Goal: Information Seeking & Learning: Check status

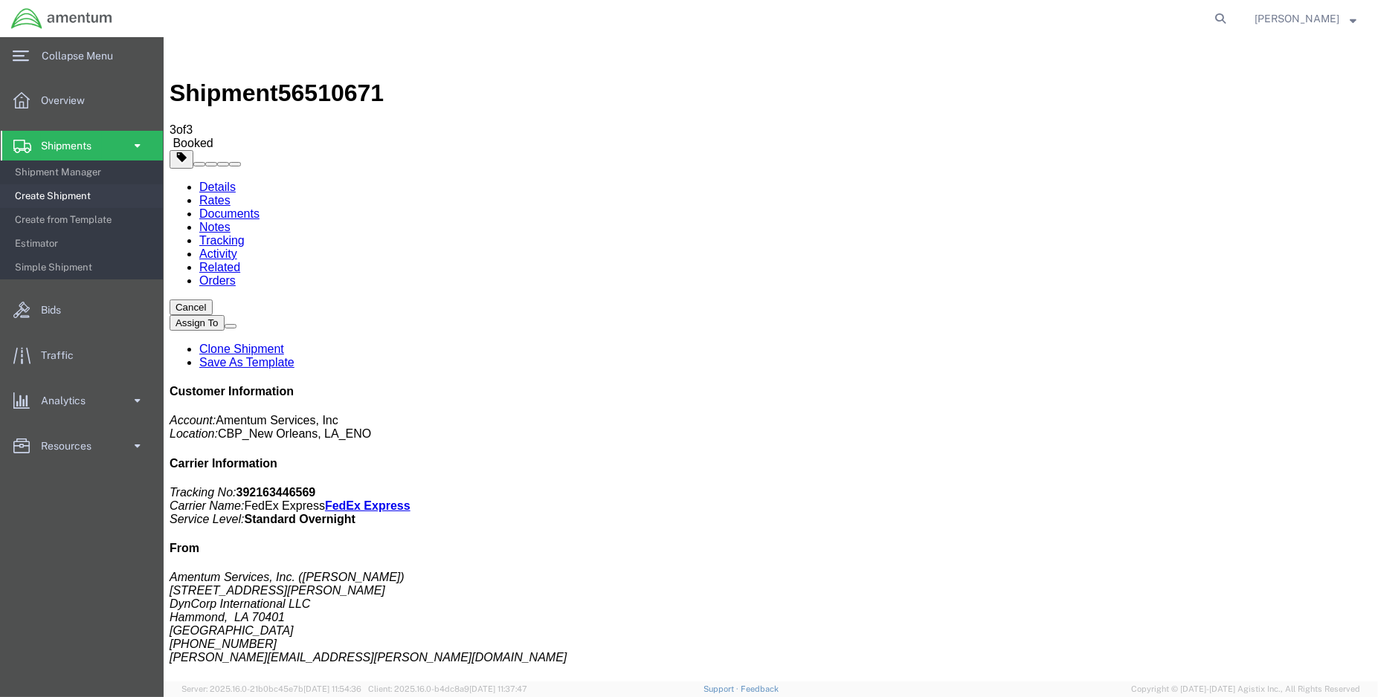
click at [36, 18] on img at bounding box center [61, 18] width 103 height 22
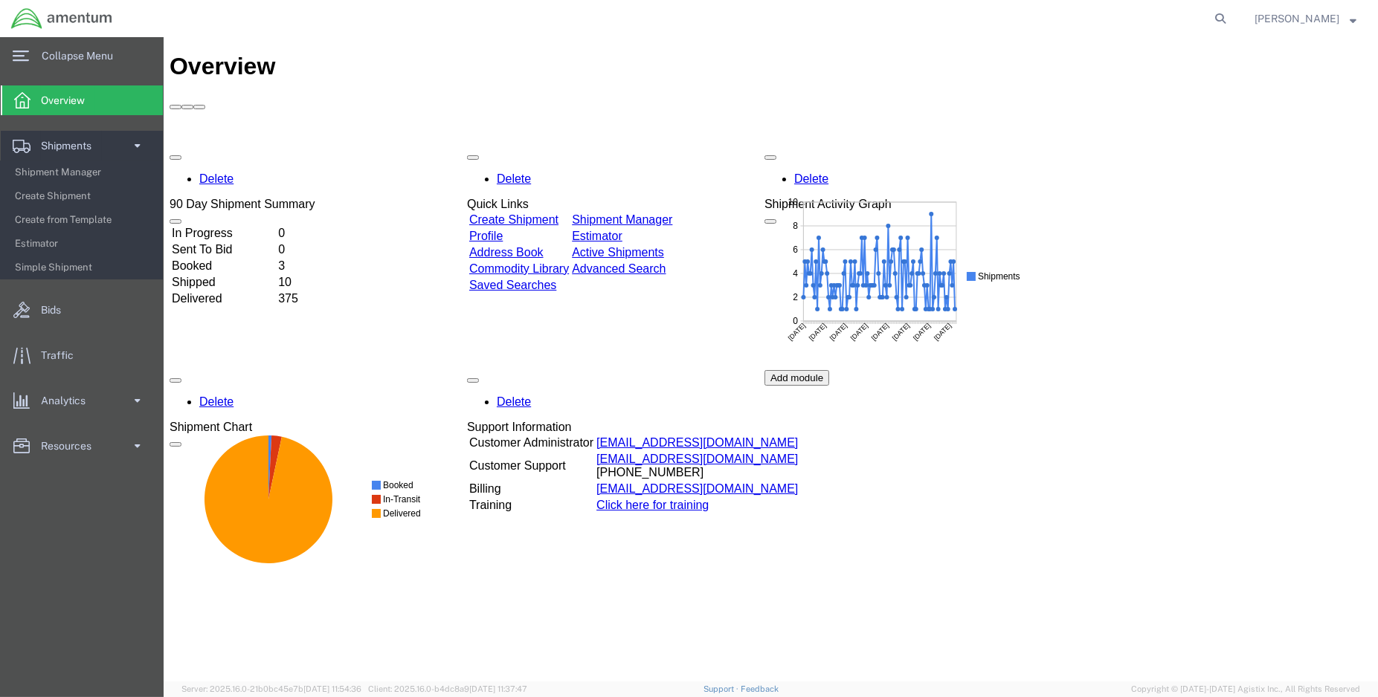
click at [225, 291] on td "Delivered" at bounding box center [222, 298] width 105 height 15
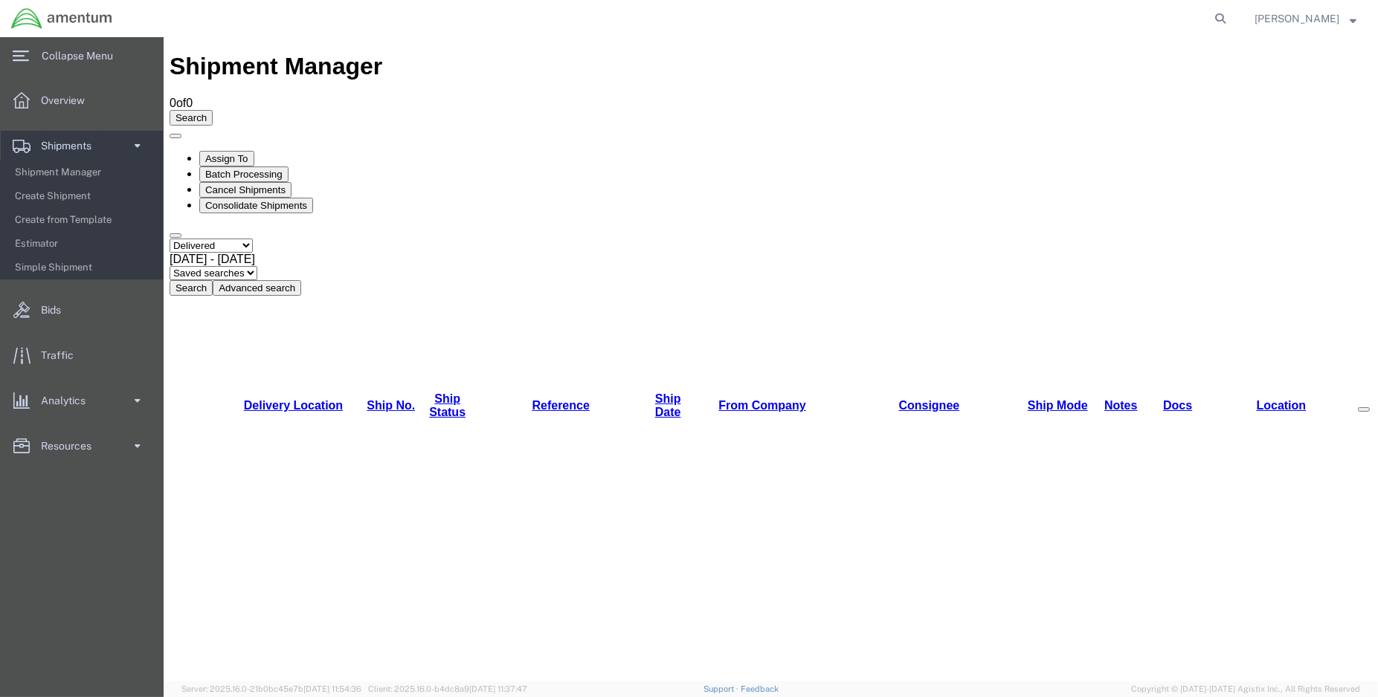
click at [212, 280] on button "Search" at bounding box center [190, 288] width 43 height 16
click at [300, 280] on button "Advanced search" at bounding box center [256, 288] width 88 height 16
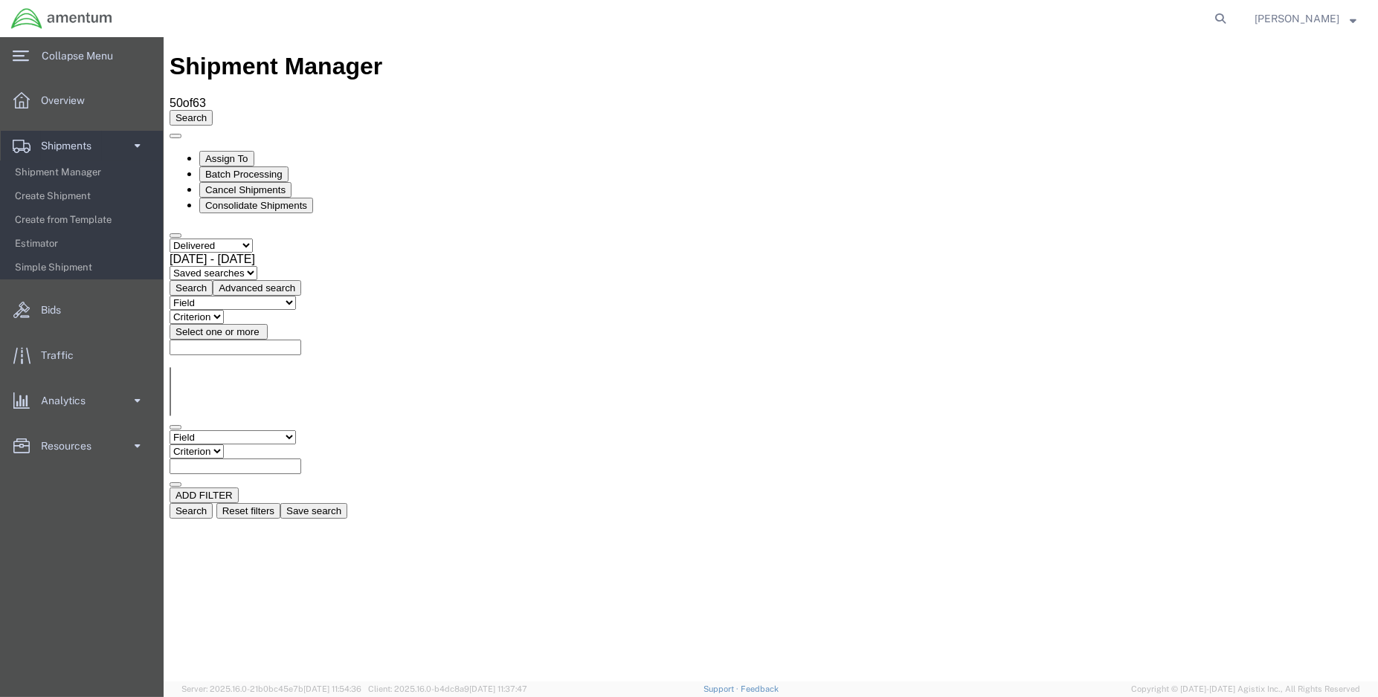
click at [295, 430] on select "Field Account Account Carrier Identifier Actual Delivery Date Actual Ship Date …" at bounding box center [232, 437] width 126 height 14
select select "shiprefnumber"
click at [169, 430] on select "Field Account Account Carrier Identifier Actual Delivery Date Actual Ship Date …" at bounding box center [232, 437] width 126 height 14
click at [300, 459] on input "text" at bounding box center [235, 467] width 132 height 16
type input "93223"
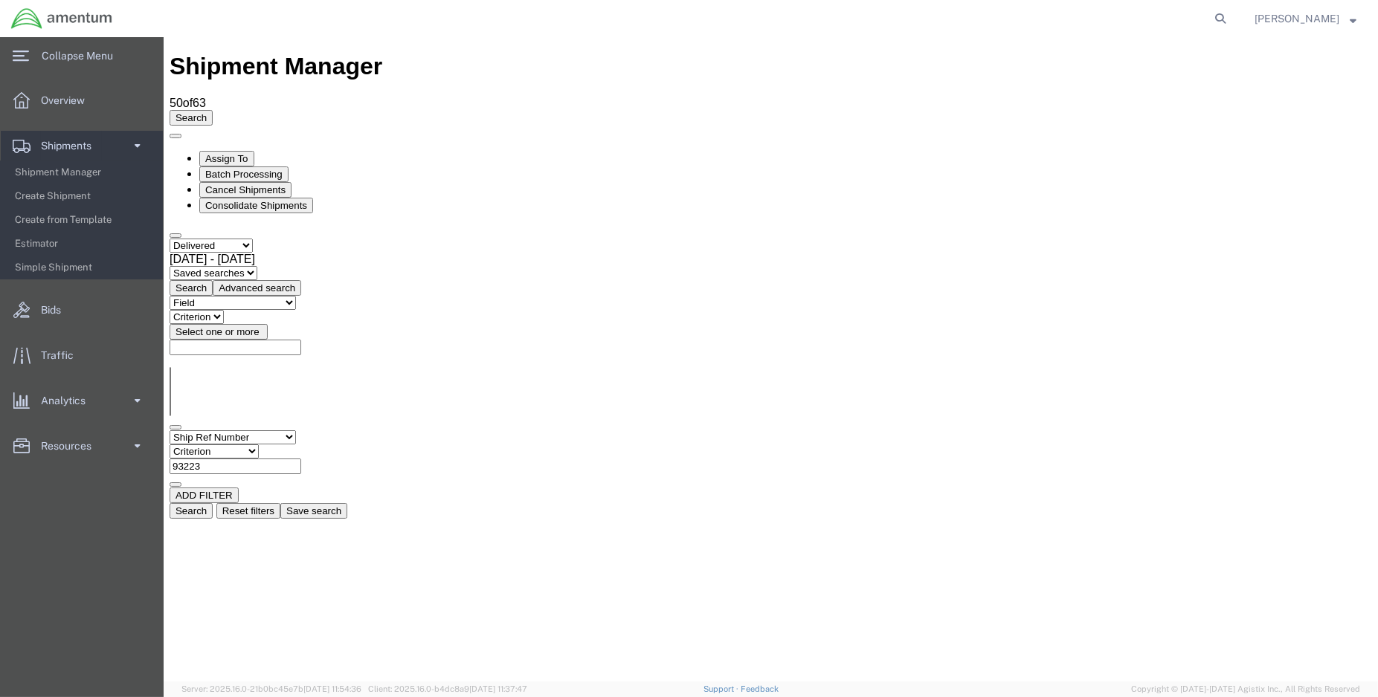
click at [212, 503] on button "Search" at bounding box center [190, 511] width 43 height 16
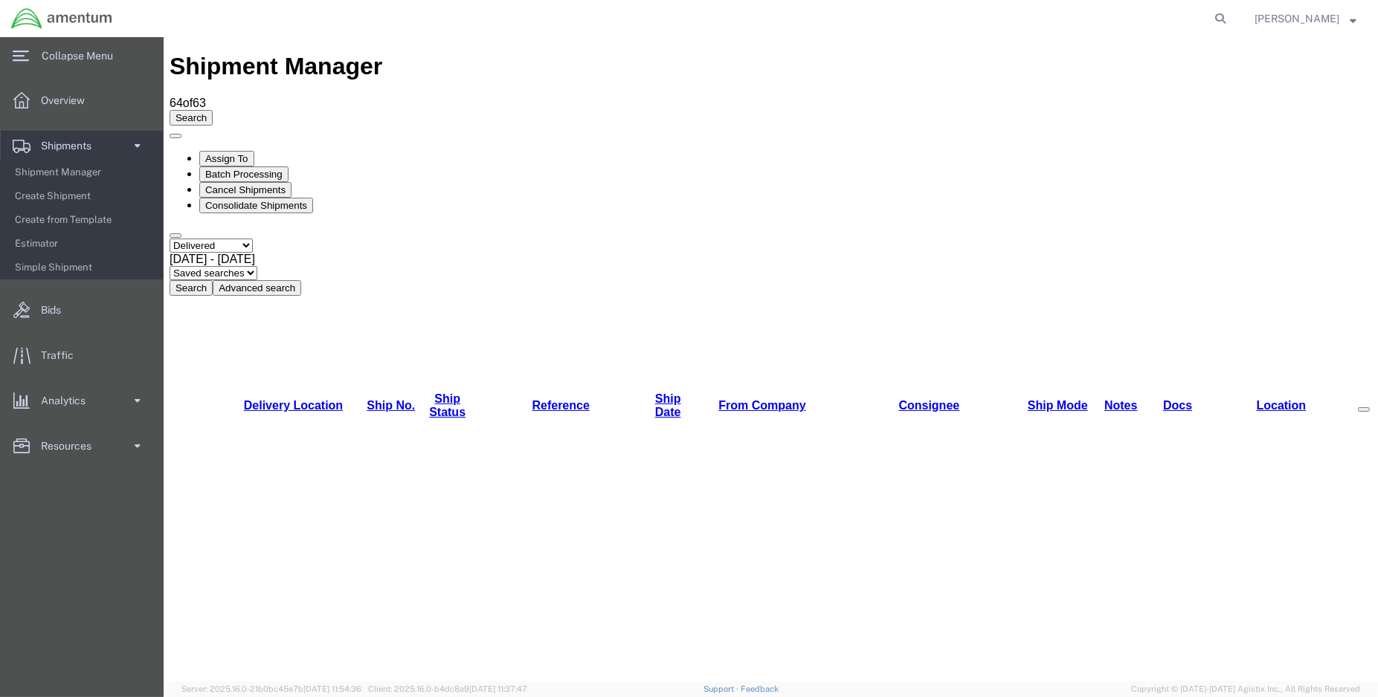
click at [298, 399] on link "Delivery Location" at bounding box center [292, 405] width 99 height 13
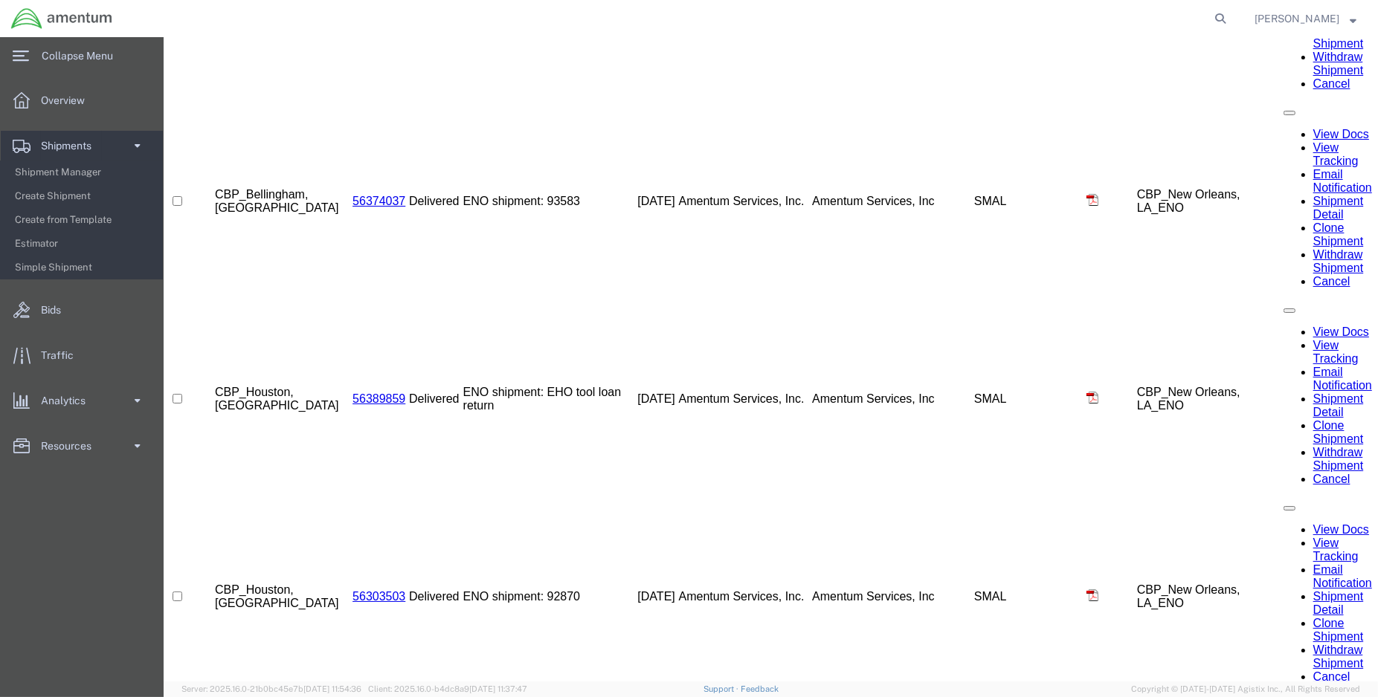
scroll to position [1065, 0]
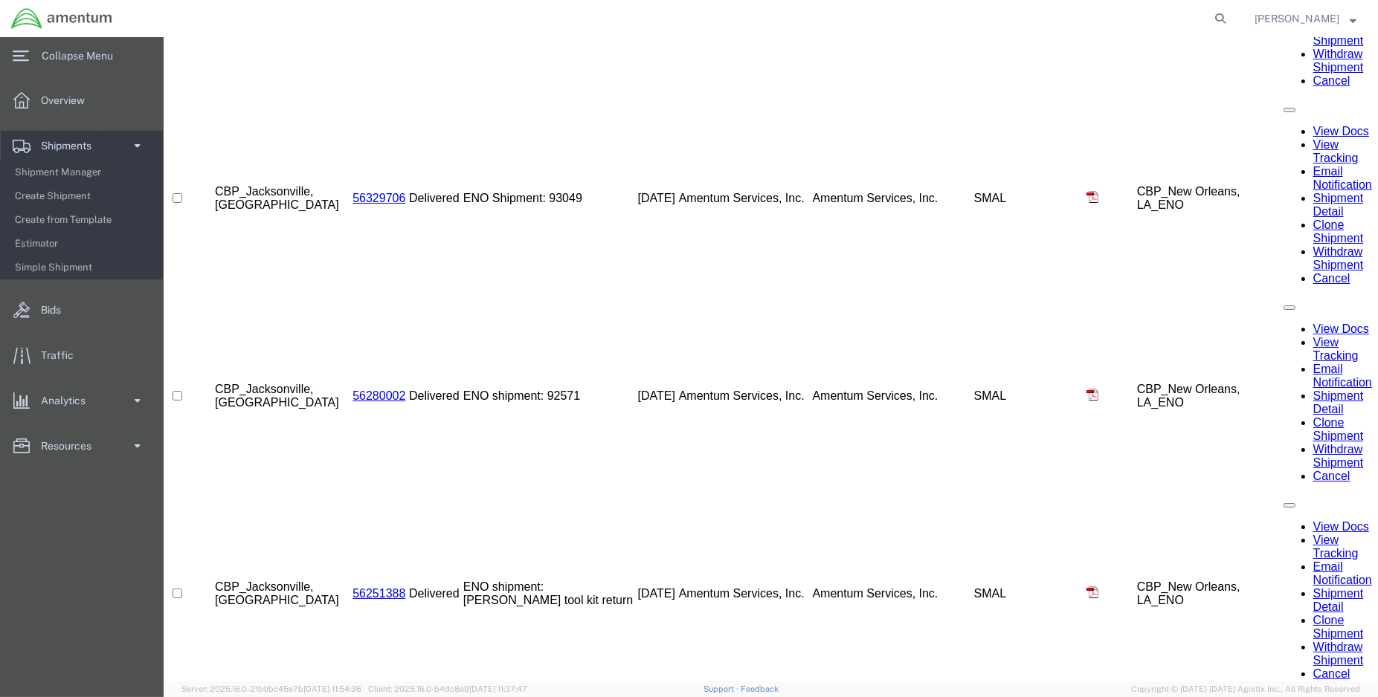
scroll to position [451, 0]
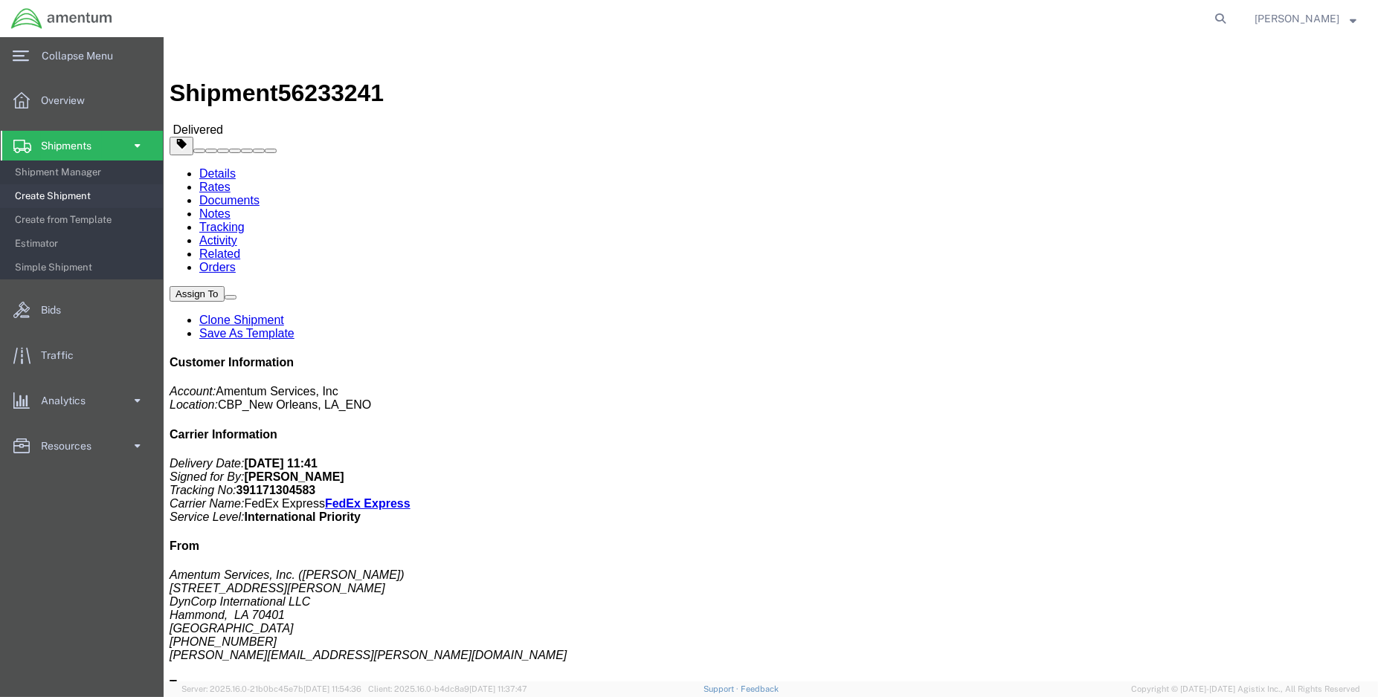
click at [28, 19] on img at bounding box center [61, 18] width 103 height 22
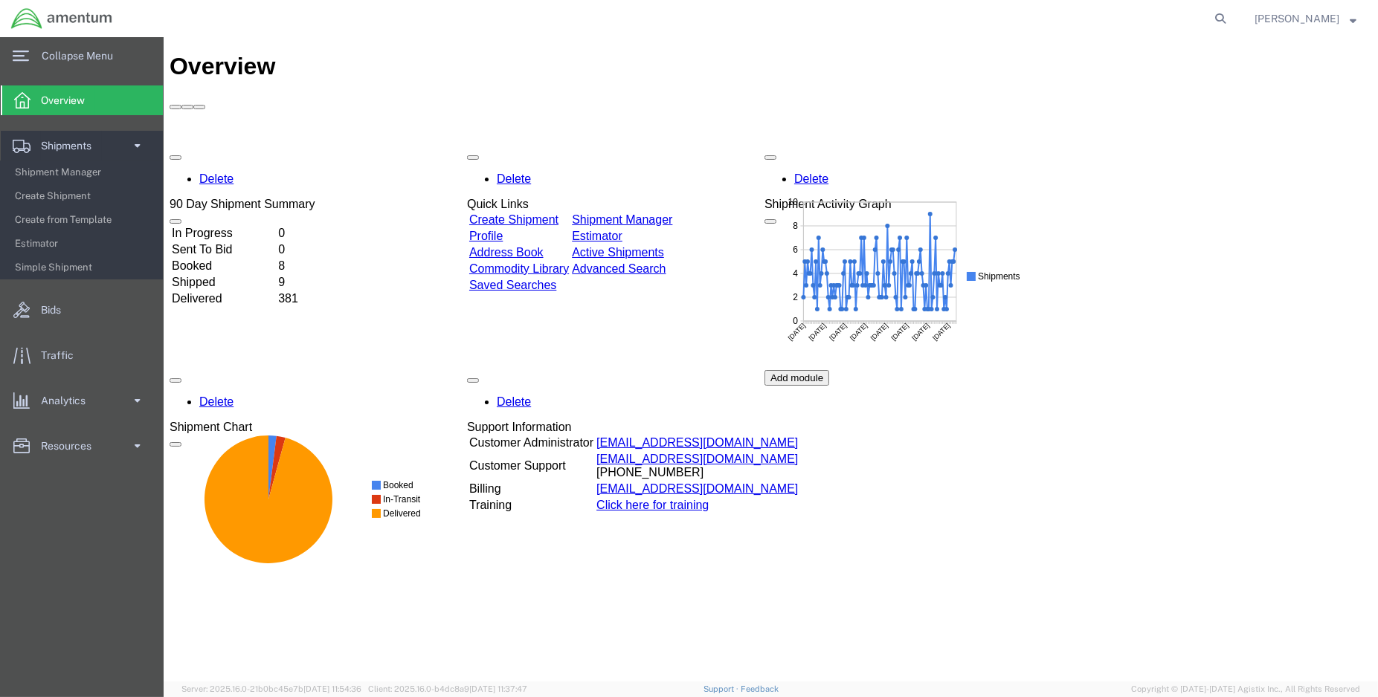
click at [223, 291] on td "Delivered" at bounding box center [222, 298] width 105 height 15
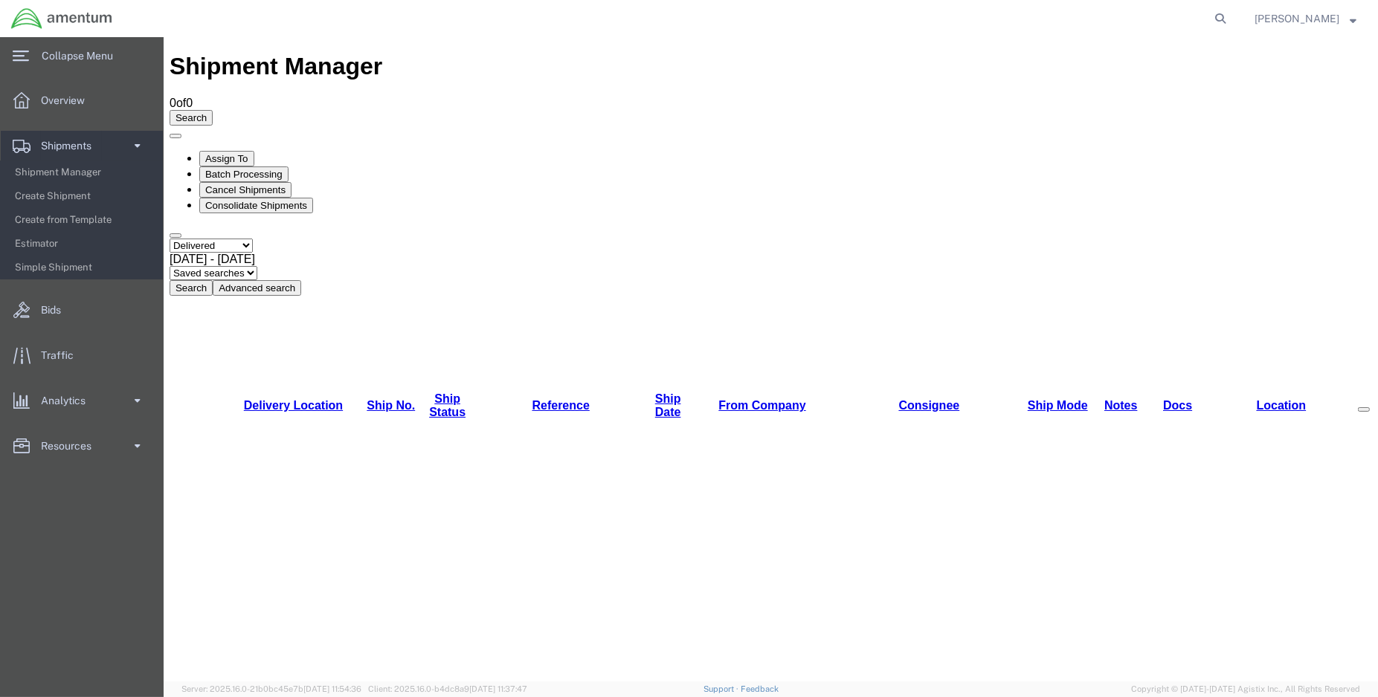
click at [212, 280] on button "Search" at bounding box center [190, 288] width 43 height 16
click at [300, 280] on button "Advanced search" at bounding box center [256, 288] width 88 height 16
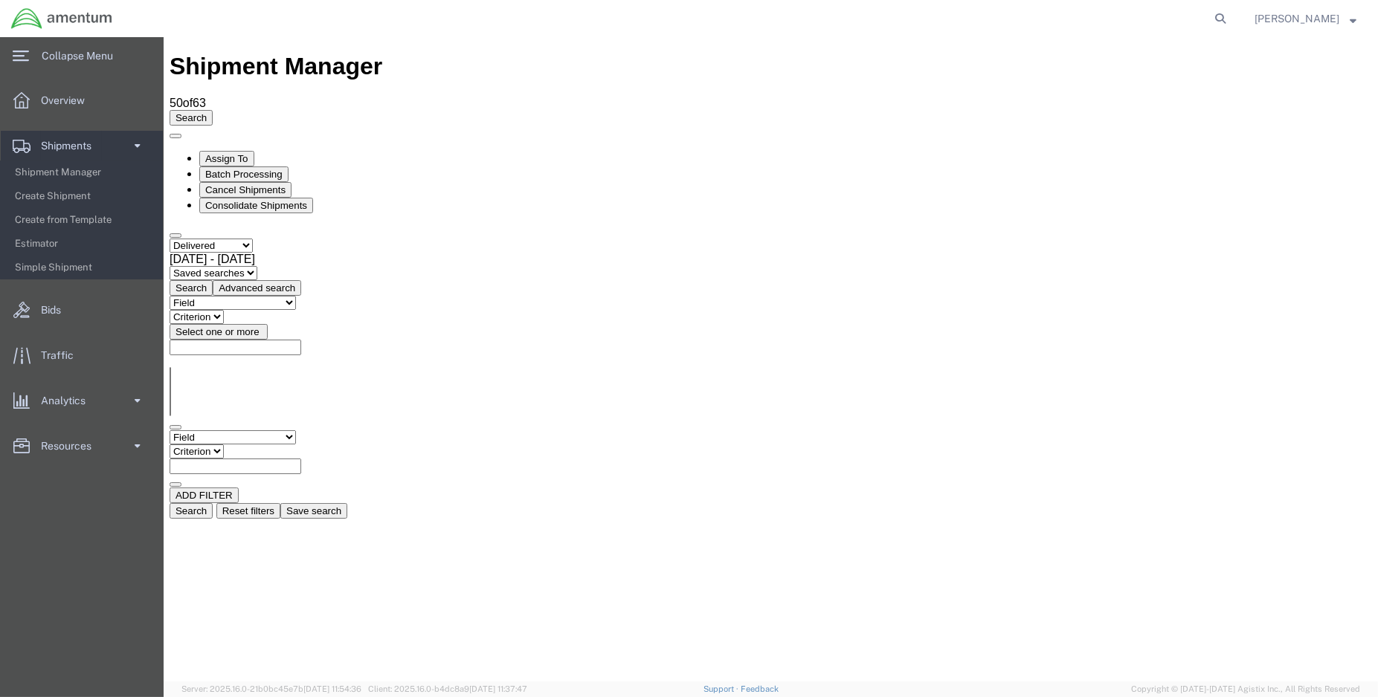
click at [295, 430] on select "Field Account Account Carrier Identifier Actual Delivery Date Actual Ship Date …" at bounding box center [232, 437] width 126 height 14
select select "international"
click at [169, 430] on select "Field Account Account Carrier Identifier Actual Delivery Date Actual Ship Date …" at bounding box center [232, 437] width 126 height 14
click at [239, 459] on select "Select value false true" at bounding box center [204, 466] width 71 height 14
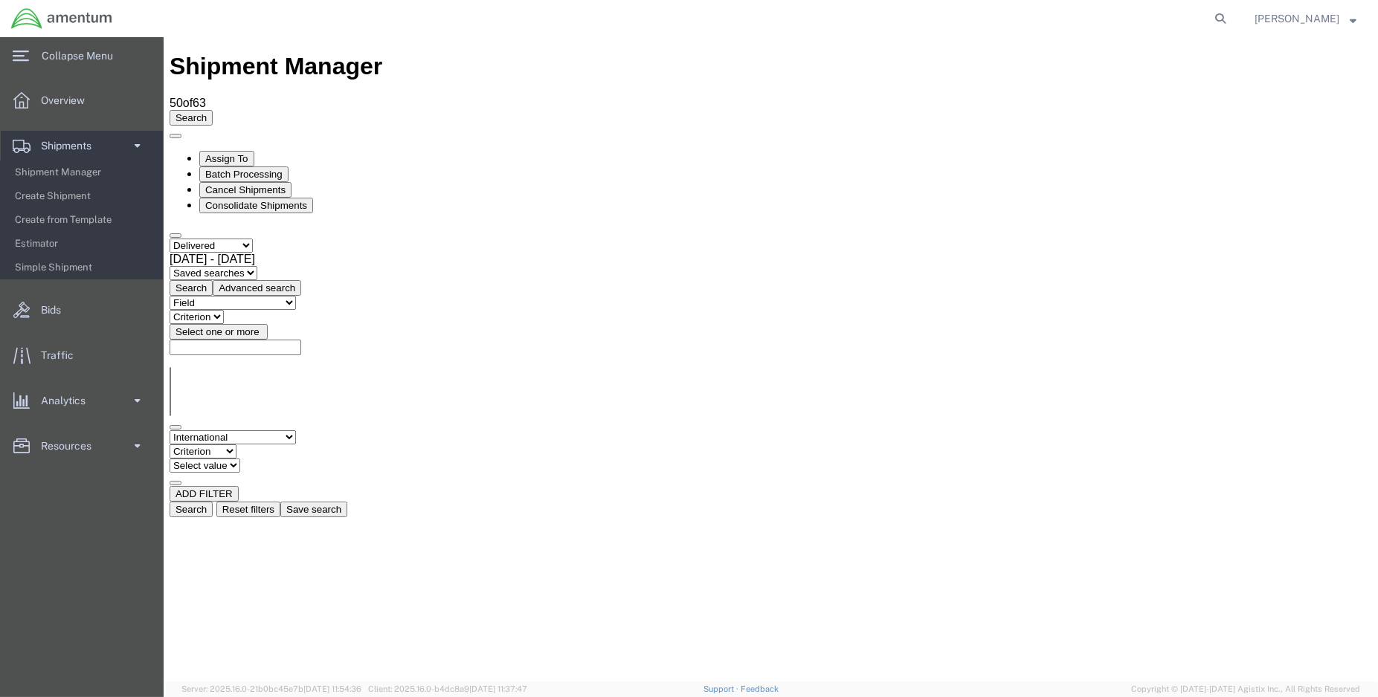
click at [212, 502] on button "Search" at bounding box center [190, 510] width 43 height 16
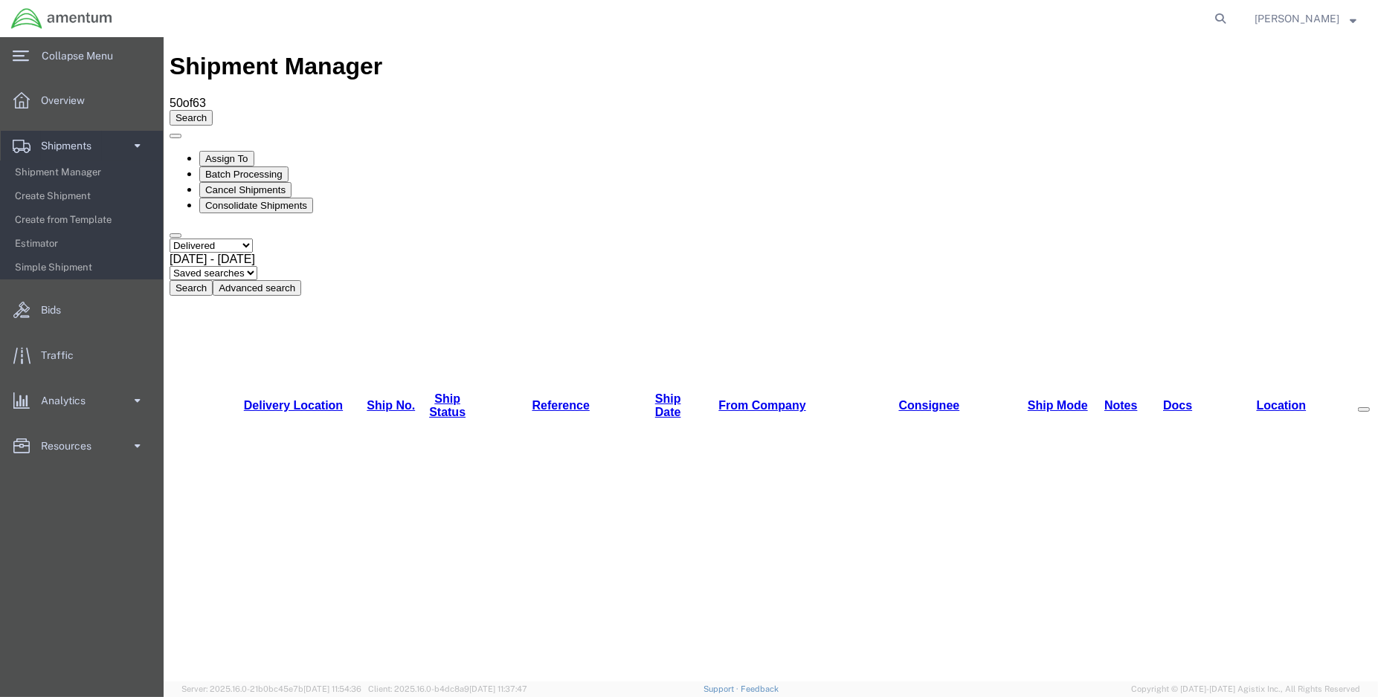
click at [290, 399] on link "Delivery Location" at bounding box center [292, 405] width 99 height 13
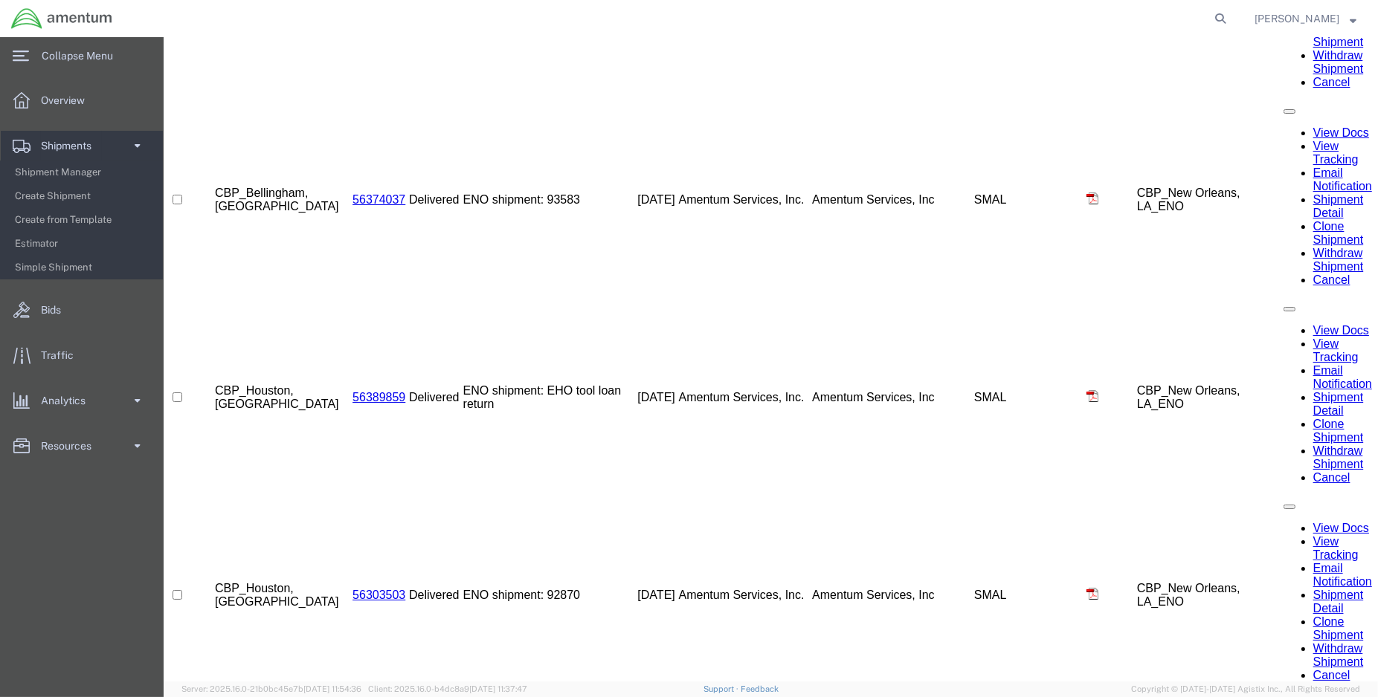
scroll to position [1065, 0]
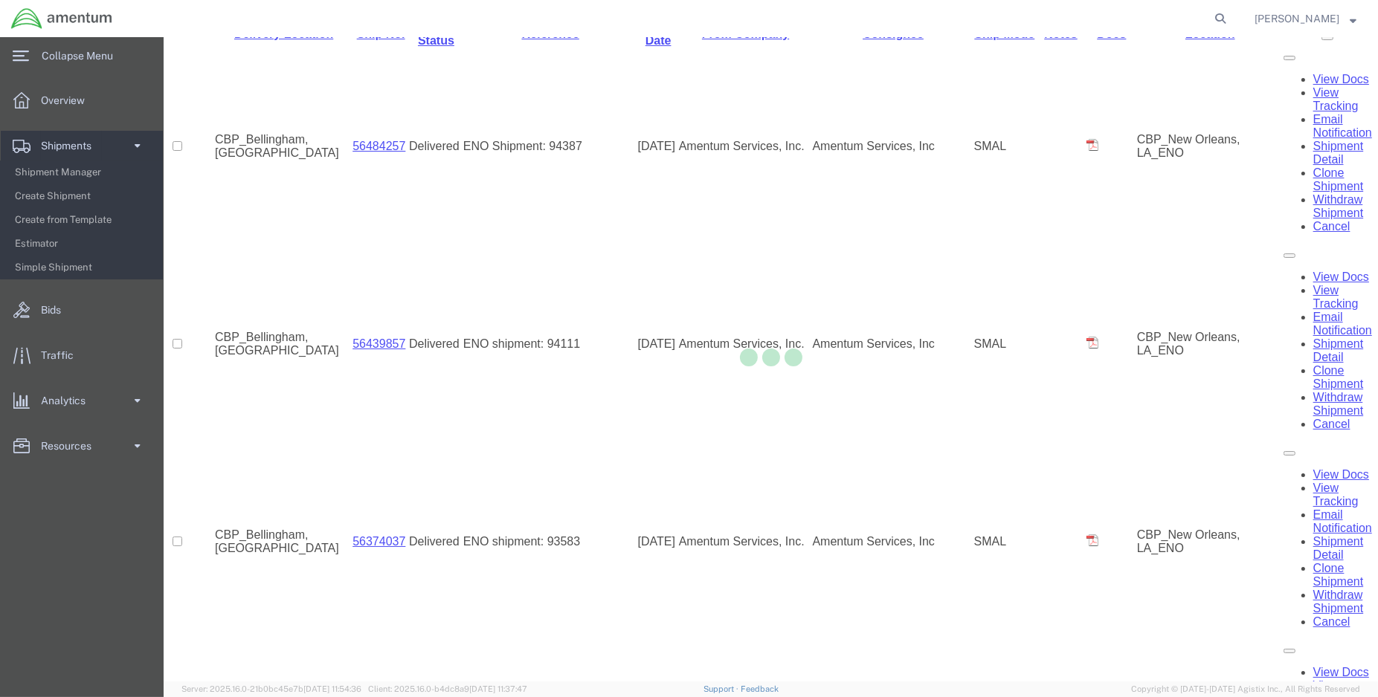
click at [652, 104] on div at bounding box center [771, 359] width 1214 height 645
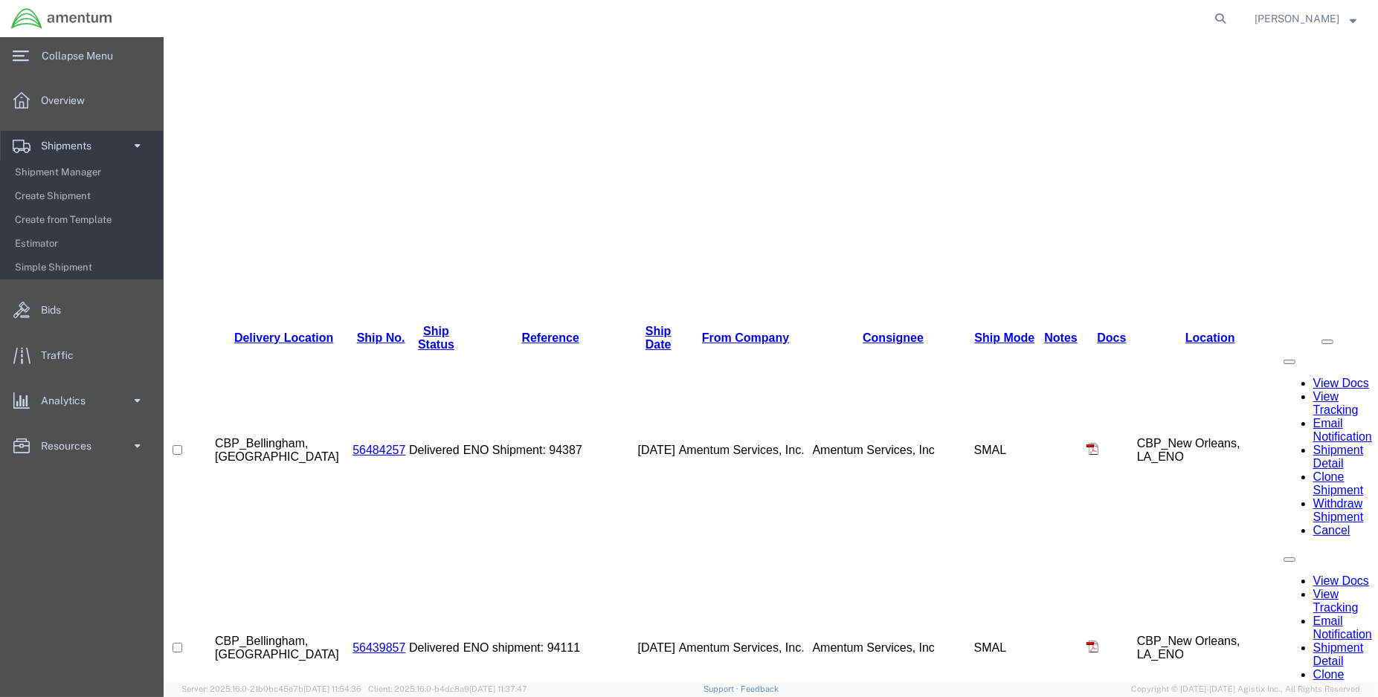
scroll to position [804, 0]
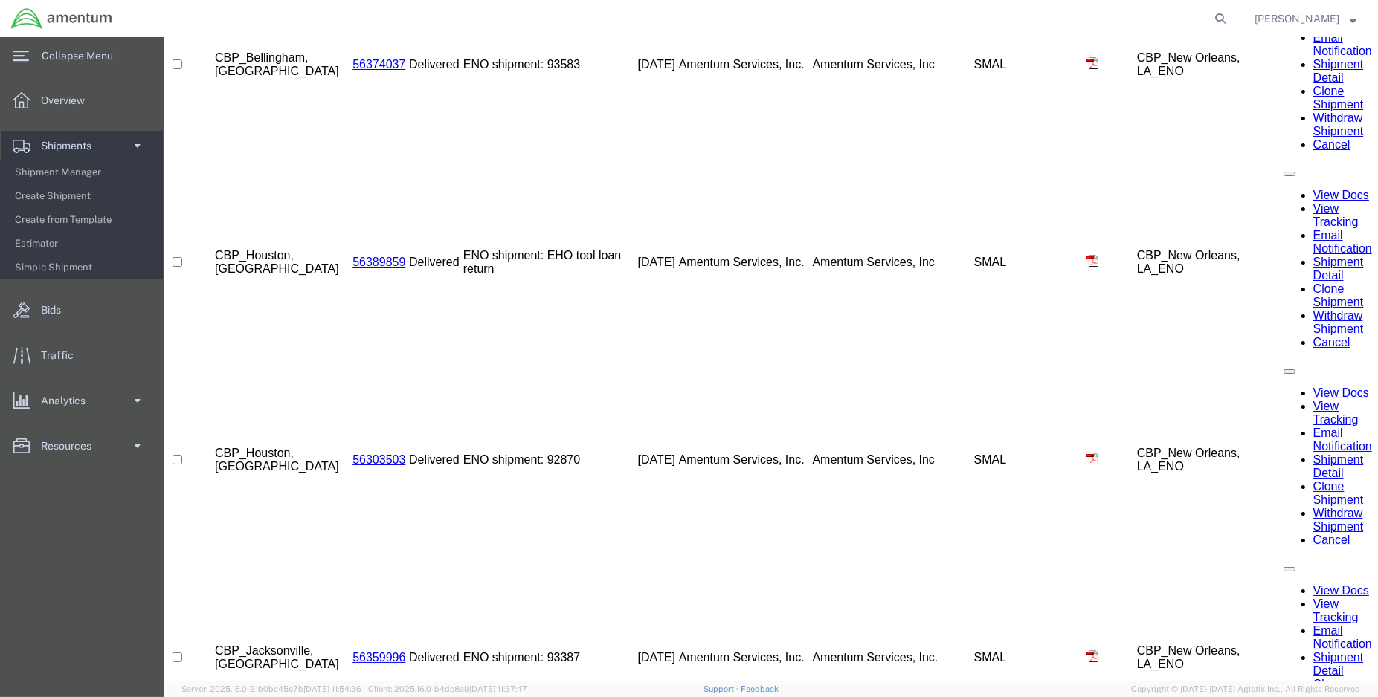
scroll to position [623, 0]
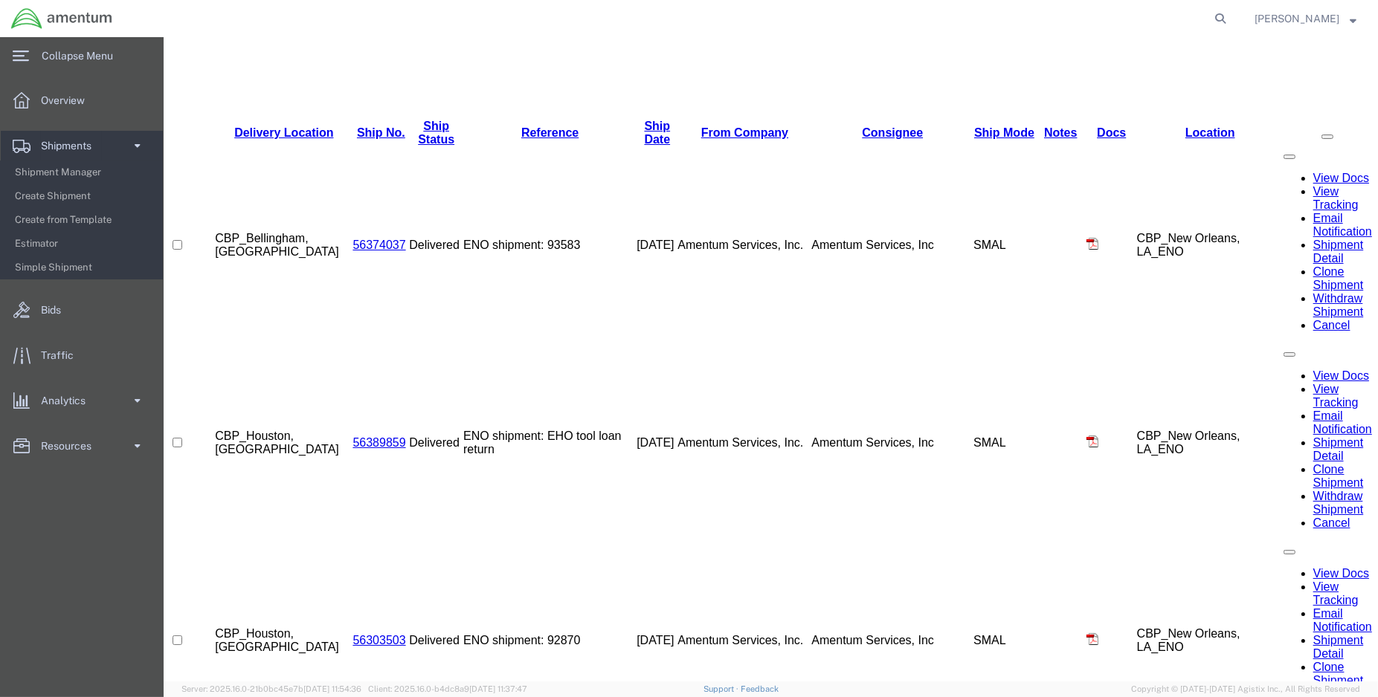
scroll to position [204, 0]
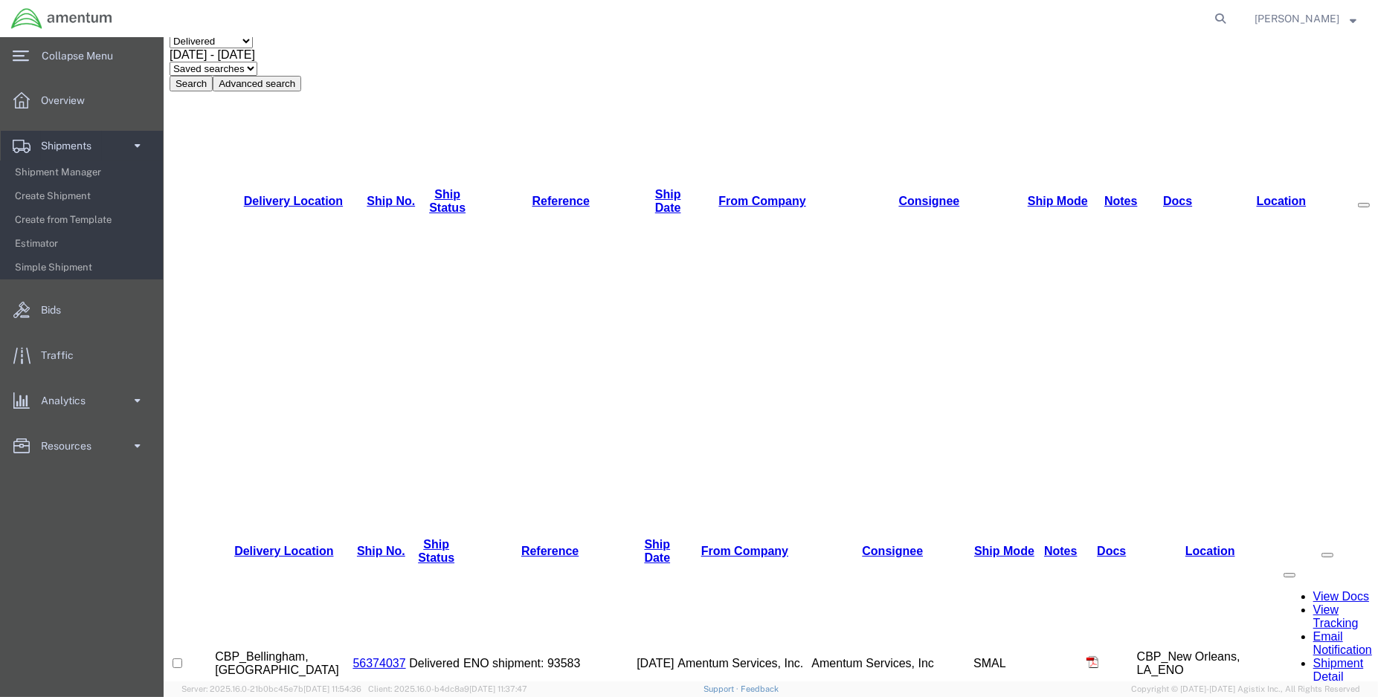
click at [300, 91] on button "Advanced search" at bounding box center [256, 84] width 88 height 16
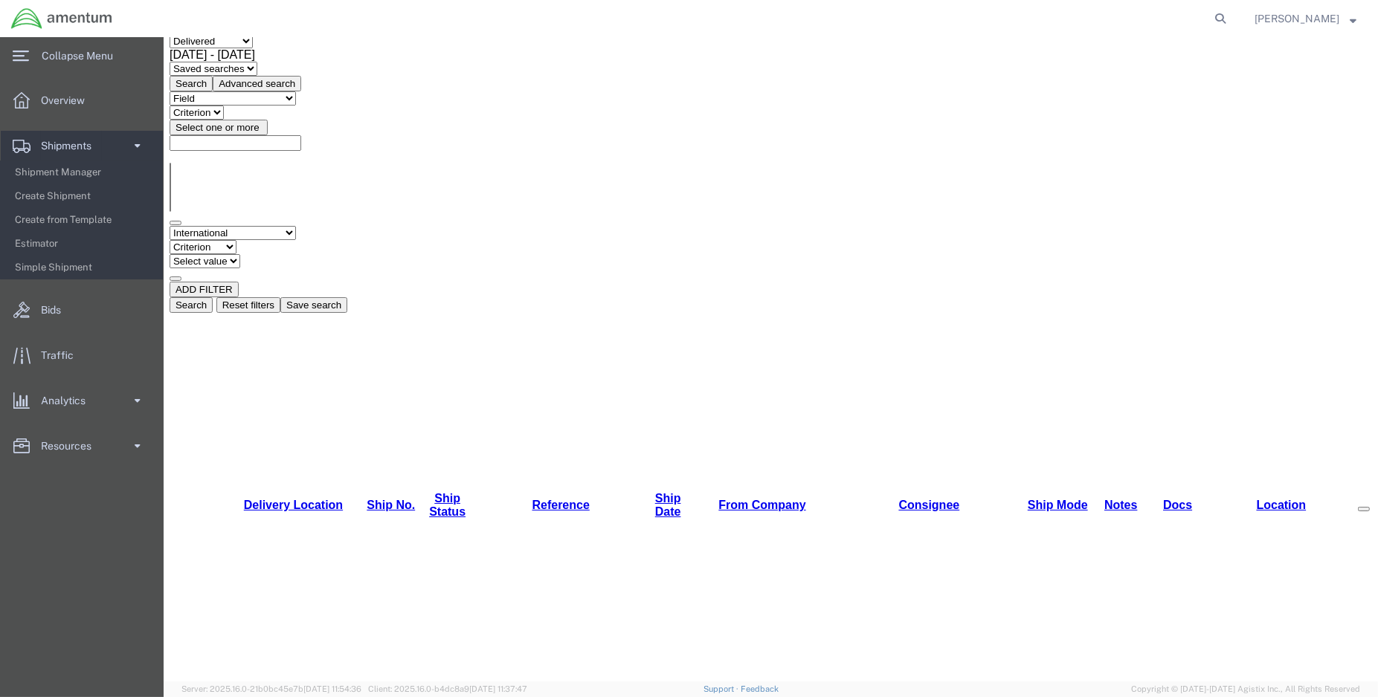
scroll to position [287, 0]
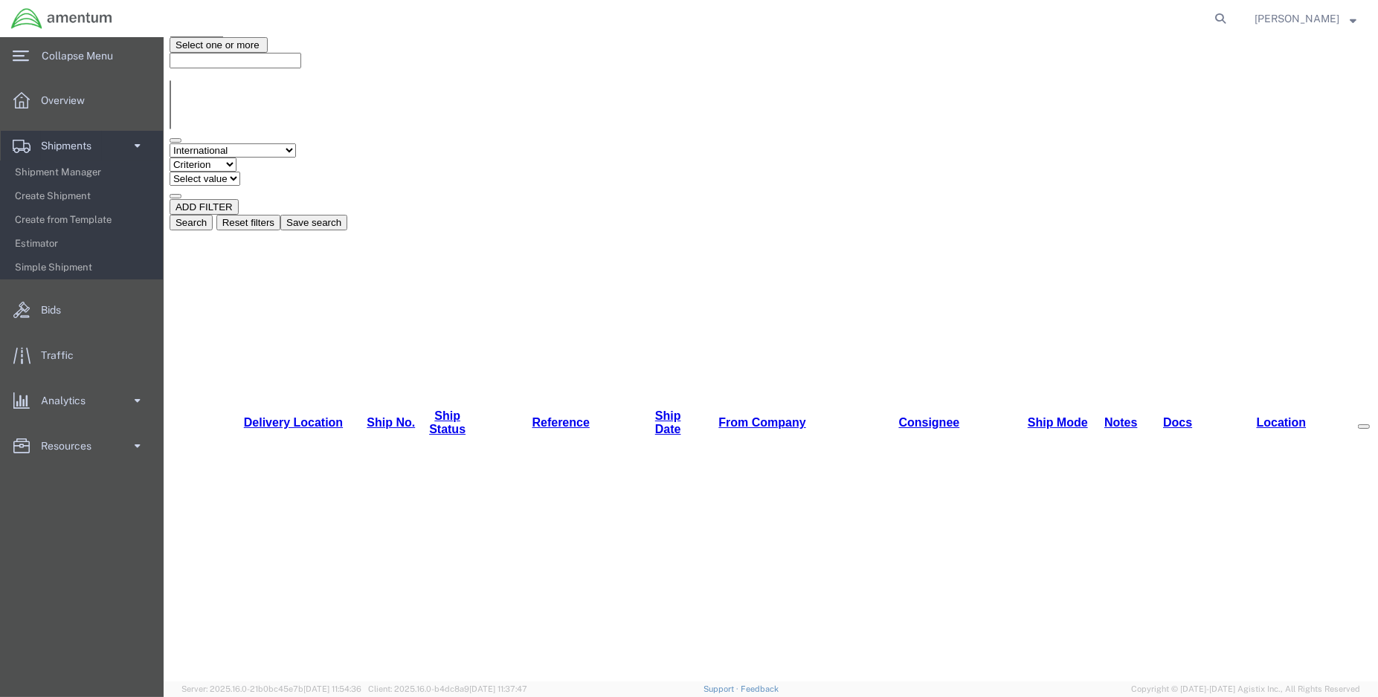
click at [236, 159] on select "Criterion is is blank is not blank" at bounding box center [202, 165] width 67 height 14
click at [295, 156] on select "Field Account Account Carrier Identifier Actual Delivery Date Actual Ship Date …" at bounding box center [232, 150] width 126 height 14
click at [236, 158] on select "Criterion is is blank is not blank" at bounding box center [202, 165] width 67 height 14
click at [295, 155] on select "Field Account Account Carrier Identifier Actual Delivery Date Actual Ship Date …" at bounding box center [232, 150] width 126 height 14
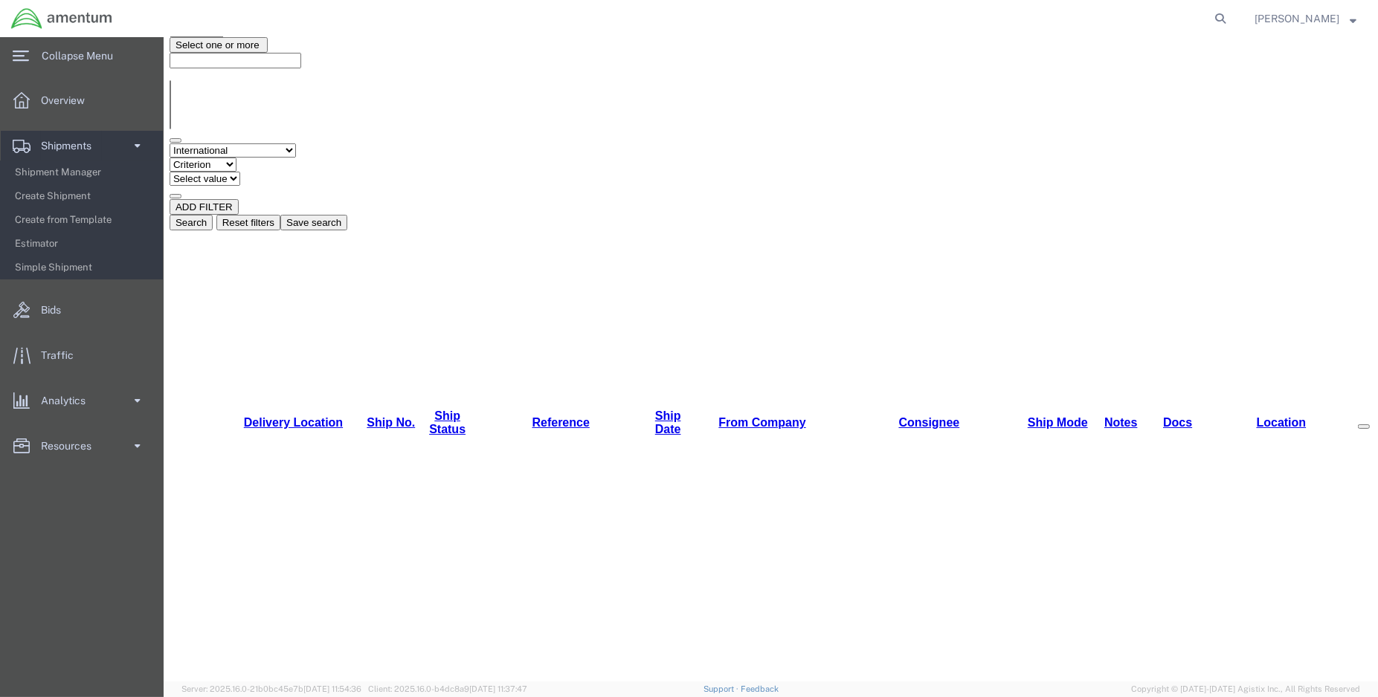
select select "shipmode"
click at [169, 143] on select "Field Account Account Carrier Identifier Actual Delivery Date Actual Ship Date …" at bounding box center [232, 150] width 126 height 14
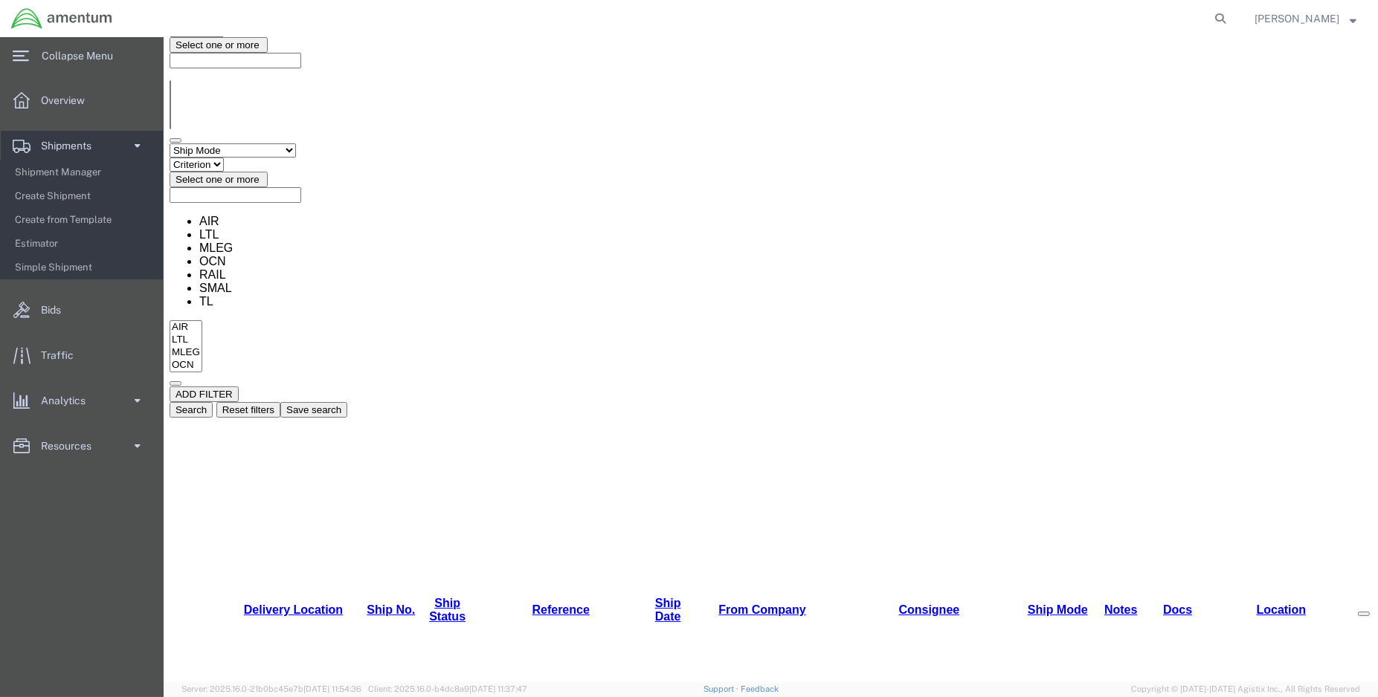
click at [259, 174] on span "Select one or more" at bounding box center [217, 179] width 84 height 11
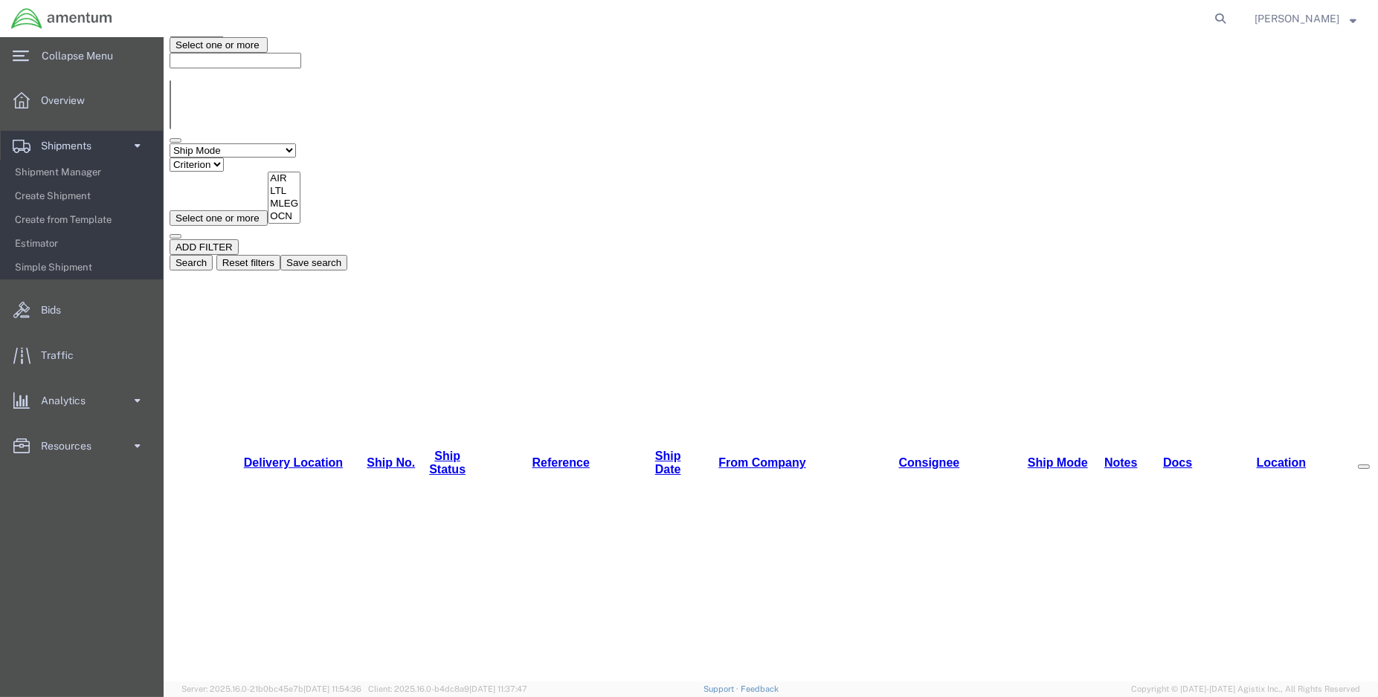
select select "AIR"
click at [630, 239] on div "ADD FILTER" at bounding box center [770, 247] width 1202 height 16
click at [231, 239] on button "ADD FILTER" at bounding box center [203, 247] width 69 height 16
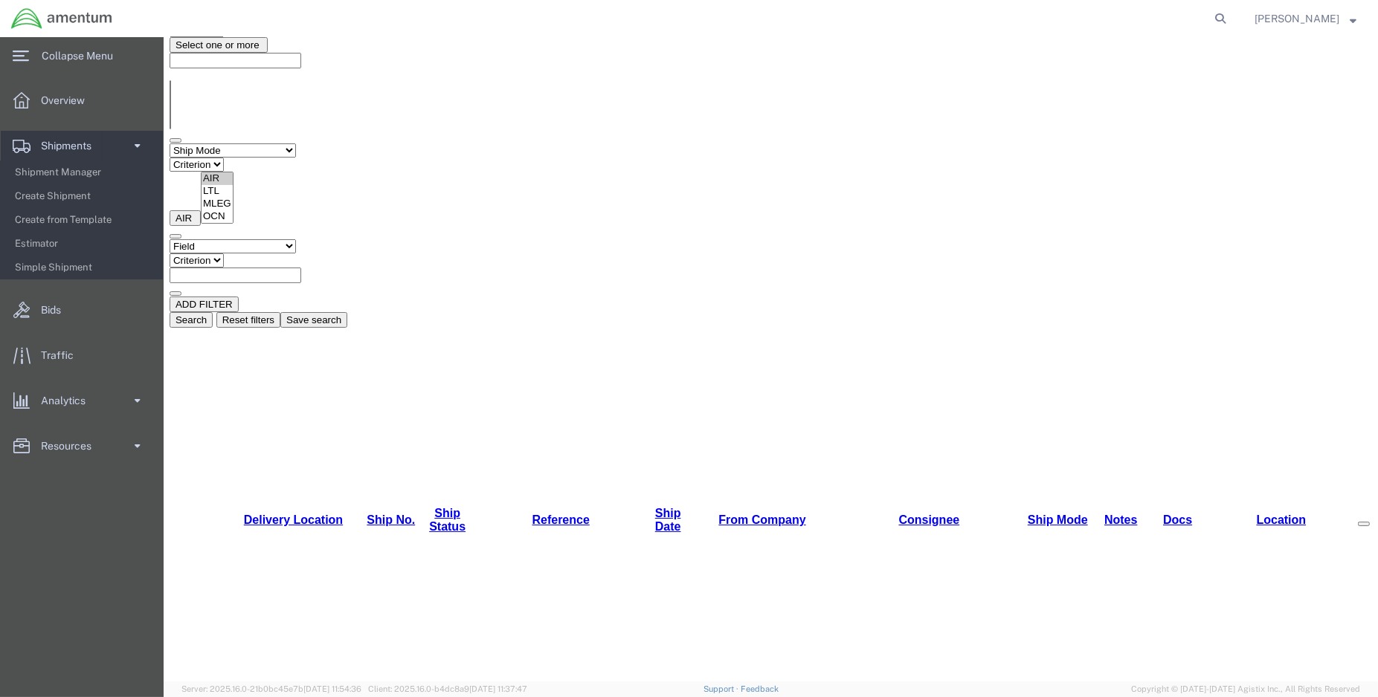
click at [212, 312] on button "Search" at bounding box center [190, 320] width 43 height 16
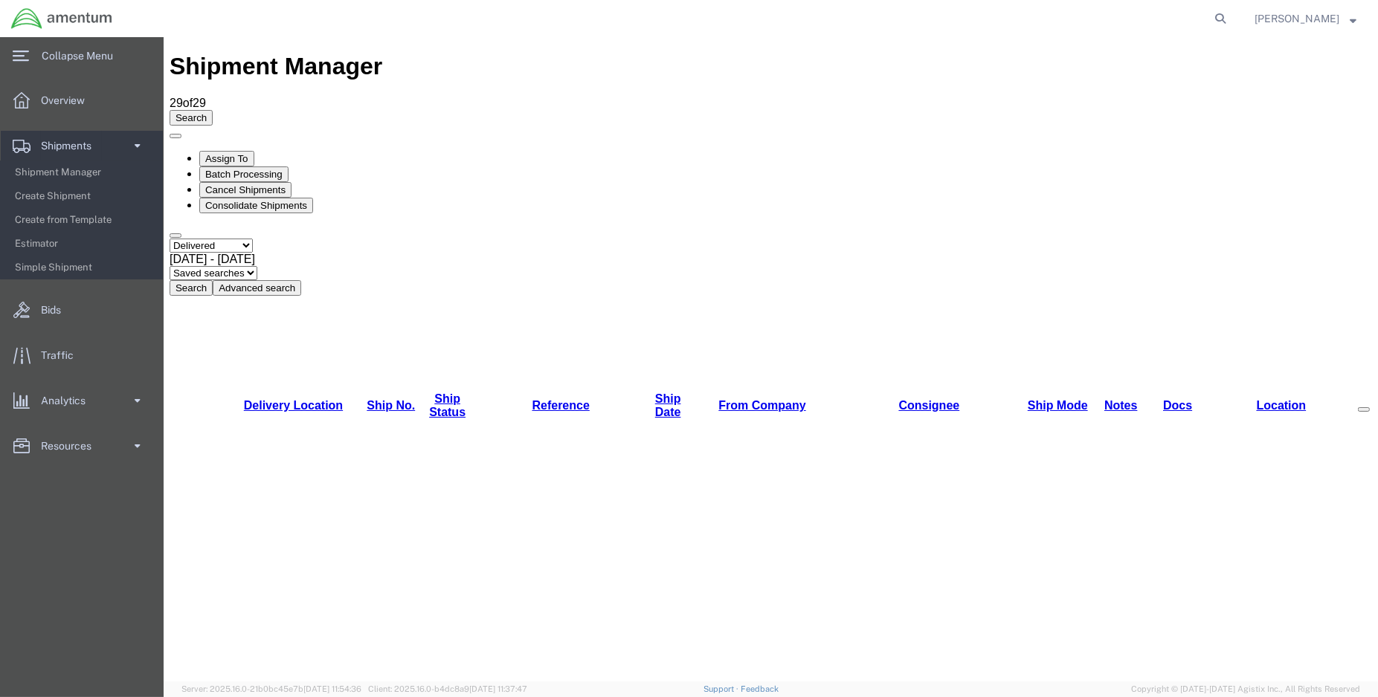
click at [252, 239] on select "Select status Active All Shipments Approved Booked Canceled Delivered Denied Ne…" at bounding box center [210, 246] width 83 height 14
click at [169, 239] on select "Select status Active All Shipments Approved Booked Canceled Delivered Denied Ne…" at bounding box center [210, 246] width 83 height 14
click at [254, 253] on span "Jul 24th 2025 - Aug 5th 2025" at bounding box center [212, 259] width 86 height 13
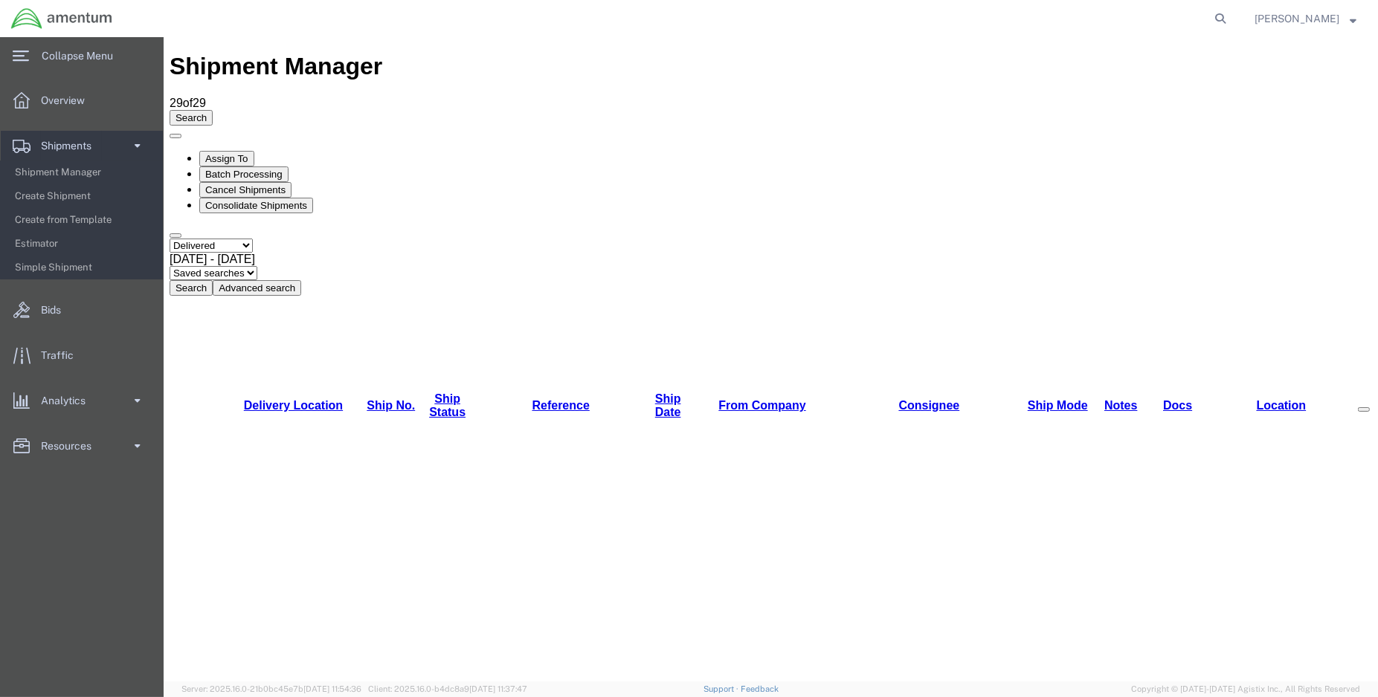
click at [212, 280] on button "Search" at bounding box center [190, 288] width 43 height 16
click at [65, 173] on span "Shipment Manager" at bounding box center [84, 173] width 138 height 30
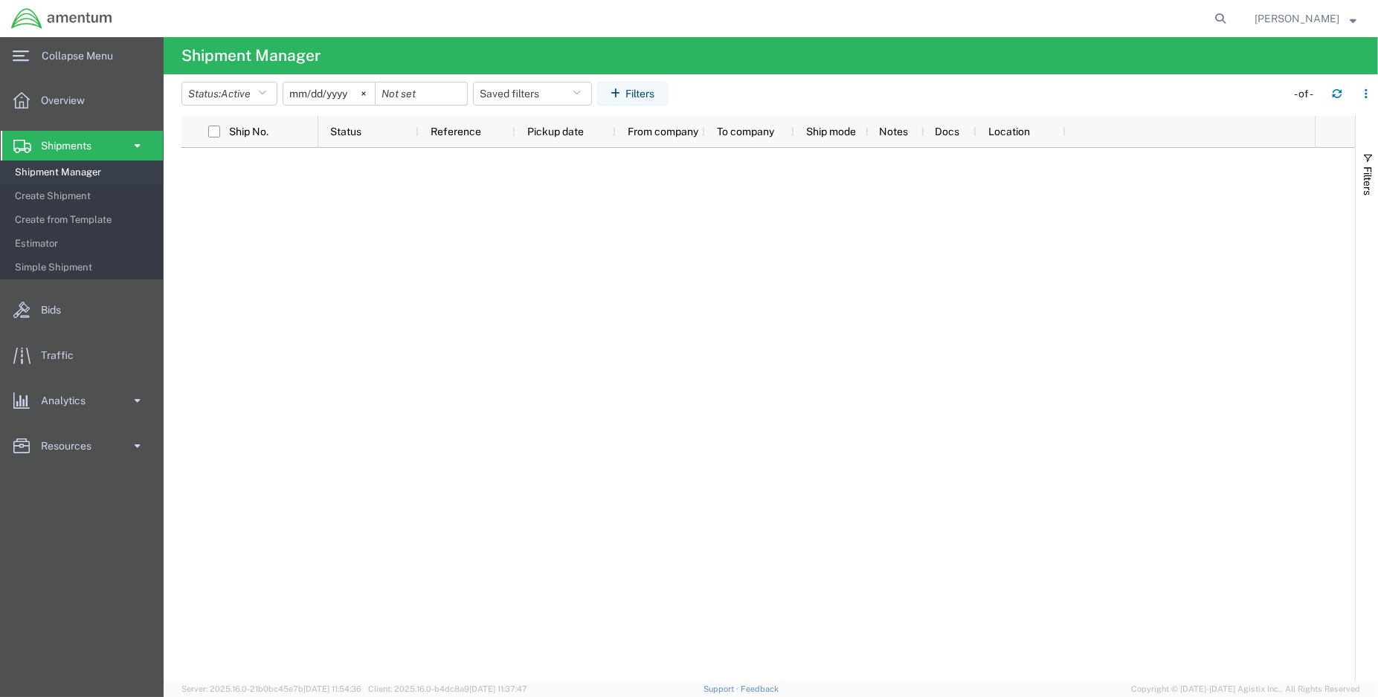
click at [343, 94] on input "[DATE]" at bounding box center [328, 94] width 91 height 22
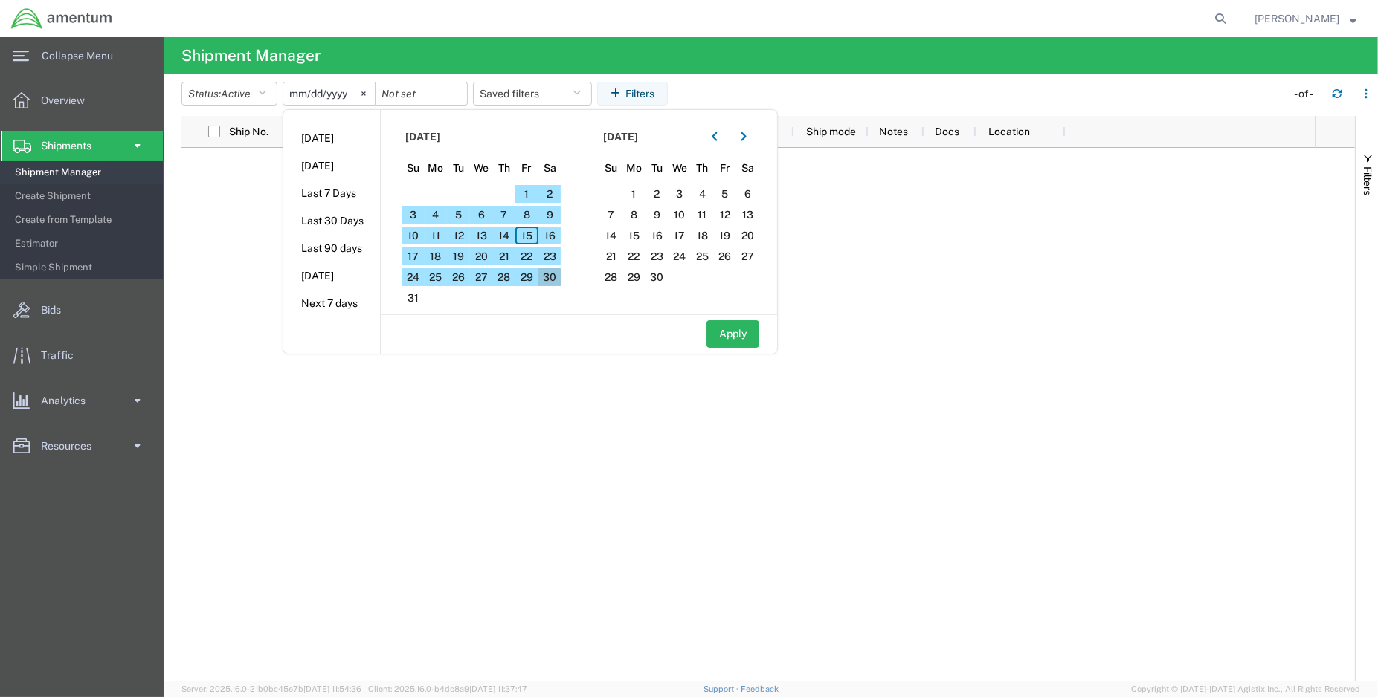
click at [545, 272] on span "30" at bounding box center [549, 277] width 23 height 18
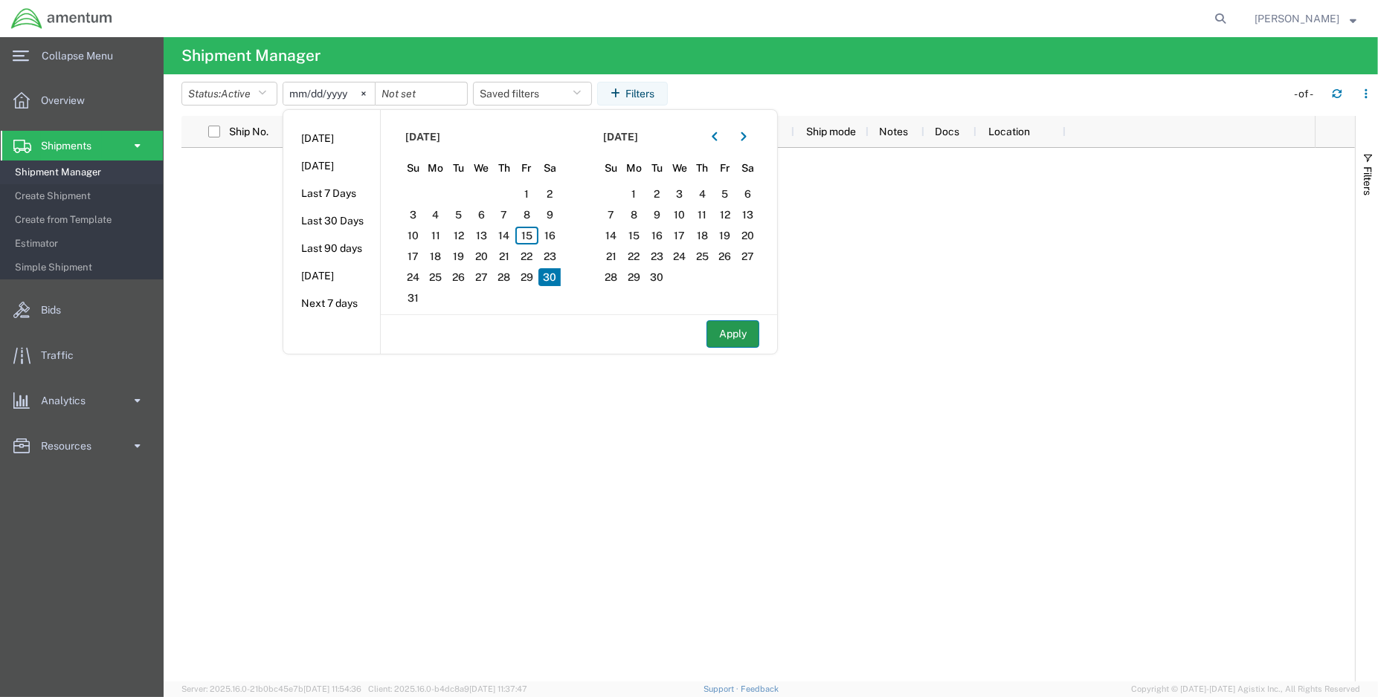
click at [716, 332] on button "Apply" at bounding box center [732, 334] width 53 height 28
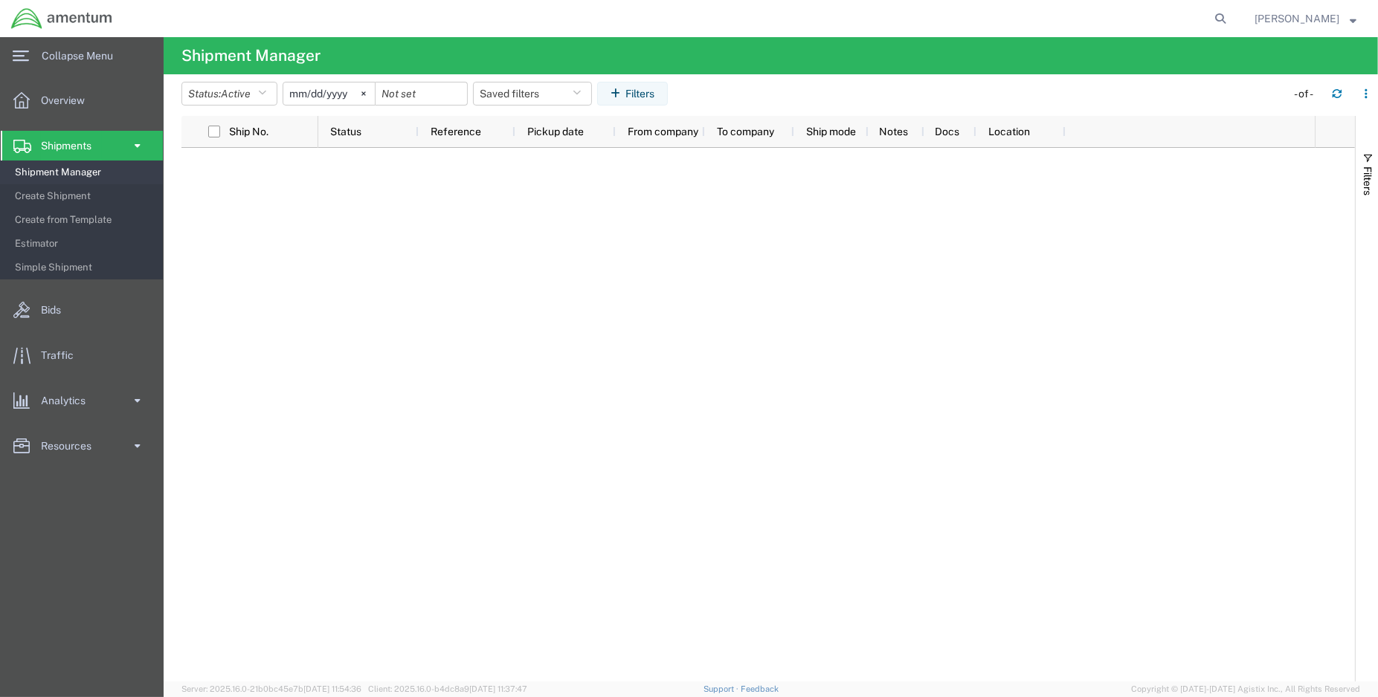
click at [339, 96] on input "2025-08-30" at bounding box center [328, 94] width 91 height 22
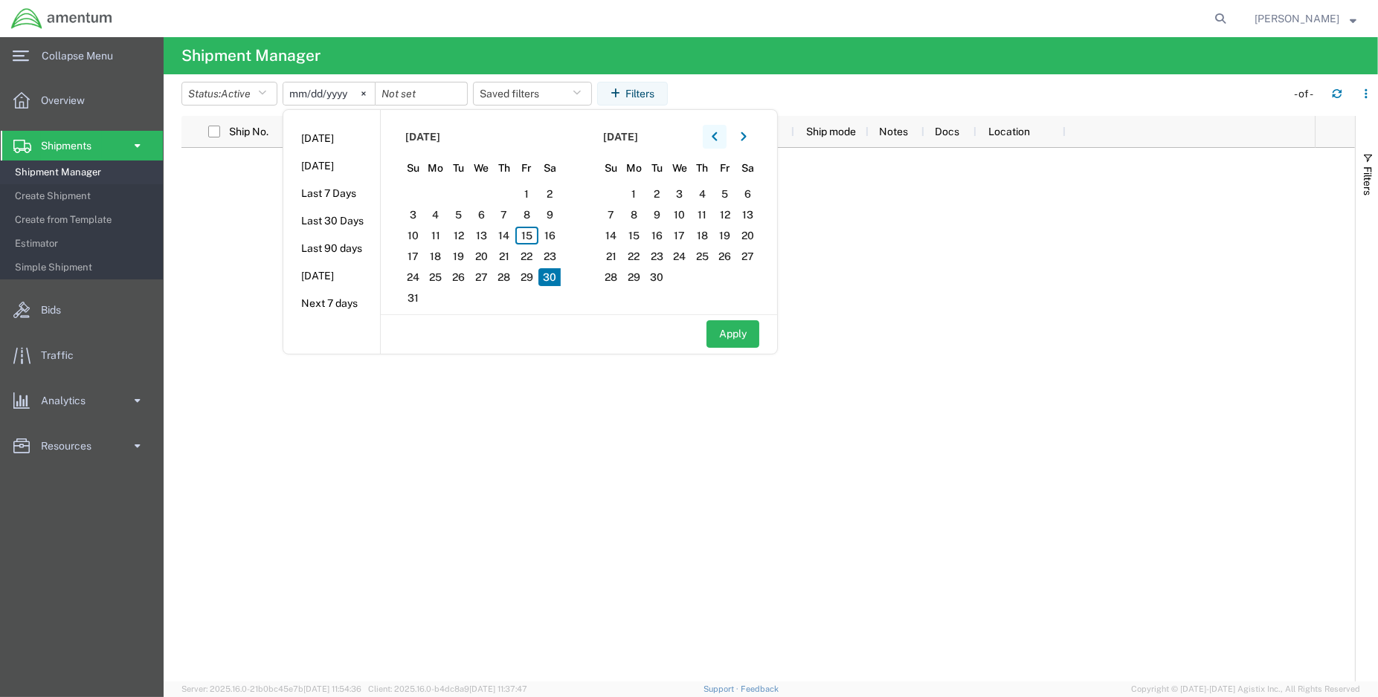
click at [717, 135] on icon "button" at bounding box center [714, 136] width 5 height 9
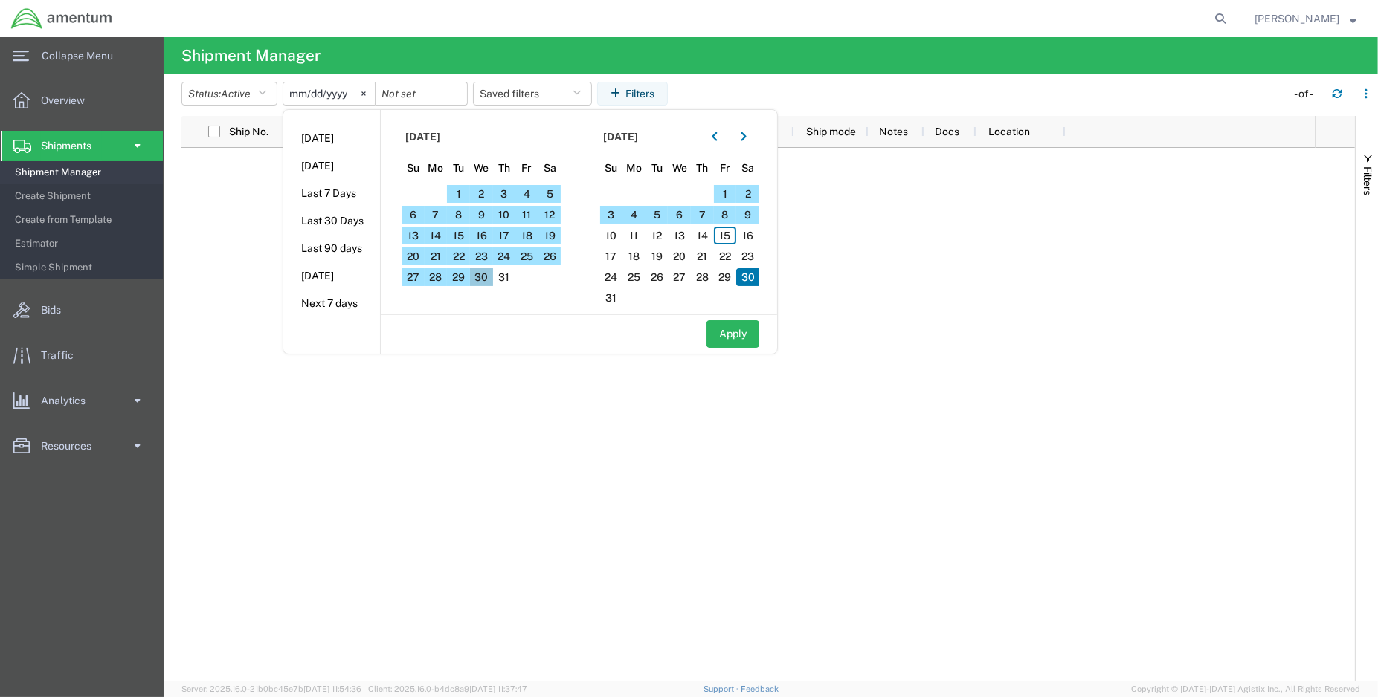
click at [482, 281] on span "30" at bounding box center [481, 277] width 23 height 18
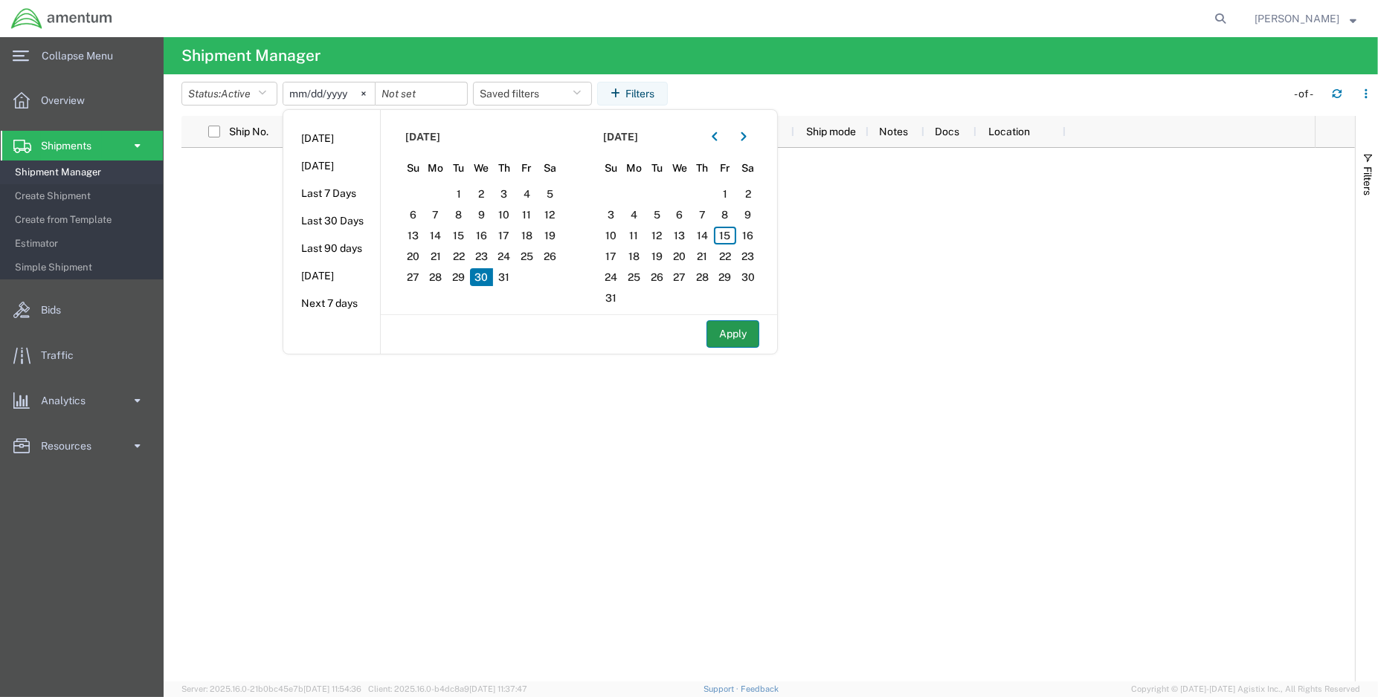
click at [746, 340] on button "Apply" at bounding box center [732, 334] width 53 height 28
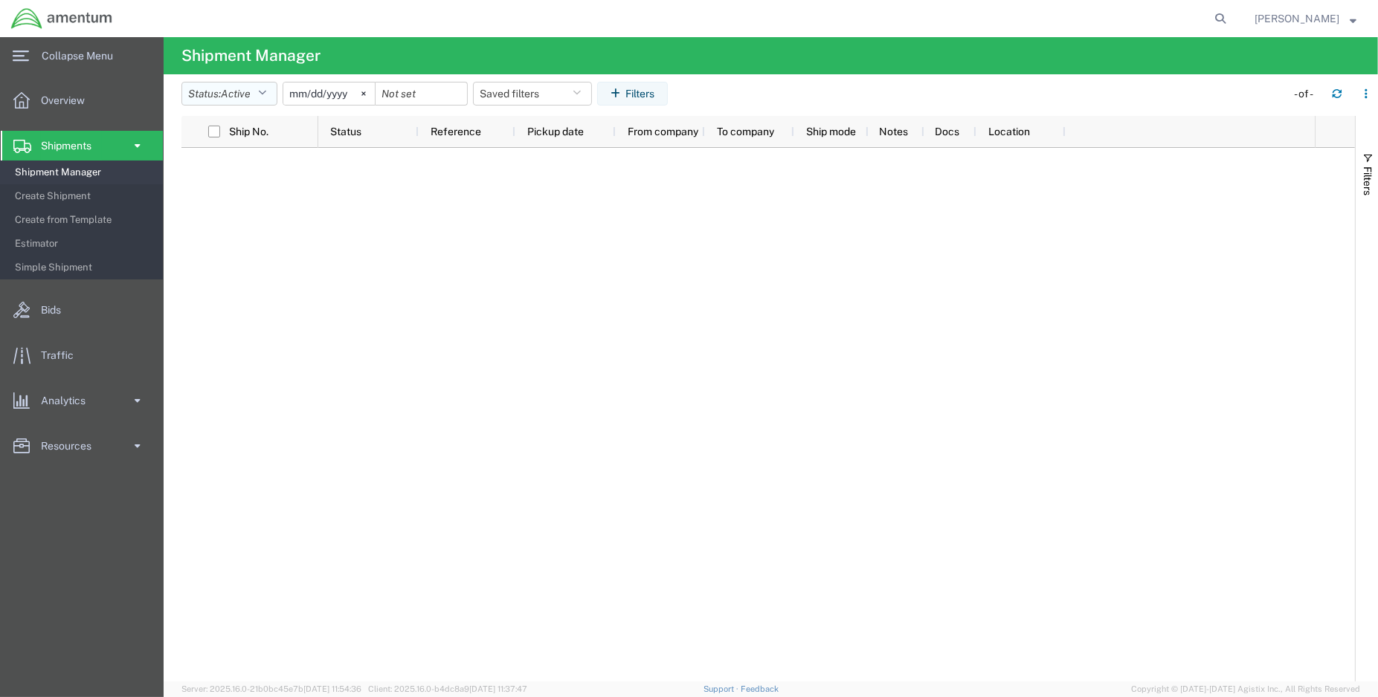
click at [271, 96] on button "Status: Active" at bounding box center [229, 94] width 96 height 24
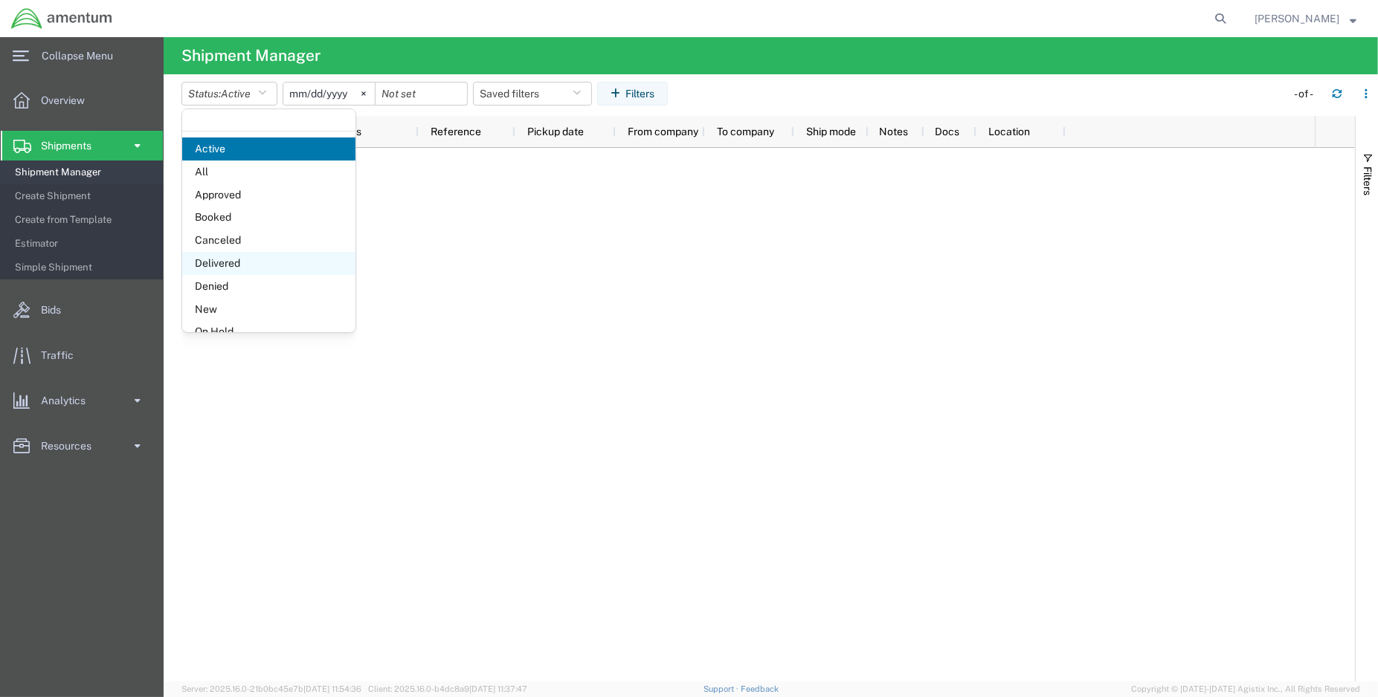
click at [241, 265] on span "Delivered" at bounding box center [268, 263] width 173 height 23
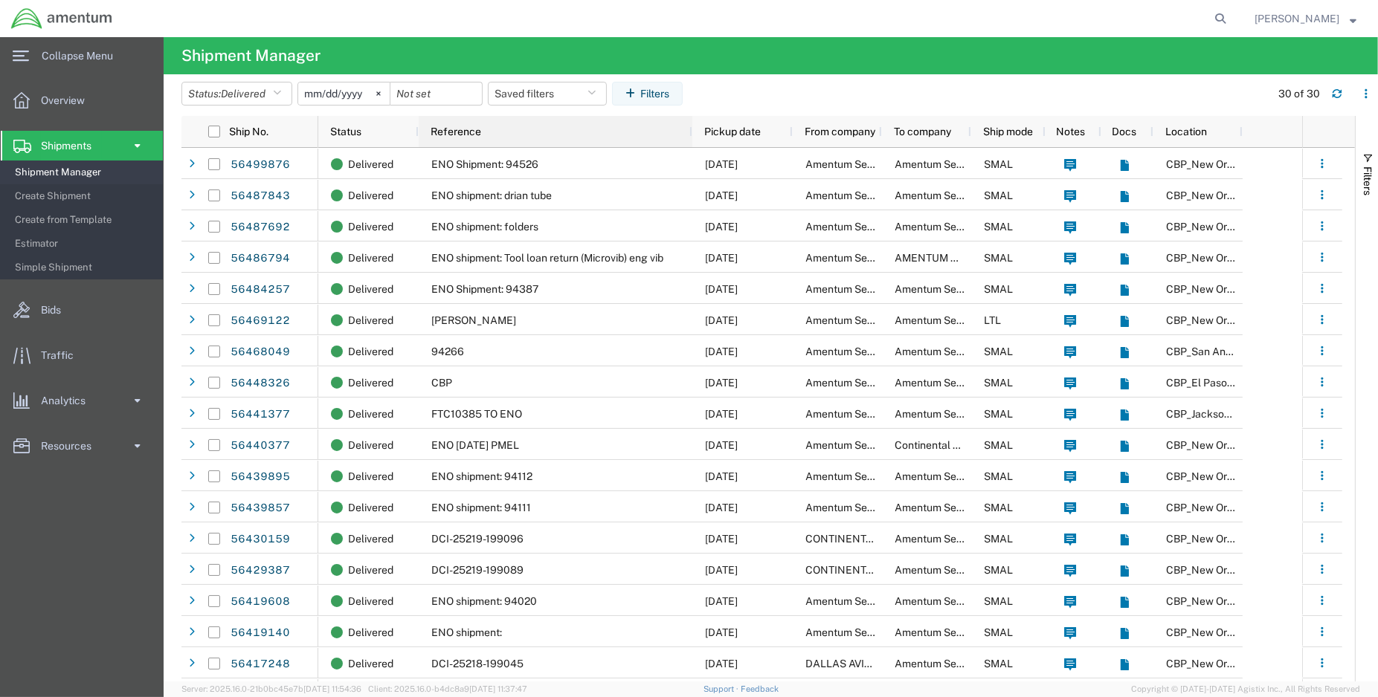
drag, startPoint x: 512, startPoint y: 129, endPoint x: 689, endPoint y: 133, distance: 177.0
click at [689, 133] on div at bounding box center [691, 131] width 6 height 31
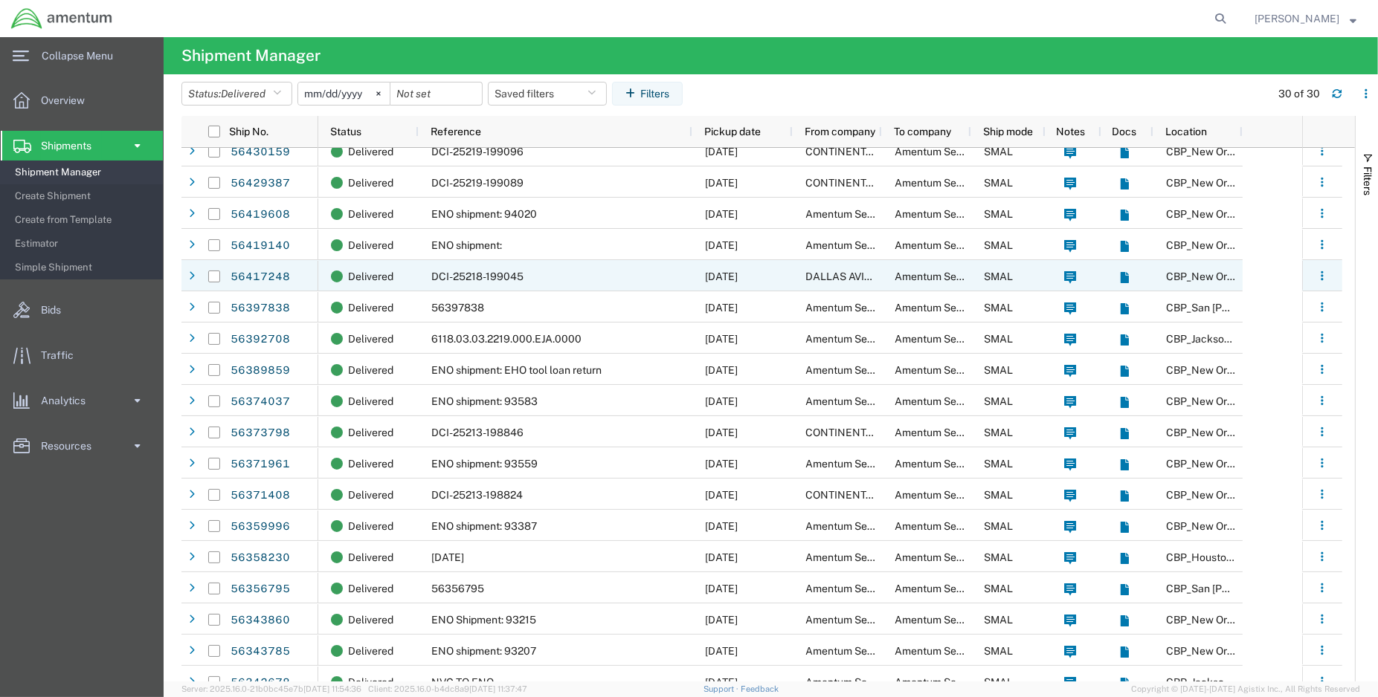
scroll to position [402, 0]
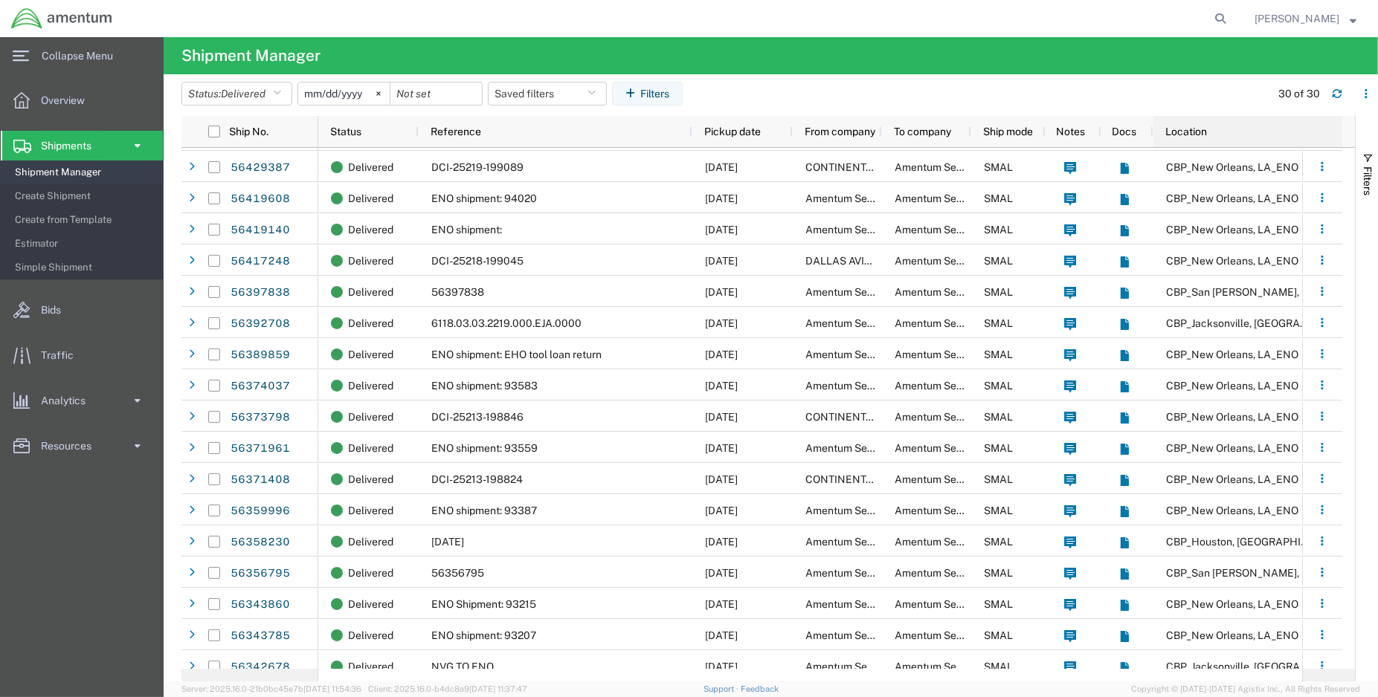
drag, startPoint x: 1239, startPoint y: 129, endPoint x: 1317, endPoint y: 135, distance: 78.3
click at [1317, 135] on div "Ship No. Status Reference Pickup date From company To company Ship mode Notes D…" at bounding box center [767, 132] width 1173 height 32
click at [648, 92] on button "Filters" at bounding box center [647, 94] width 71 height 24
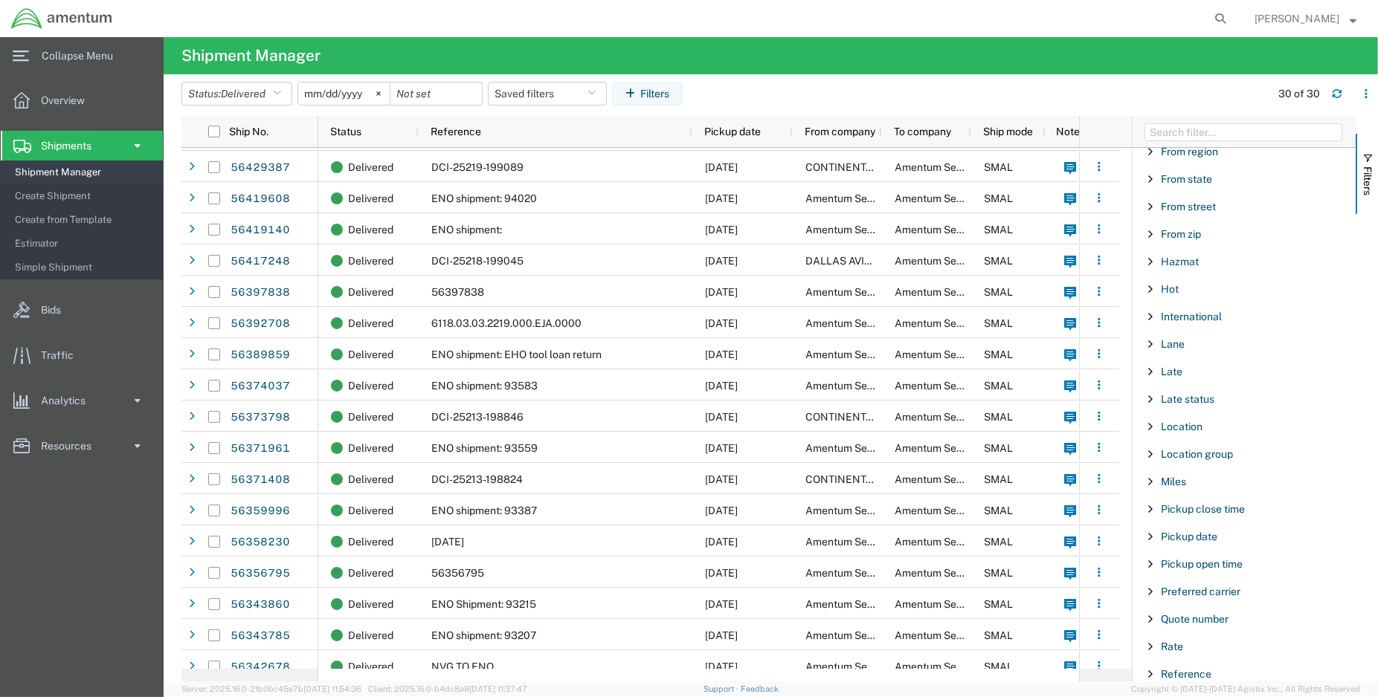
scroll to position [591, 0]
click at [1164, 427] on span "Location" at bounding box center [1182, 424] width 42 height 12
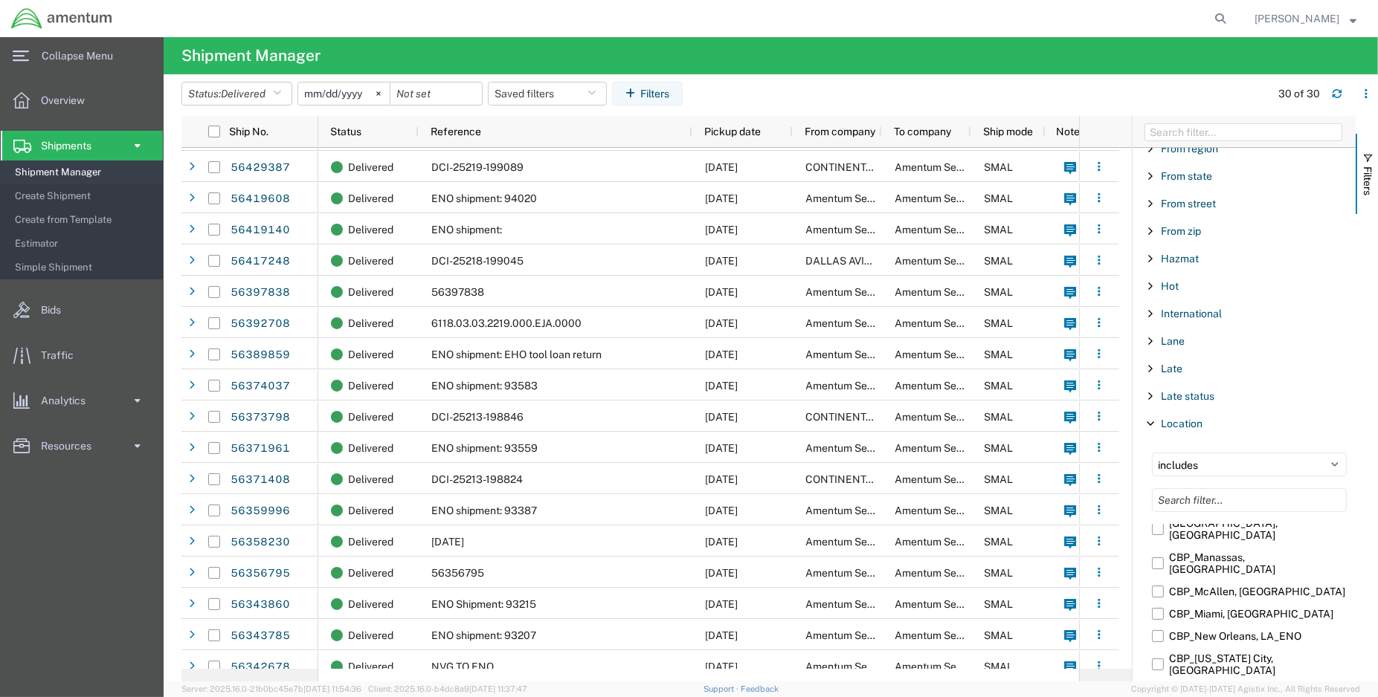
scroll to position [3552, 0]
click at [0, 0] on input "CBP_[US_STATE]_EPR" at bounding box center [0, 0] width 0 height 0
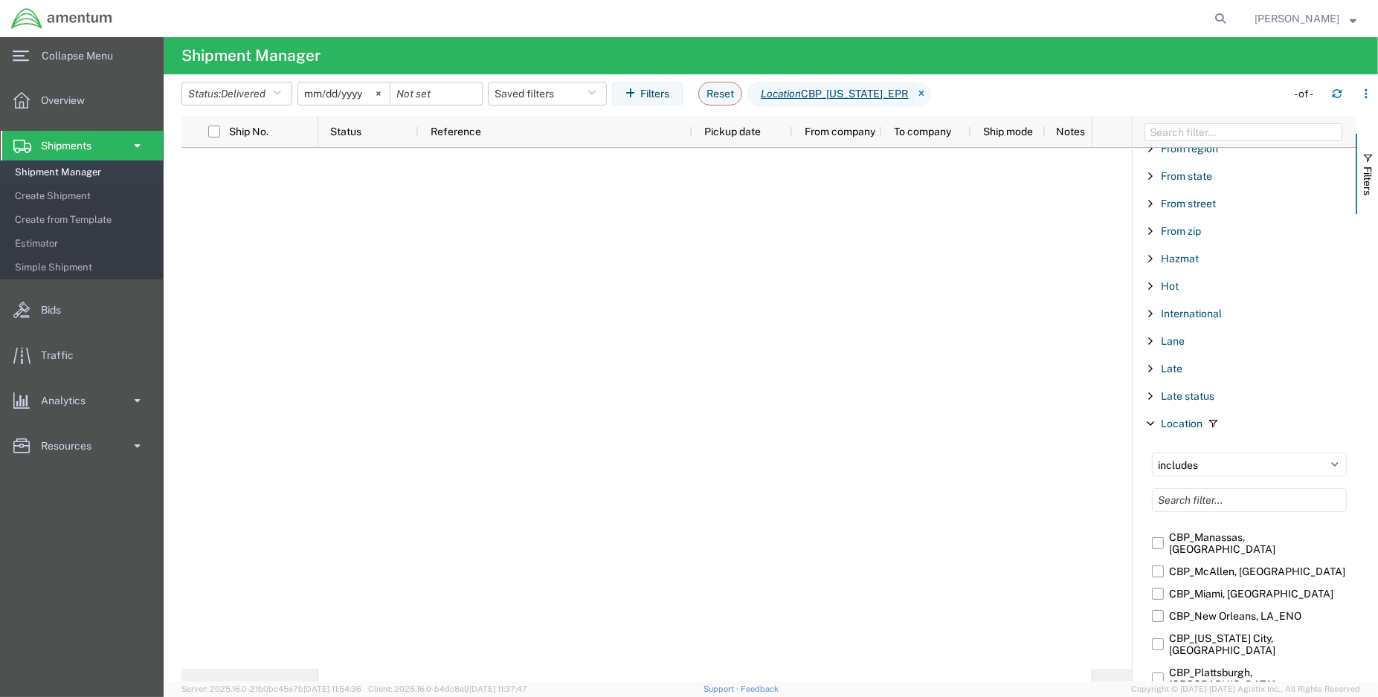
click at [349, 92] on input "2025-07-30" at bounding box center [343, 94] width 91 height 22
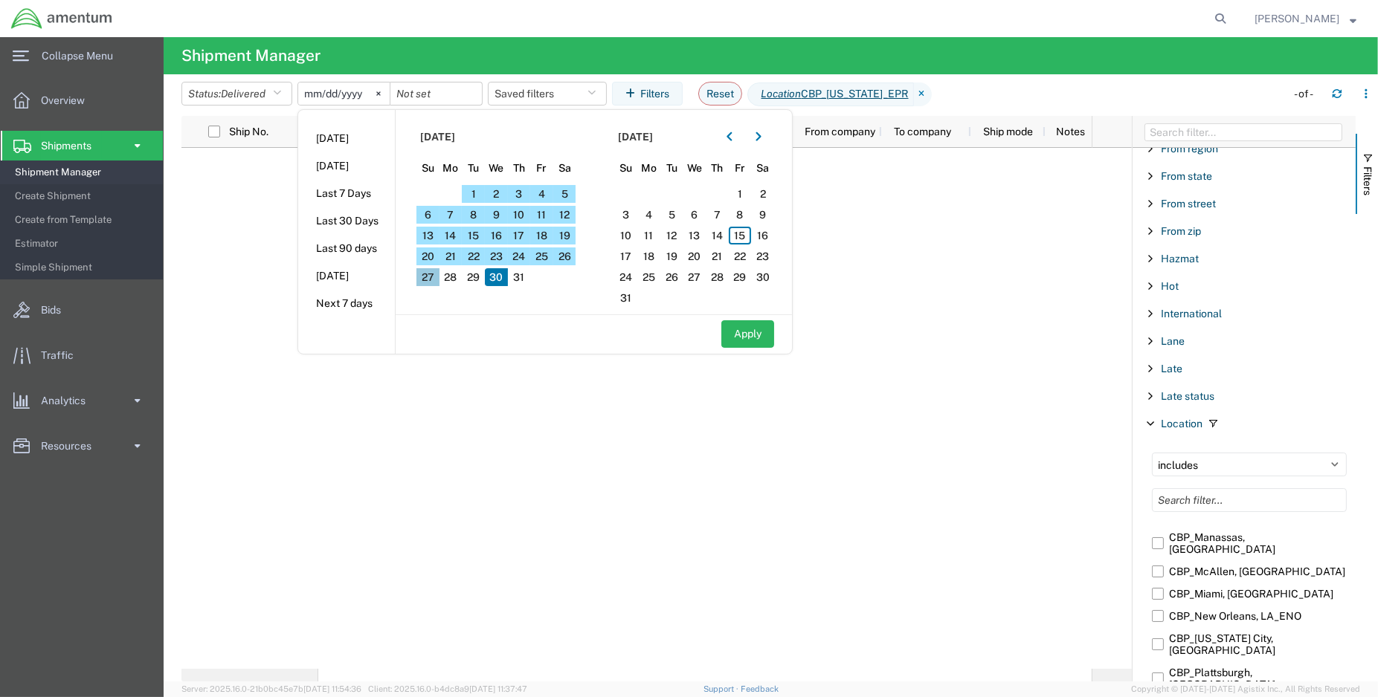
click at [434, 277] on span "27" at bounding box center [427, 277] width 23 height 18
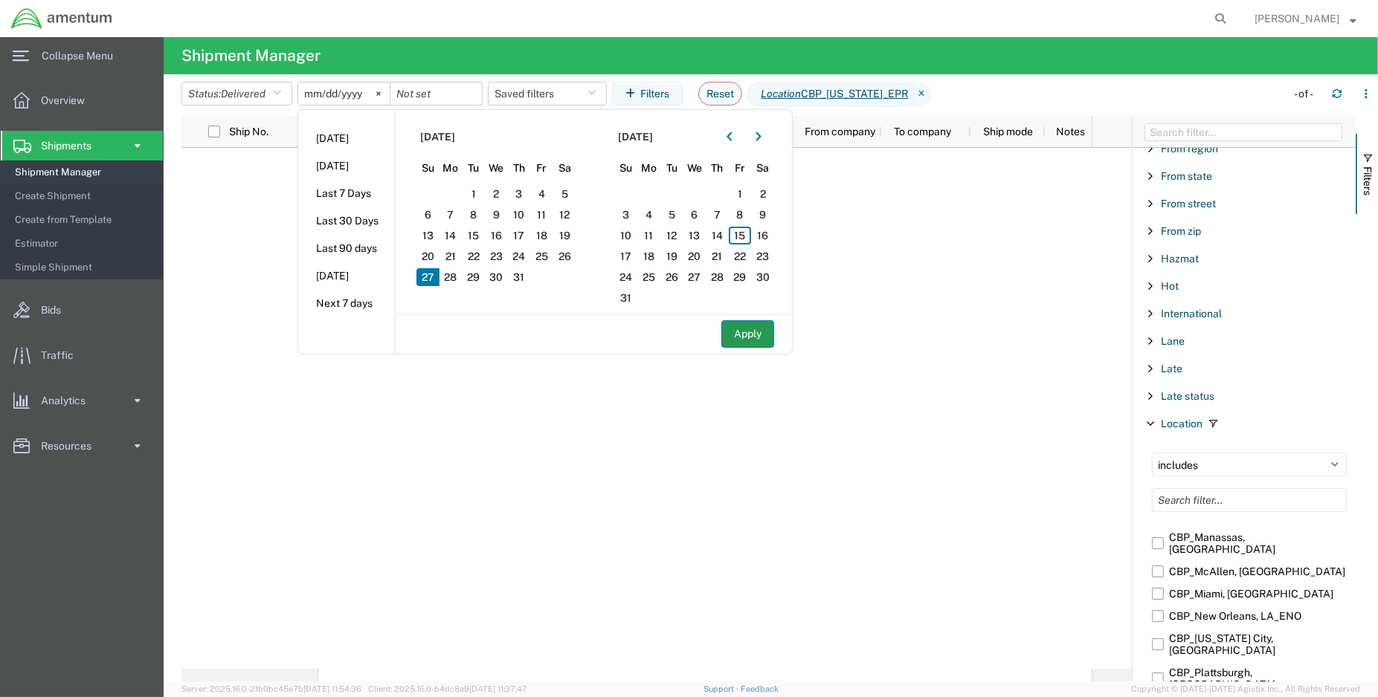
click at [767, 336] on button "Apply" at bounding box center [747, 334] width 53 height 28
type input "2025-07-27"
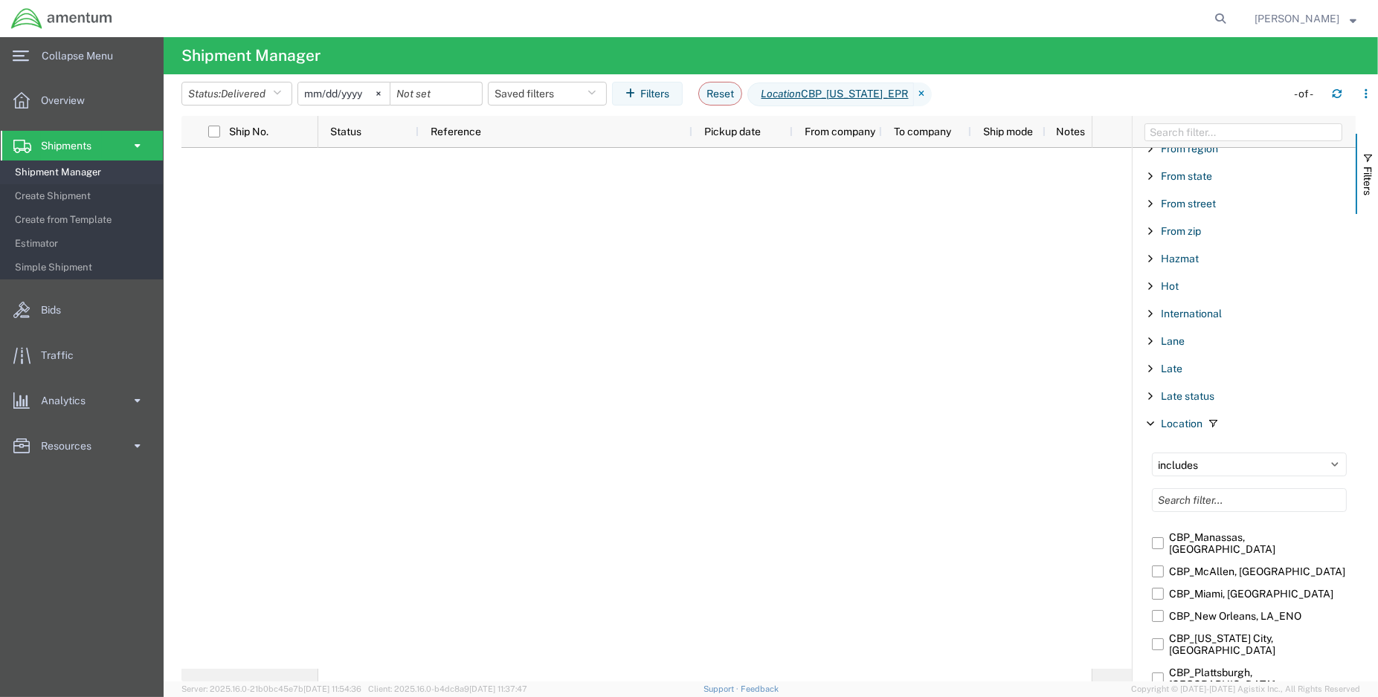
click at [905, 450] on div at bounding box center [704, 408] width 773 height 521
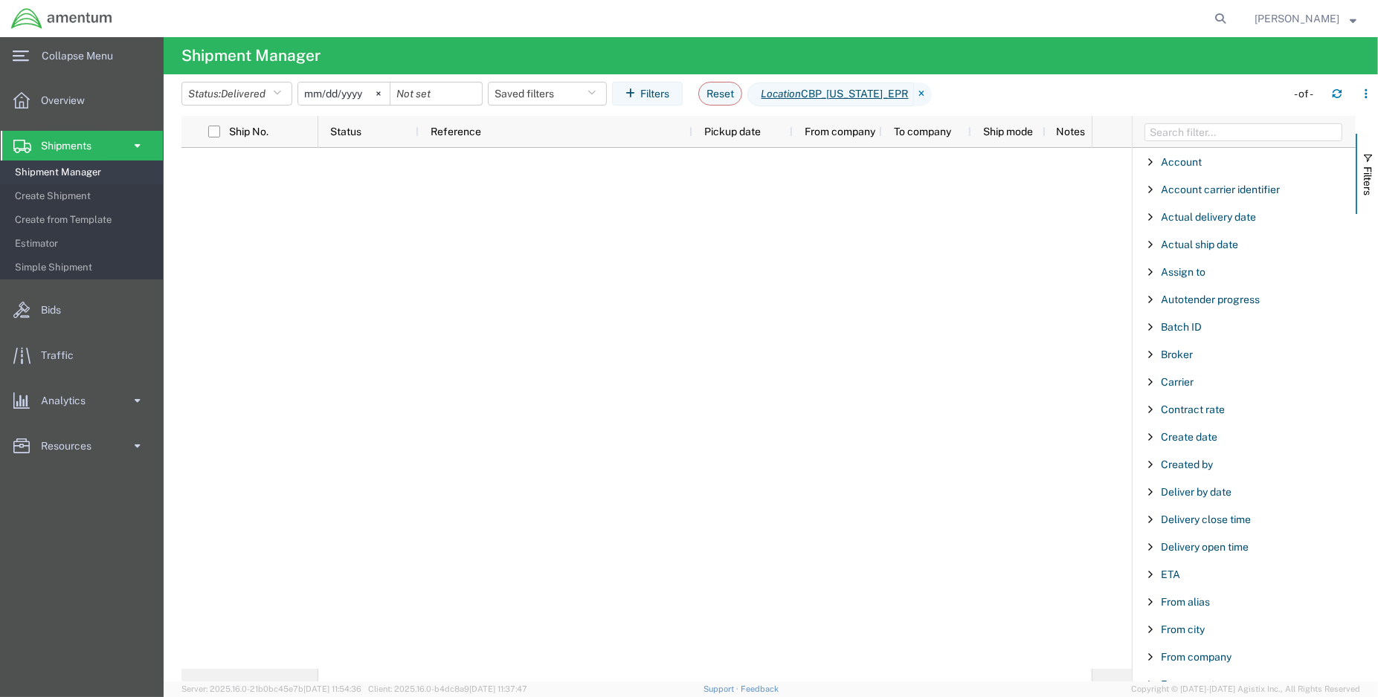
click at [900, 259] on div at bounding box center [704, 408] width 773 height 521
click at [274, 97] on button "Status: Delivered" at bounding box center [236, 94] width 111 height 24
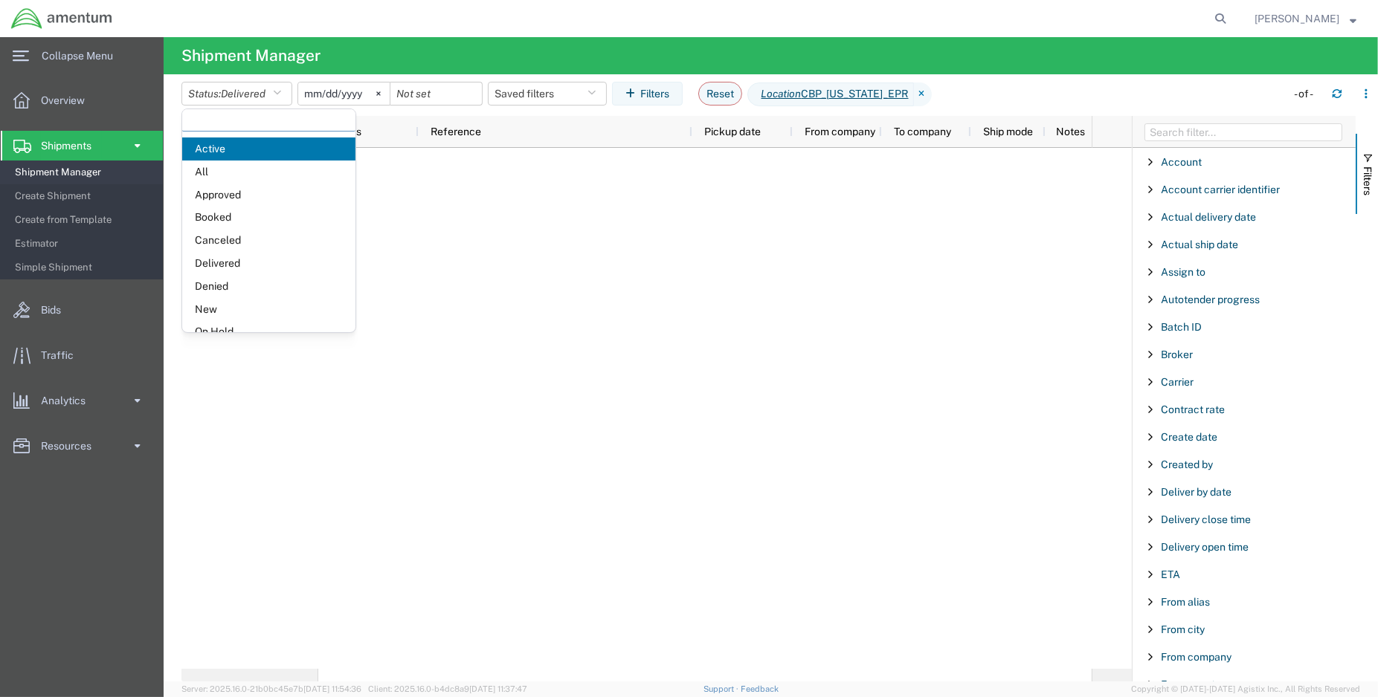
scroll to position [86, 0]
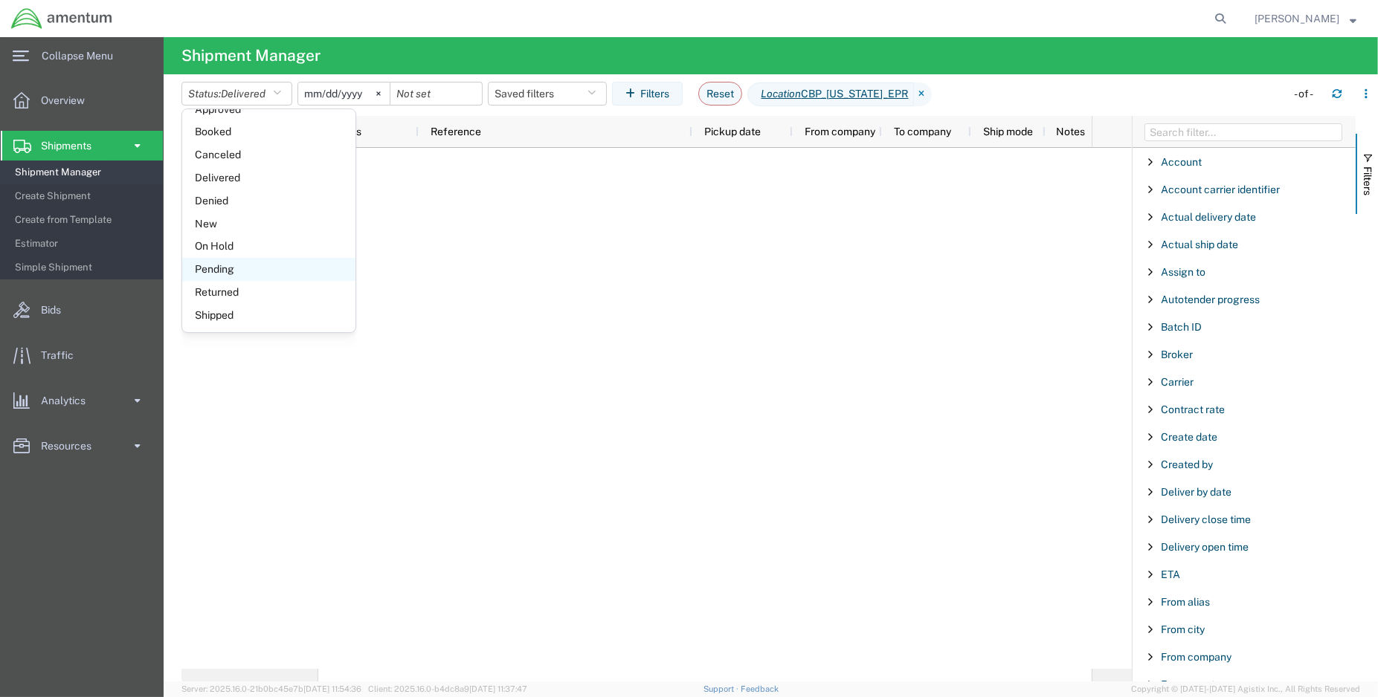
click at [288, 268] on span "Pending" at bounding box center [268, 269] width 173 height 23
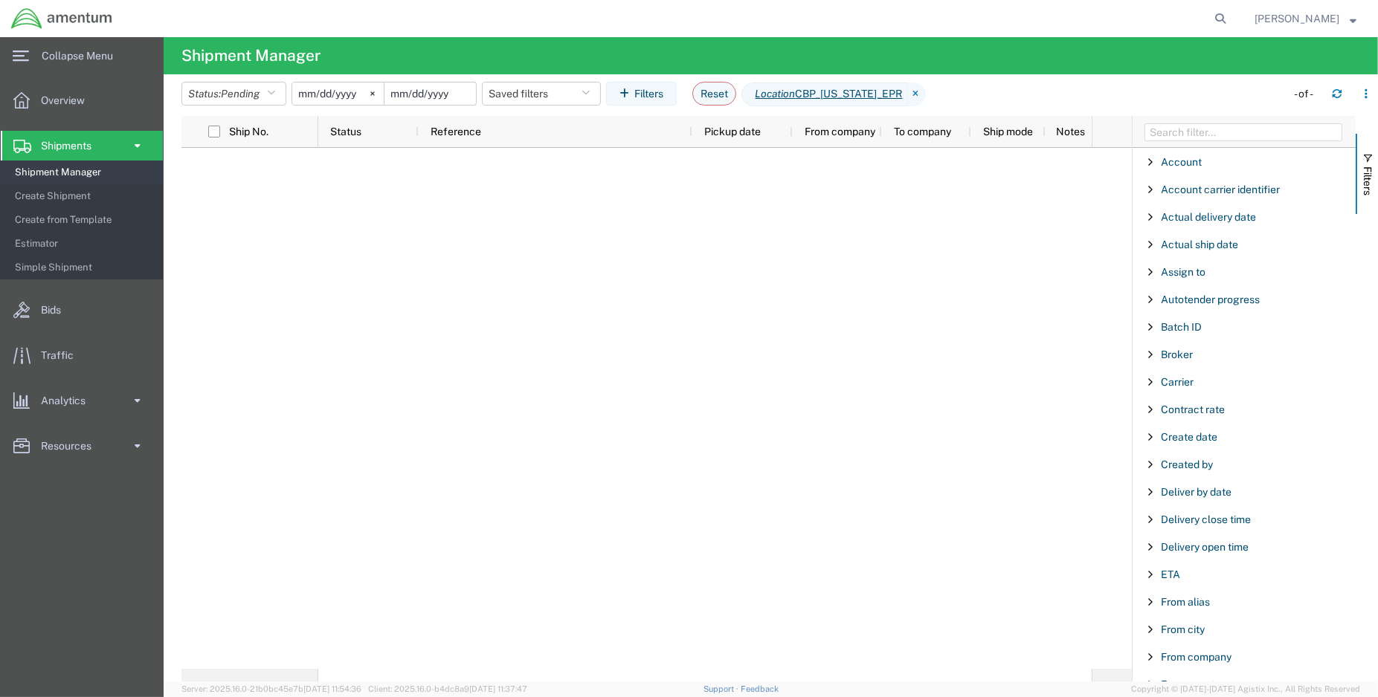
click at [445, 92] on input "date" at bounding box center [429, 94] width 91 height 22
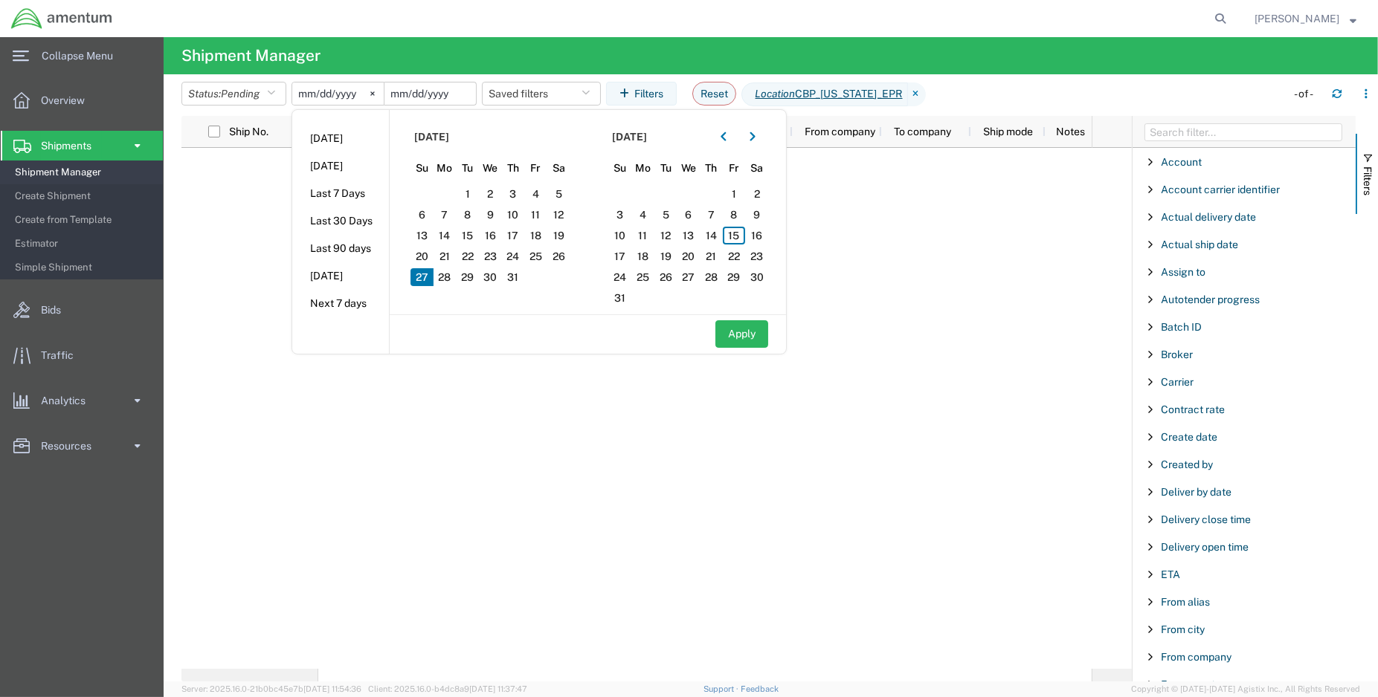
click at [445, 92] on input "date" at bounding box center [429, 94] width 91 height 22
click at [513, 272] on span "31" at bounding box center [513, 277] width 23 height 18
click at [738, 338] on button "Apply" at bounding box center [741, 334] width 53 height 28
type input "2025-07-31"
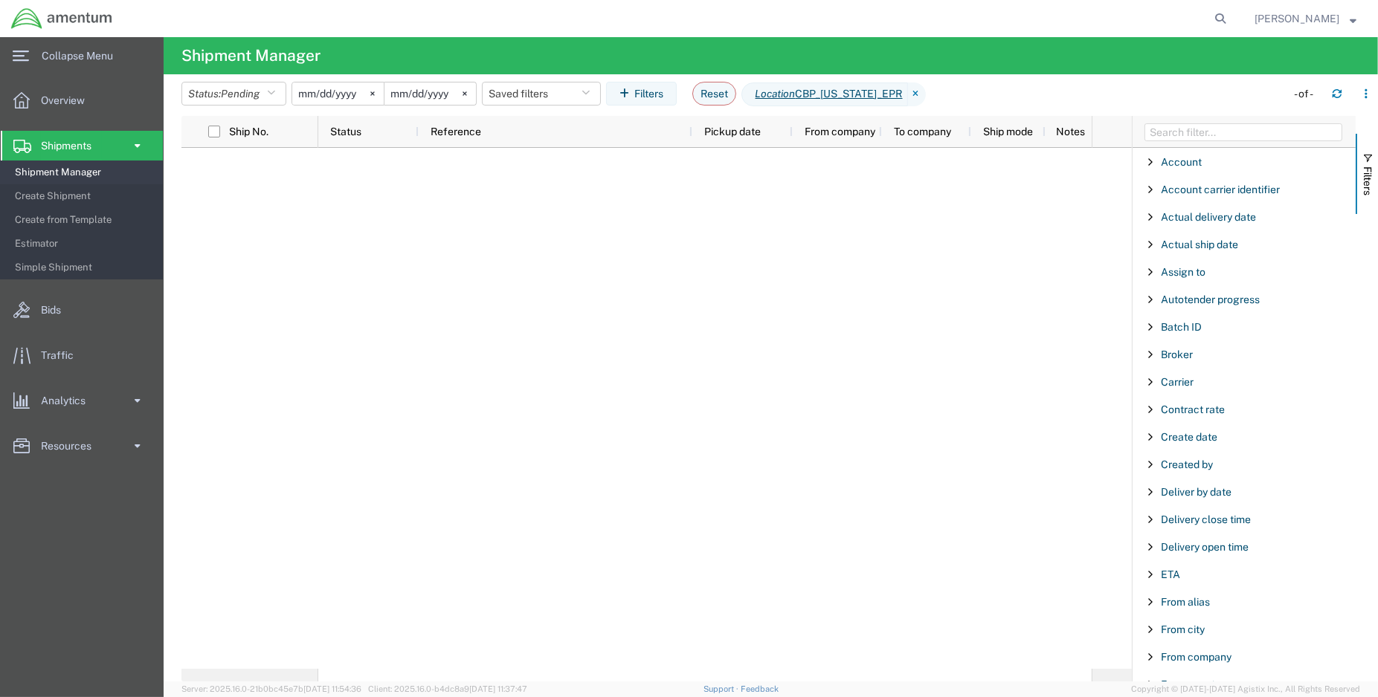
click at [72, 150] on span "Shipments" at bounding box center [71, 146] width 61 height 30
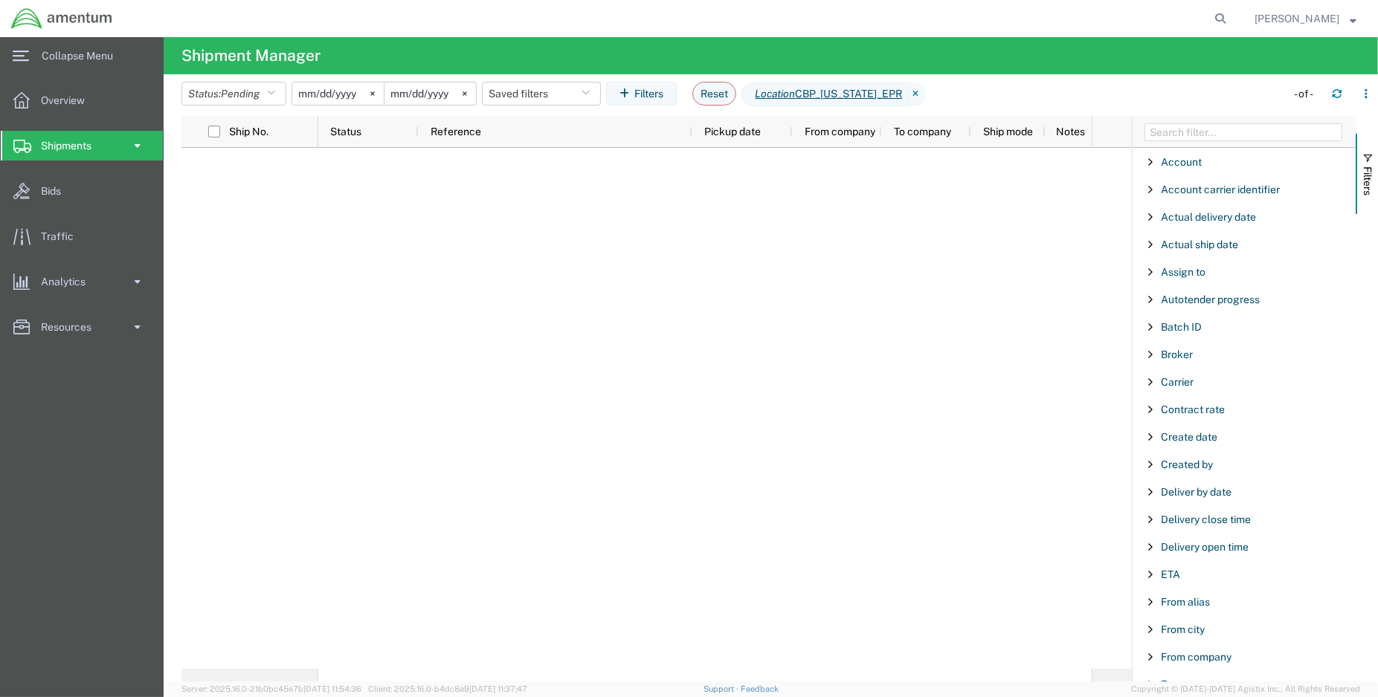
click at [77, 147] on span "Shipments" at bounding box center [71, 146] width 61 height 30
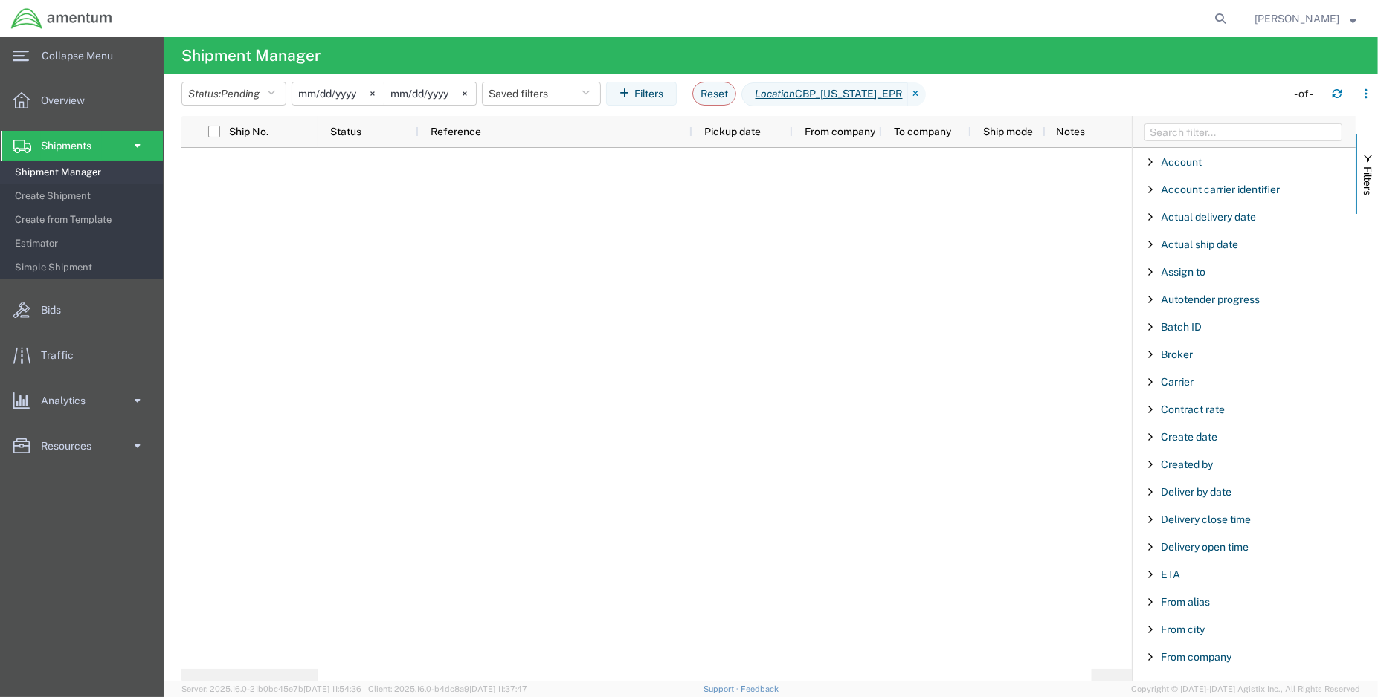
click at [77, 147] on span "Shipments" at bounding box center [71, 146] width 61 height 30
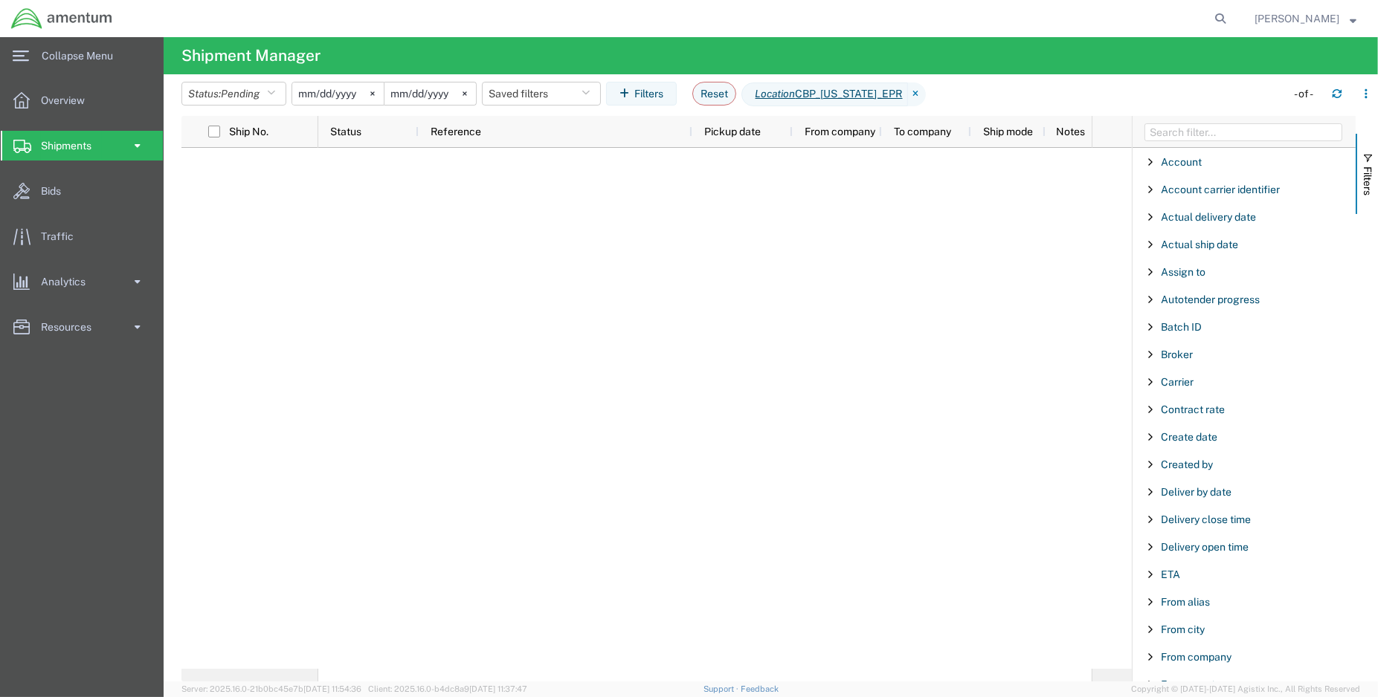
click at [31, 21] on img at bounding box center [61, 18] width 103 height 22
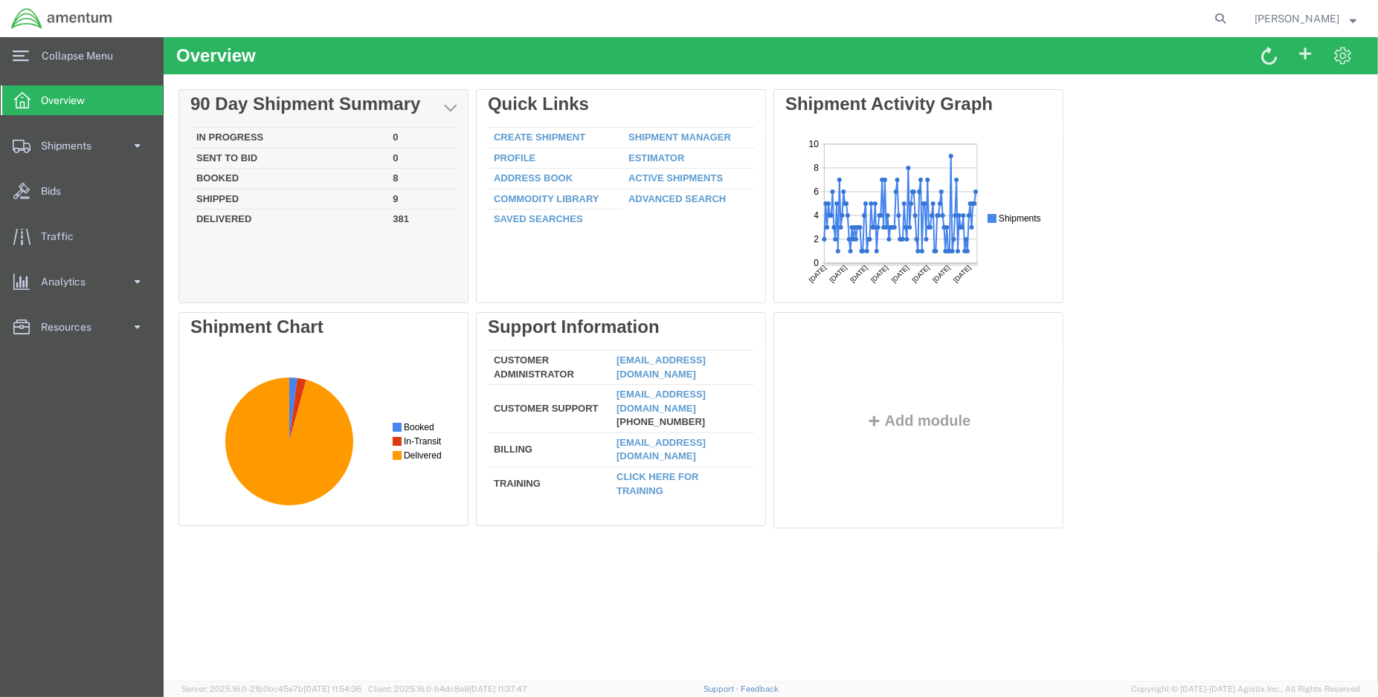
click at [230, 221] on td "Delivered" at bounding box center [288, 218] width 196 height 17
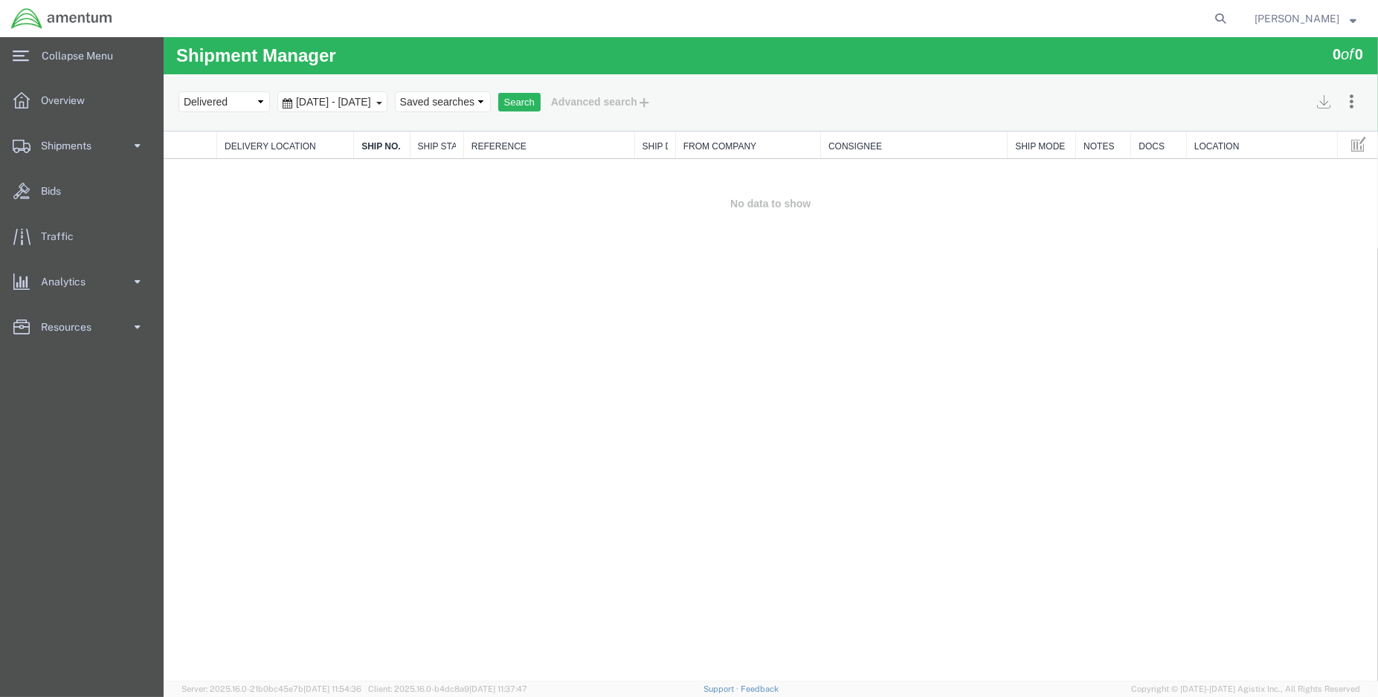
click at [347, 106] on span "[DATE] - [DATE]" at bounding box center [332, 102] width 83 height 12
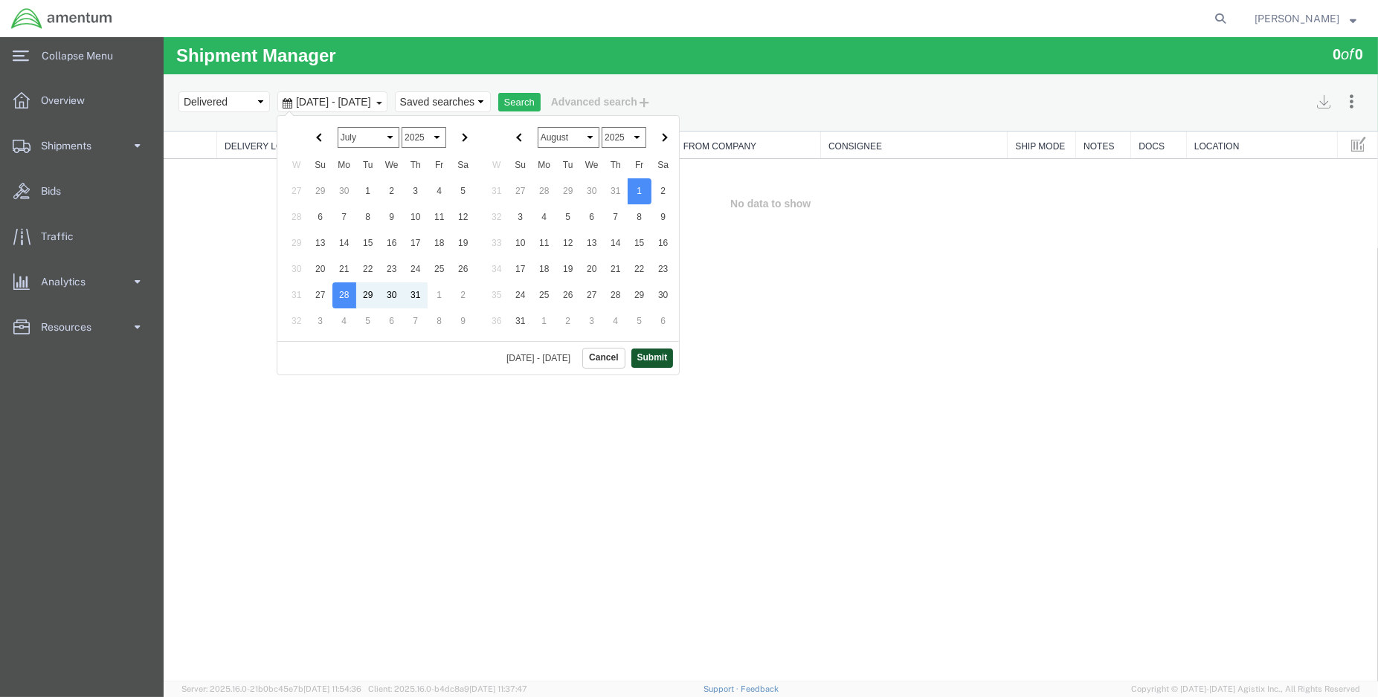
click at [642, 357] on button "Submit" at bounding box center [651, 358] width 42 height 19
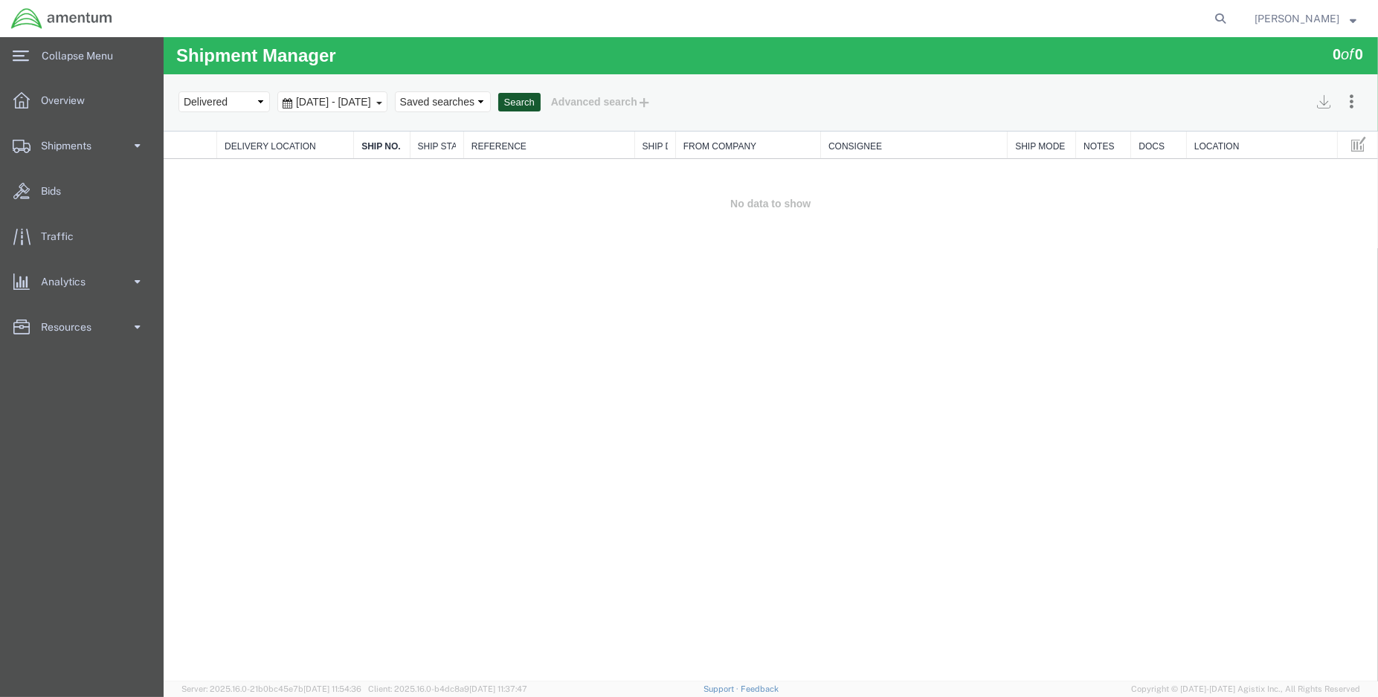
click at [540, 93] on button "Search" at bounding box center [518, 102] width 42 height 19
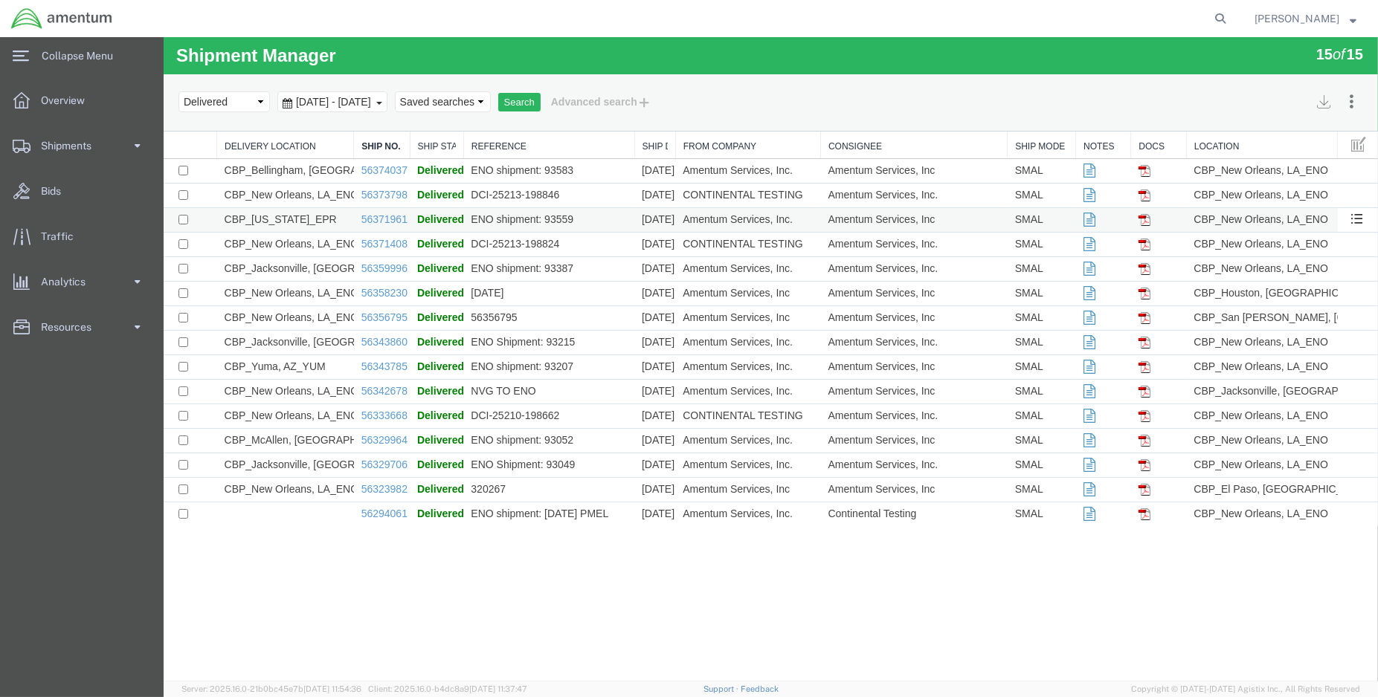
click at [393, 212] on td "56371961" at bounding box center [381, 220] width 56 height 25
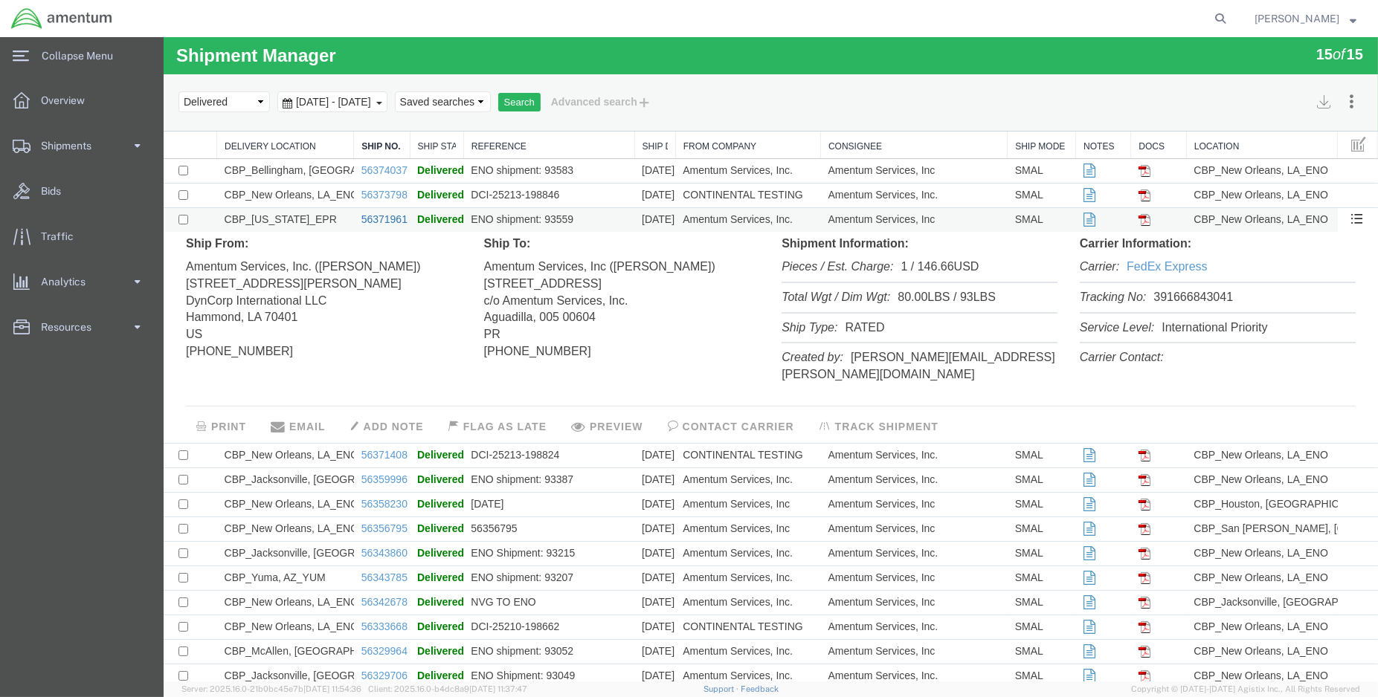
click at [390, 217] on link "56371961" at bounding box center [384, 219] width 46 height 12
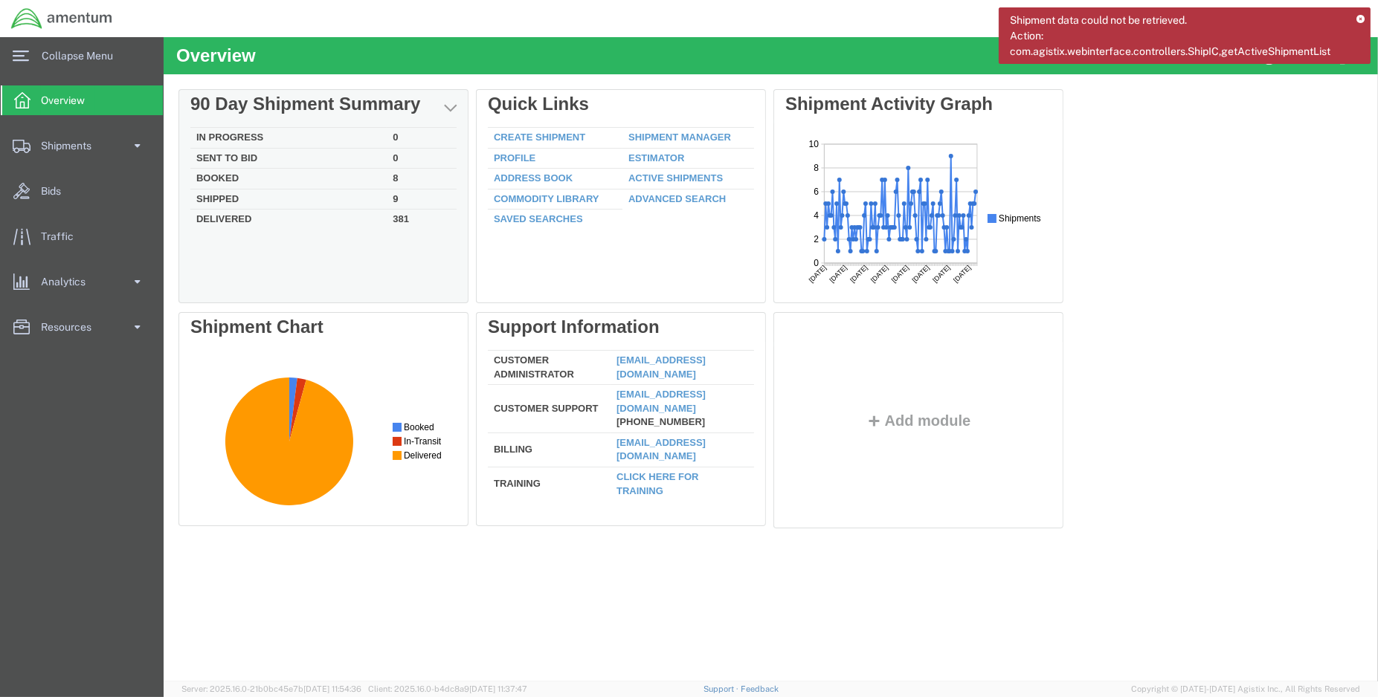
click at [233, 218] on td "Delivered" at bounding box center [288, 218] width 196 height 17
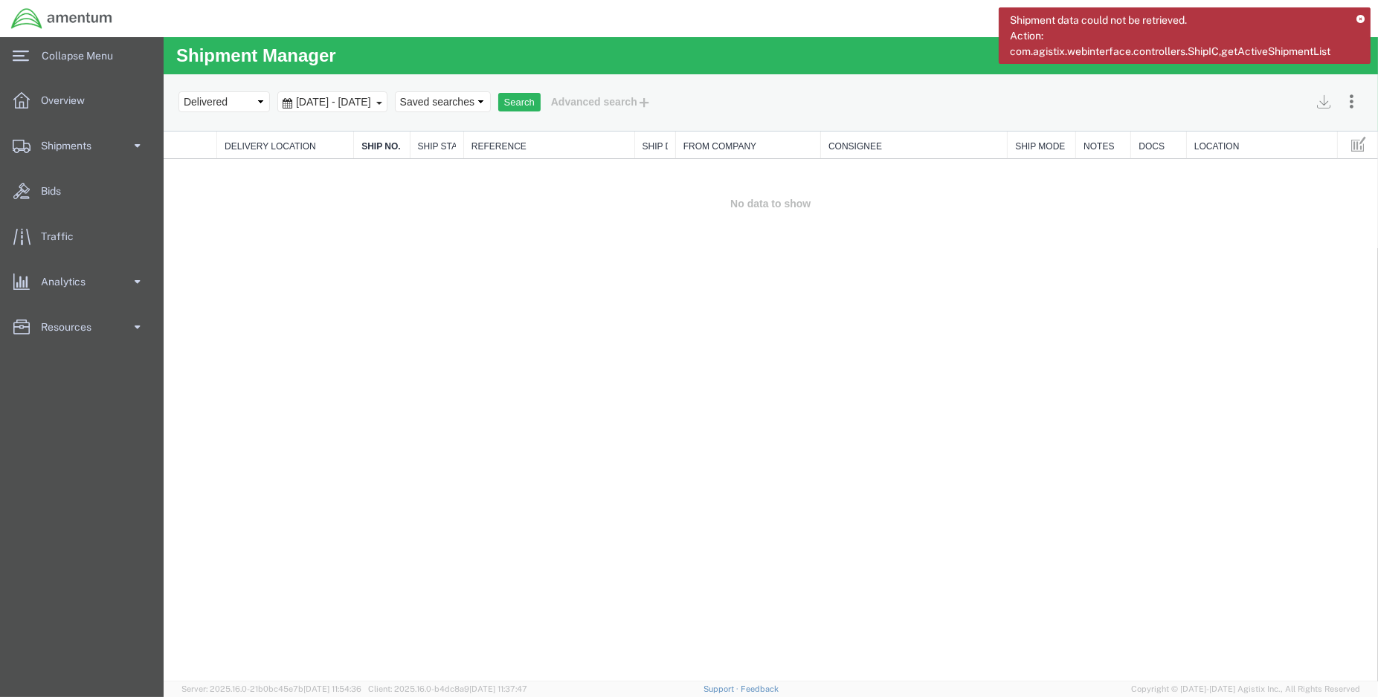
click at [387, 108] on div "[DATE] - [DATE]" at bounding box center [332, 101] width 110 height 21
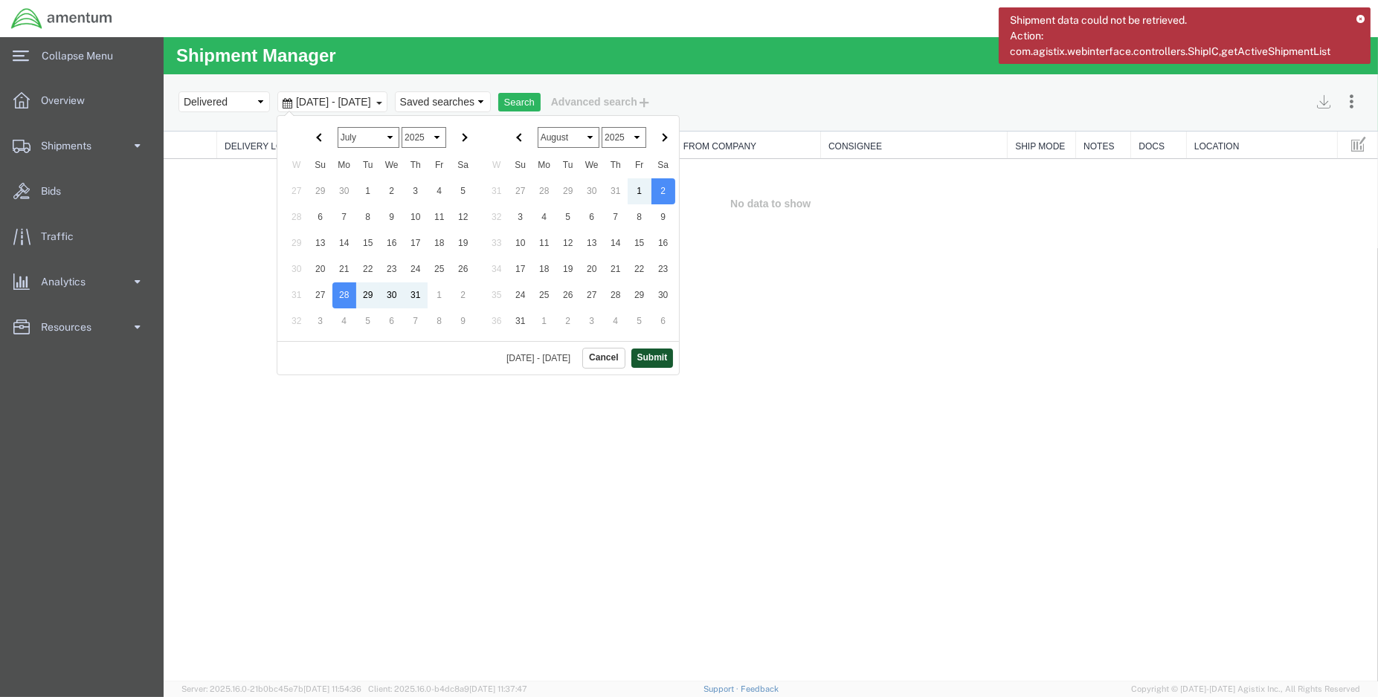
click at [656, 355] on button "Submit" at bounding box center [651, 358] width 42 height 19
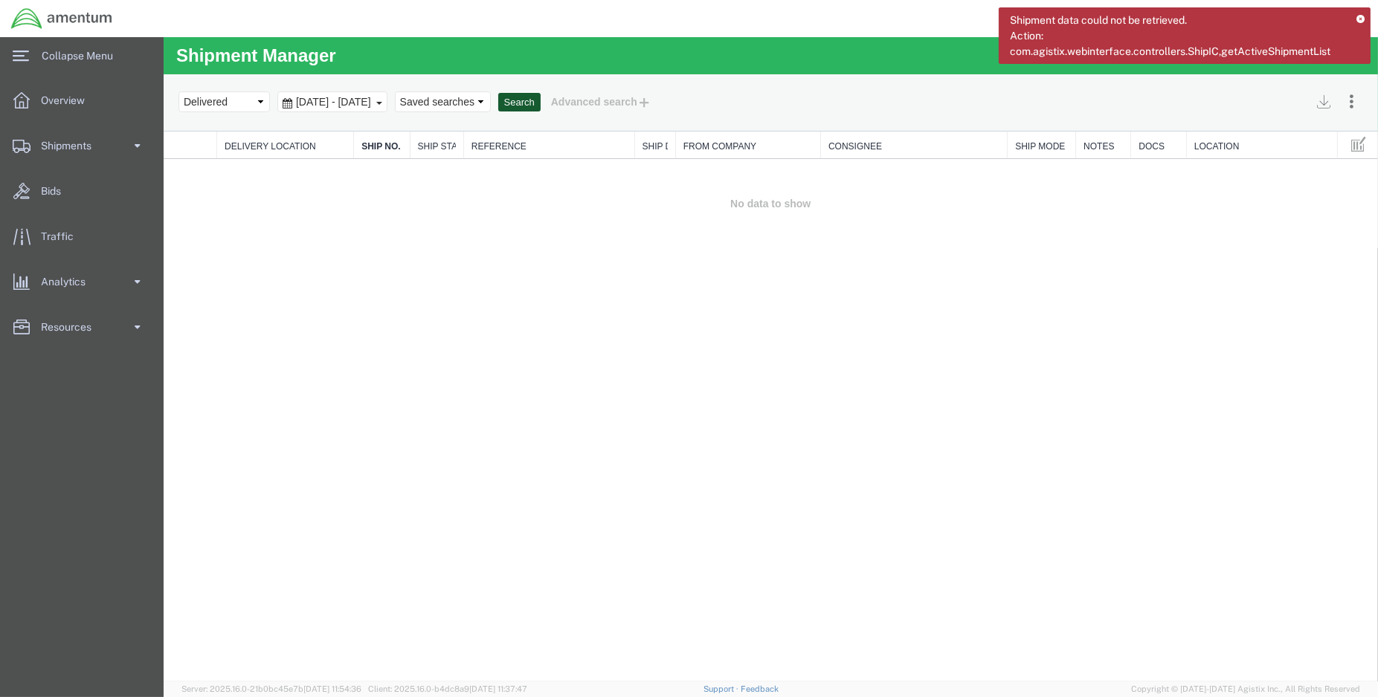
click at [540, 103] on button "Search" at bounding box center [518, 102] width 42 height 19
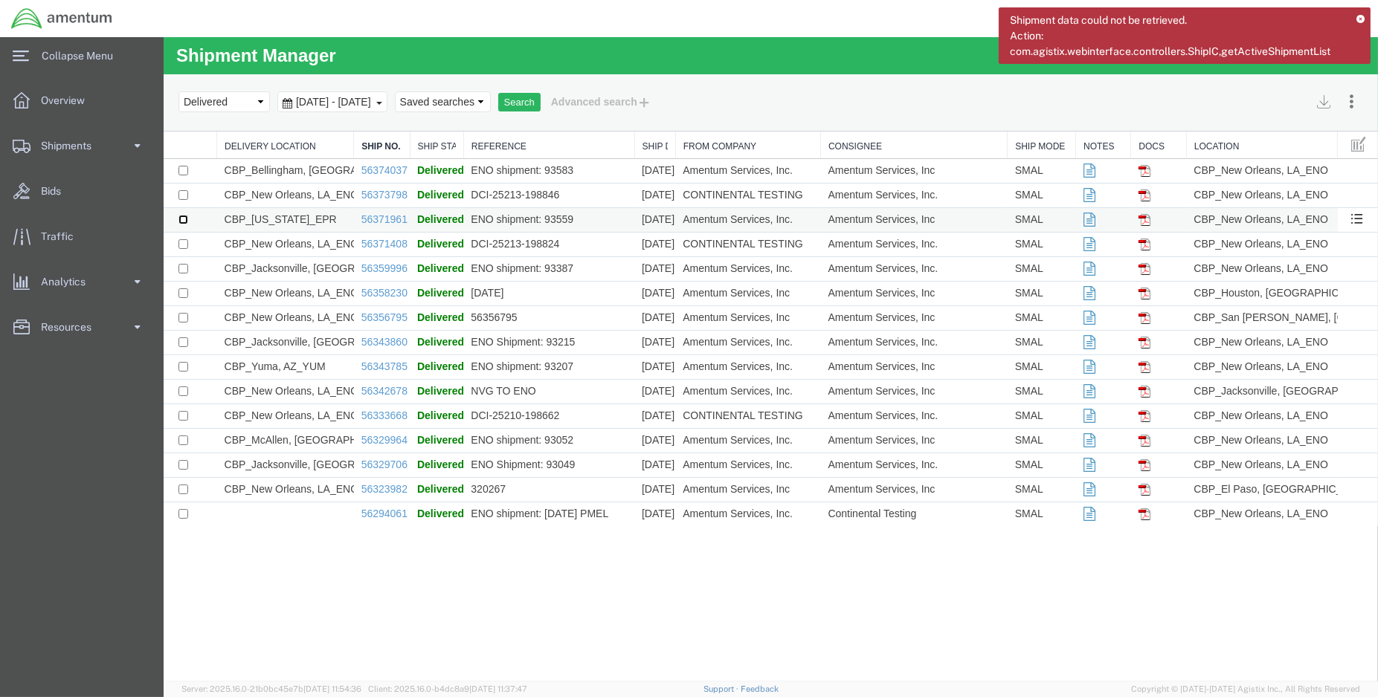
click at [182, 216] on input "checkbox" at bounding box center [183, 220] width 10 height 10
checkbox input "true"
click at [540, 106] on button "Search" at bounding box center [518, 102] width 42 height 19
click at [813, 88] on div "Search Assign To Batch Processing Cancel Shipments Consolidate Shipments Select…" at bounding box center [770, 102] width 1214 height 57
click at [1359, 17] on icon at bounding box center [1360, 20] width 8 height 8
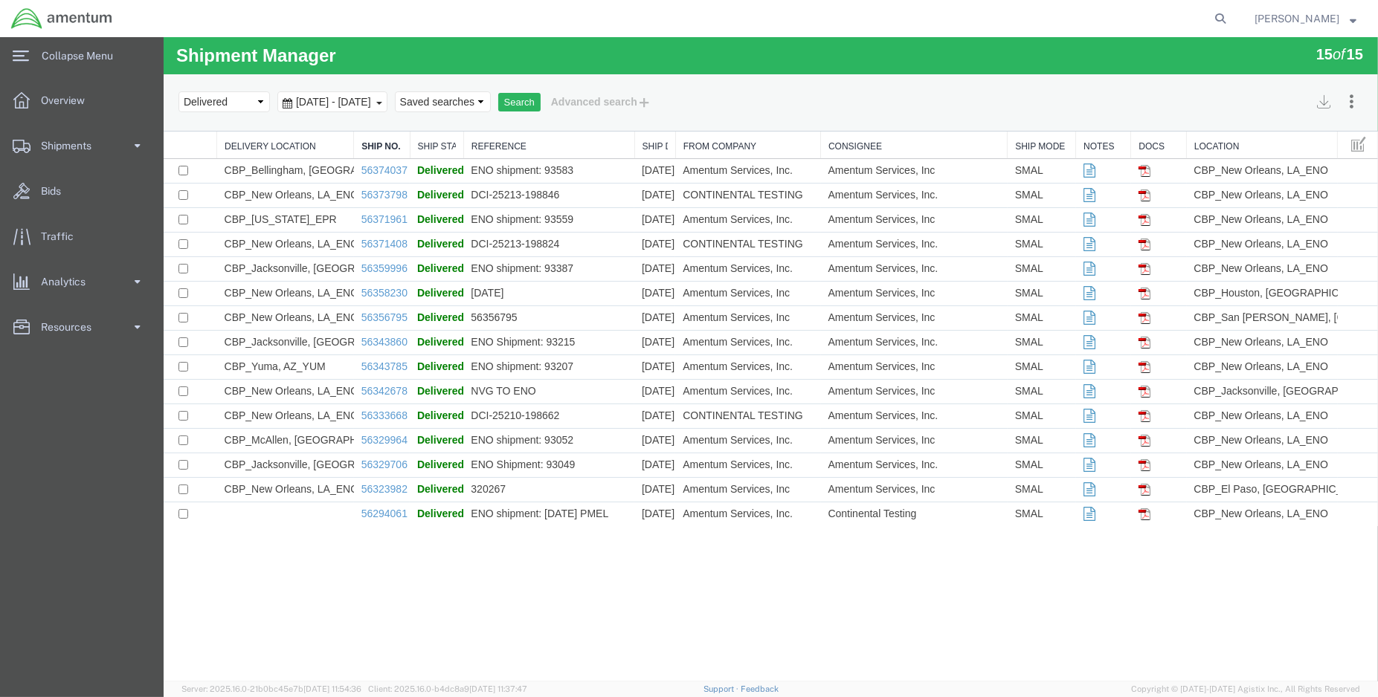
click at [26, 14] on img at bounding box center [61, 18] width 103 height 22
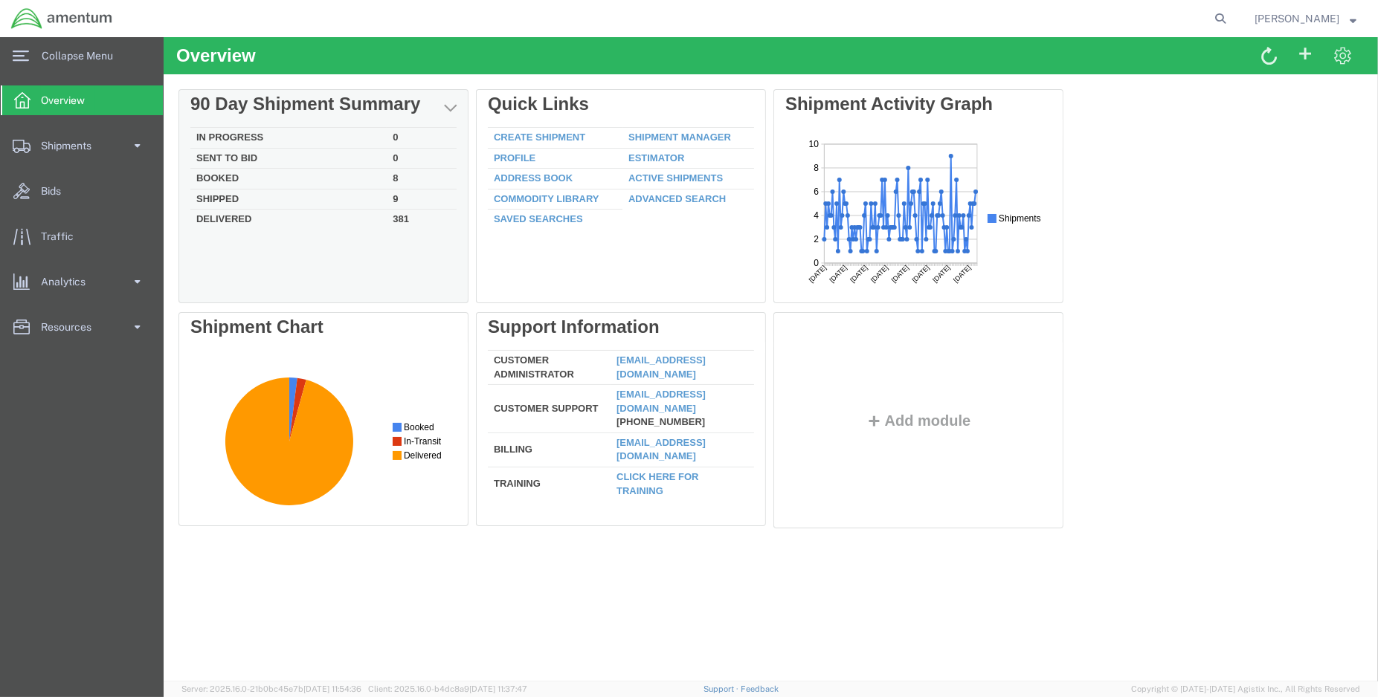
click at [224, 195] on td "Shipped" at bounding box center [288, 199] width 196 height 21
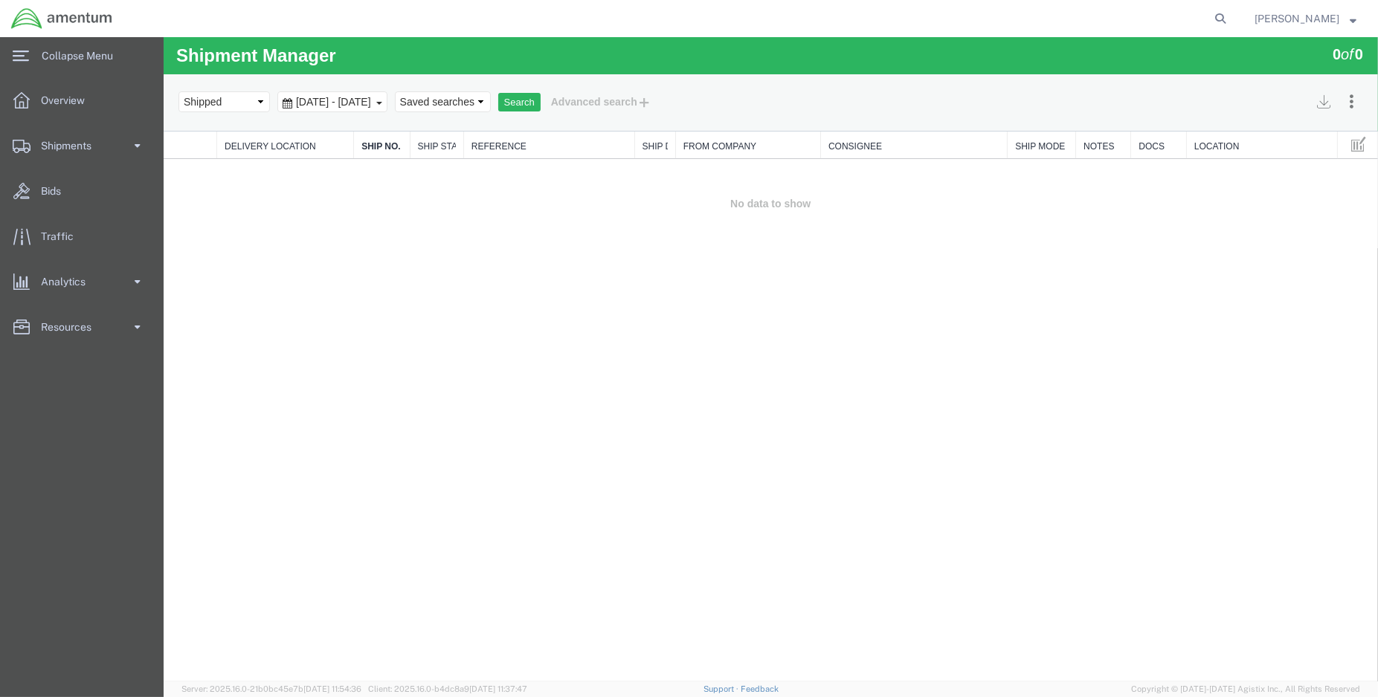
click at [374, 103] on span "[DATE] - [DATE]" at bounding box center [332, 102] width 83 height 12
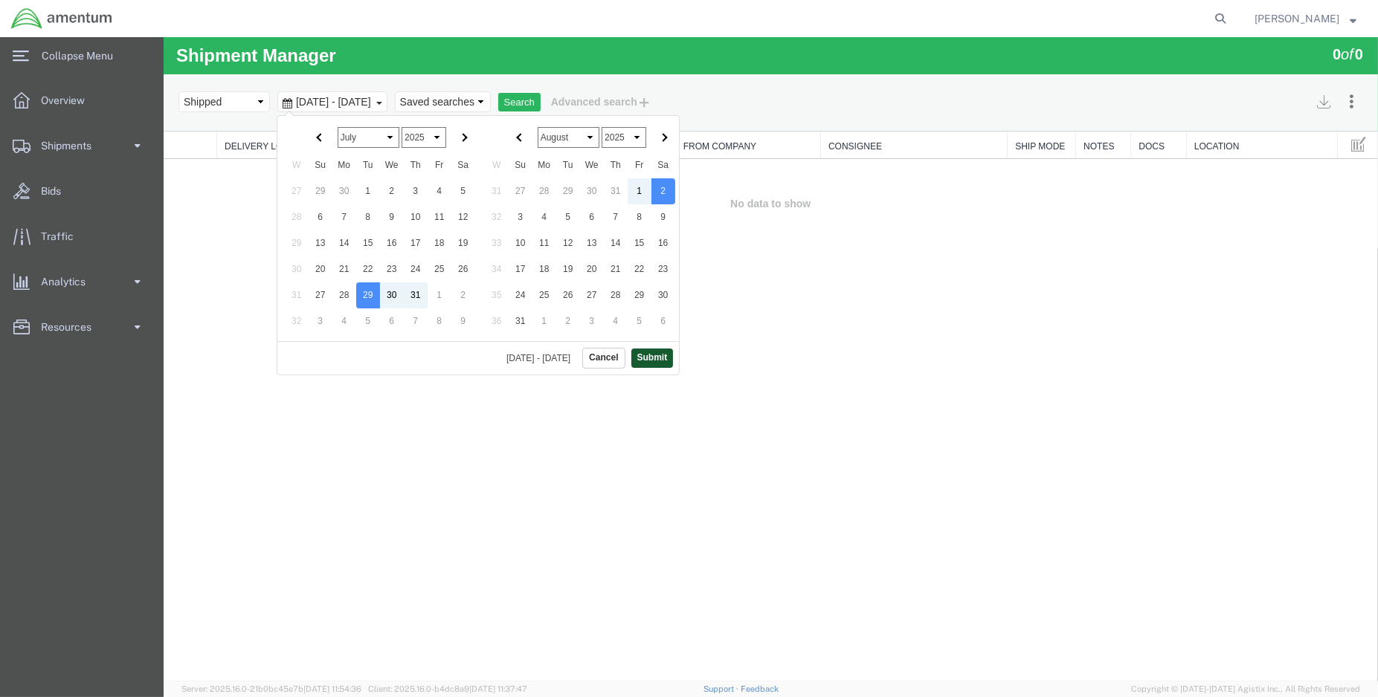
click at [663, 353] on button "Submit" at bounding box center [651, 358] width 42 height 19
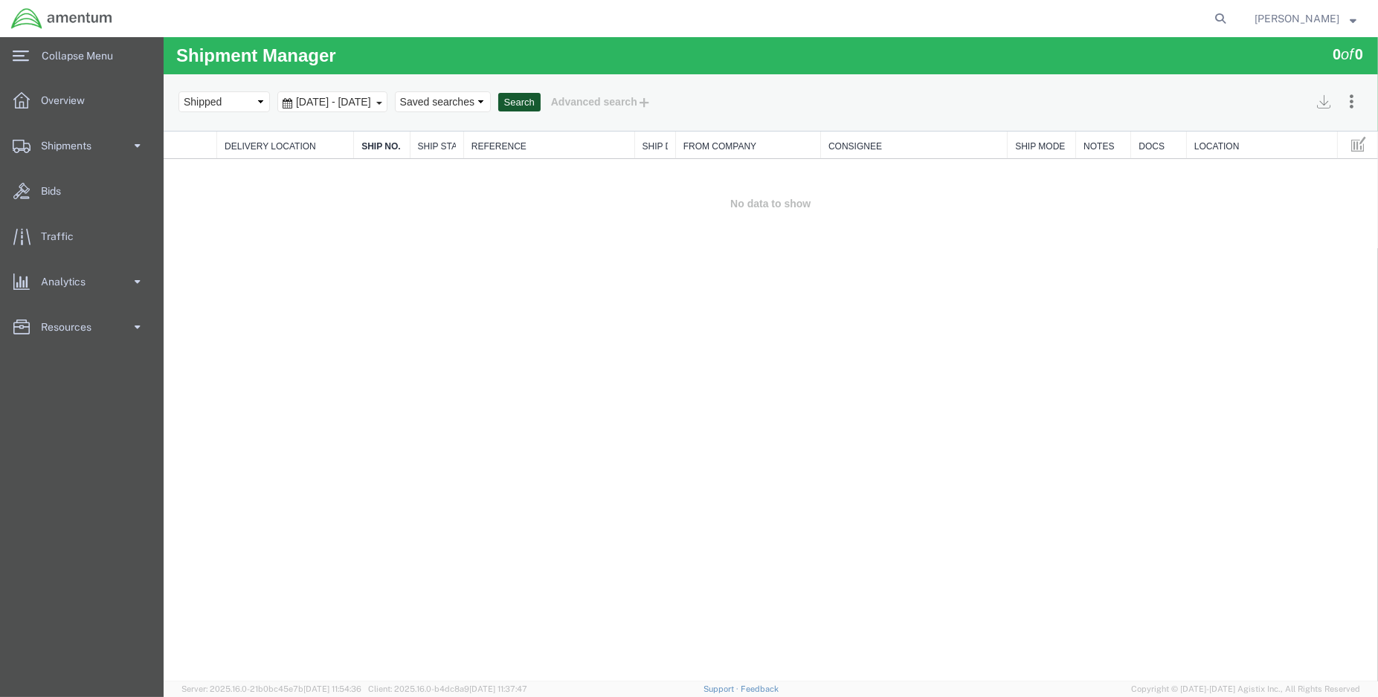
click at [540, 104] on button "Search" at bounding box center [518, 102] width 42 height 19
click at [540, 96] on button "Search" at bounding box center [518, 102] width 42 height 19
click at [259, 104] on select "Select status Active All Shipments Approved Booked Canceled Delivered Denied Ne…" at bounding box center [223, 101] width 91 height 21
select select "DELIVERED"
click at [178, 91] on select "Select status Active All Shipments Approved Booked Canceled Delivered Denied Ne…" at bounding box center [223, 101] width 91 height 21
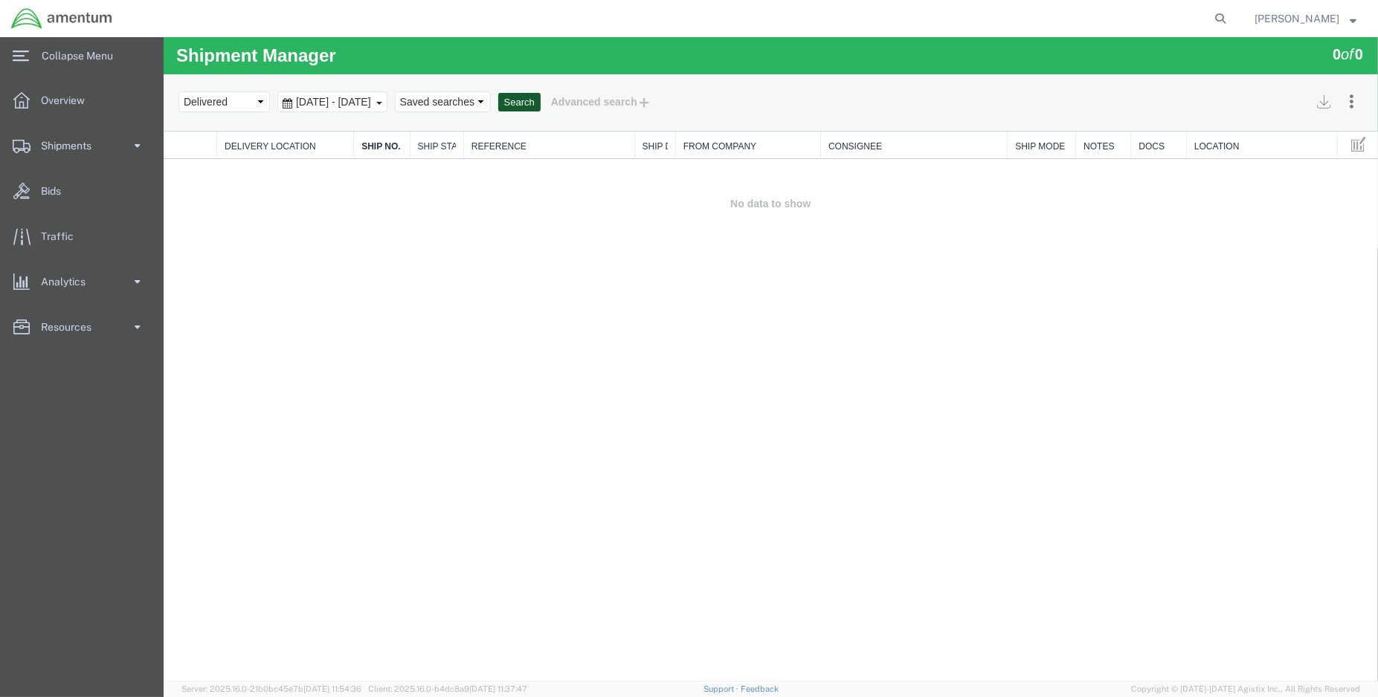
click at [540, 100] on button "Search" at bounding box center [518, 102] width 42 height 19
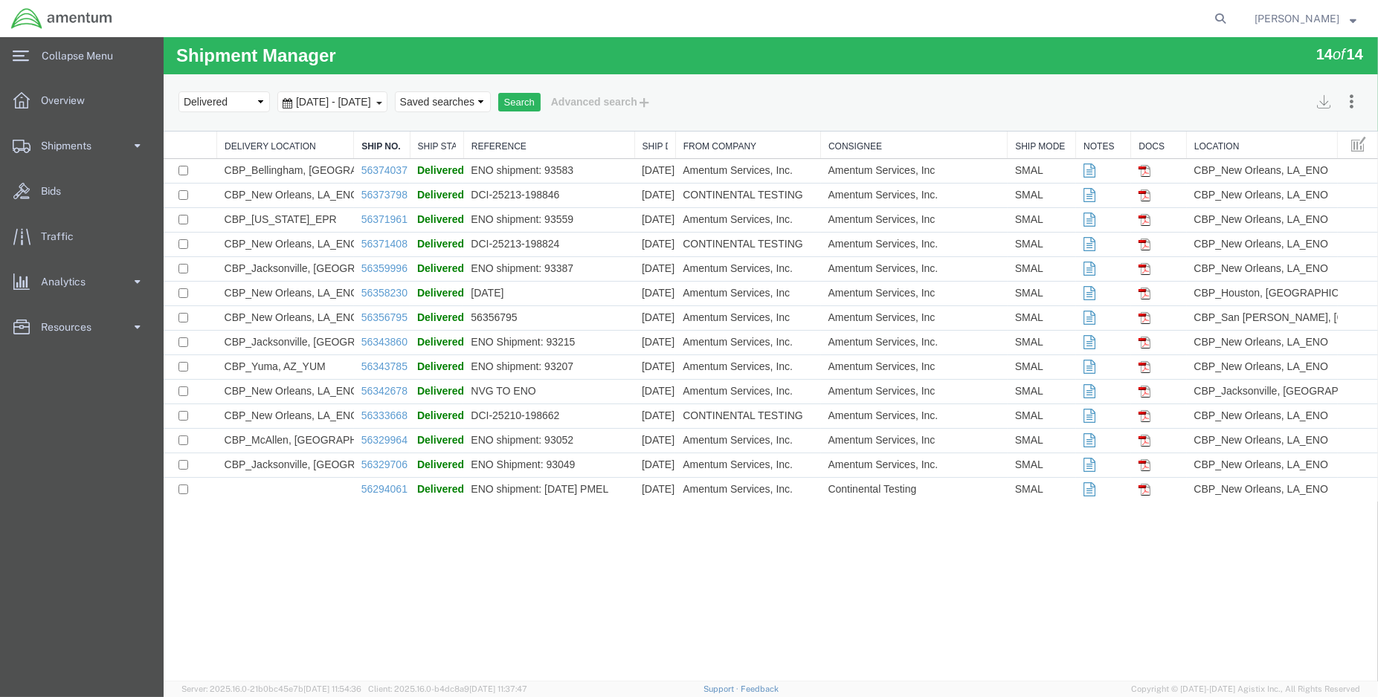
click at [14, 20] on img at bounding box center [61, 18] width 103 height 22
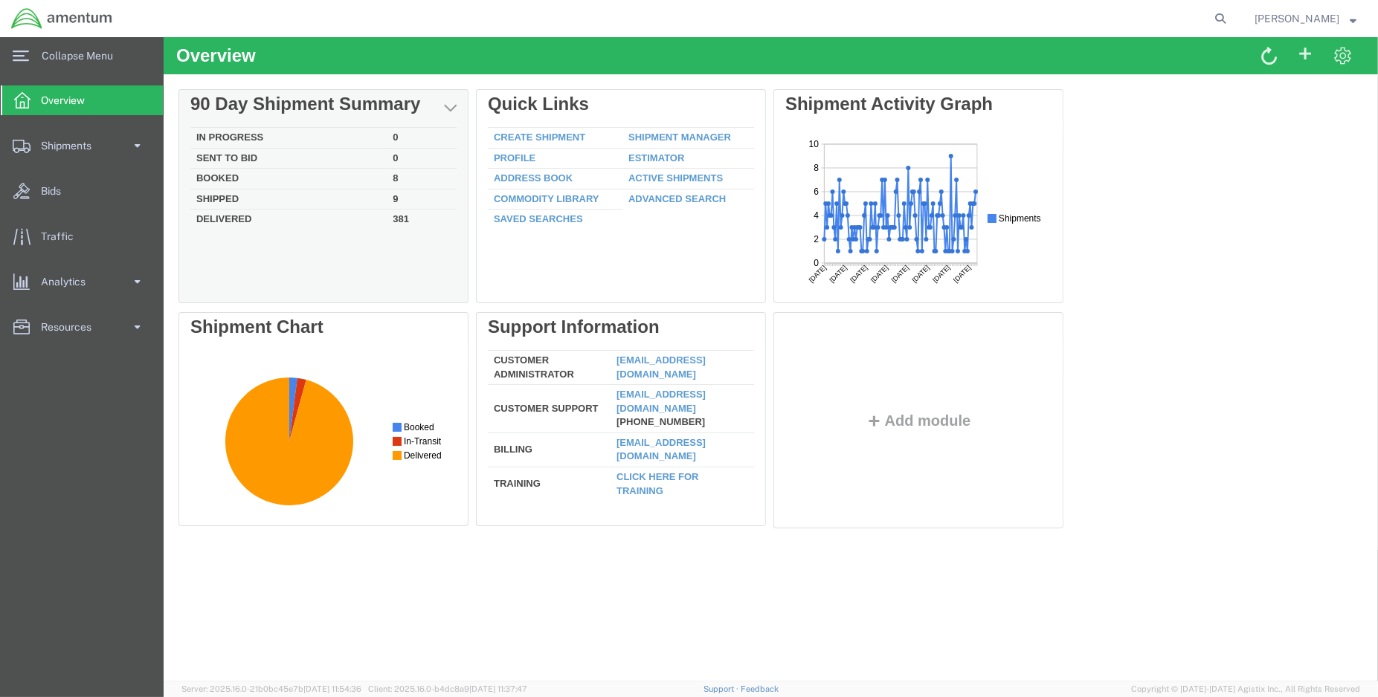
click at [219, 174] on td "Booked" at bounding box center [288, 179] width 196 height 21
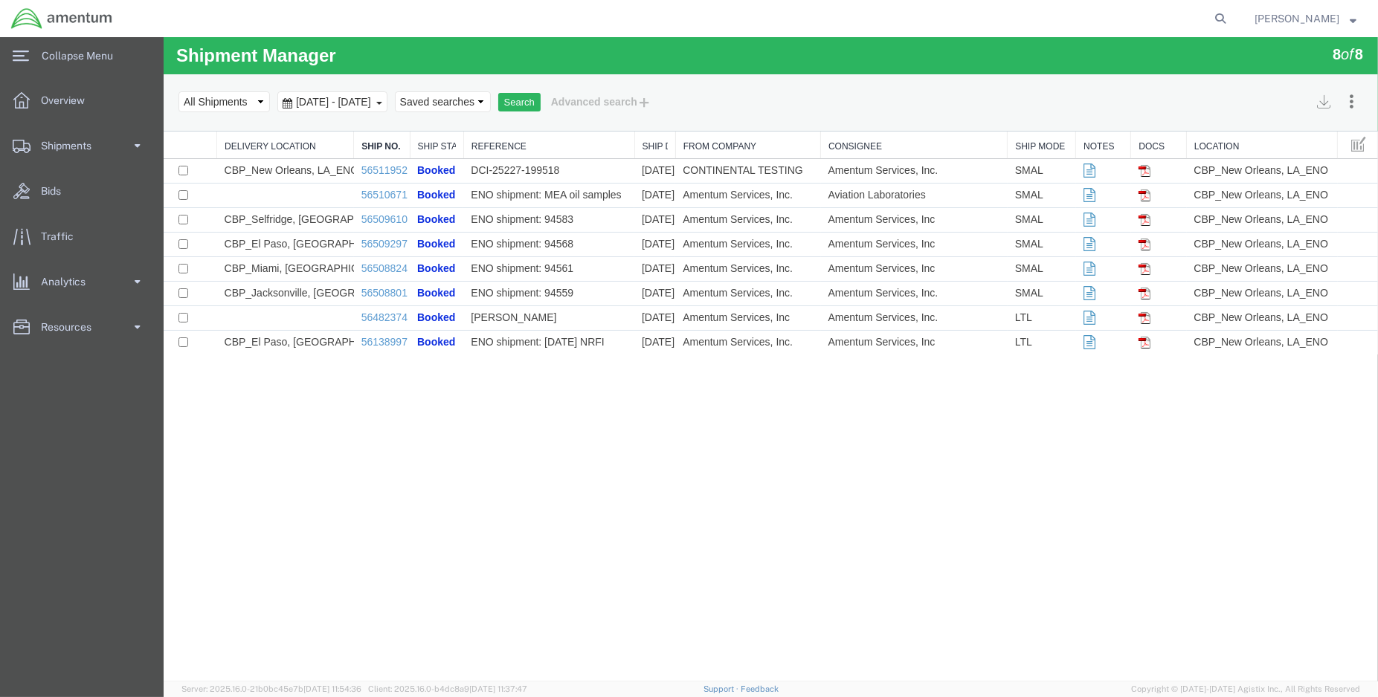
click at [506, 147] on link "Reference" at bounding box center [548, 147] width 155 height 13
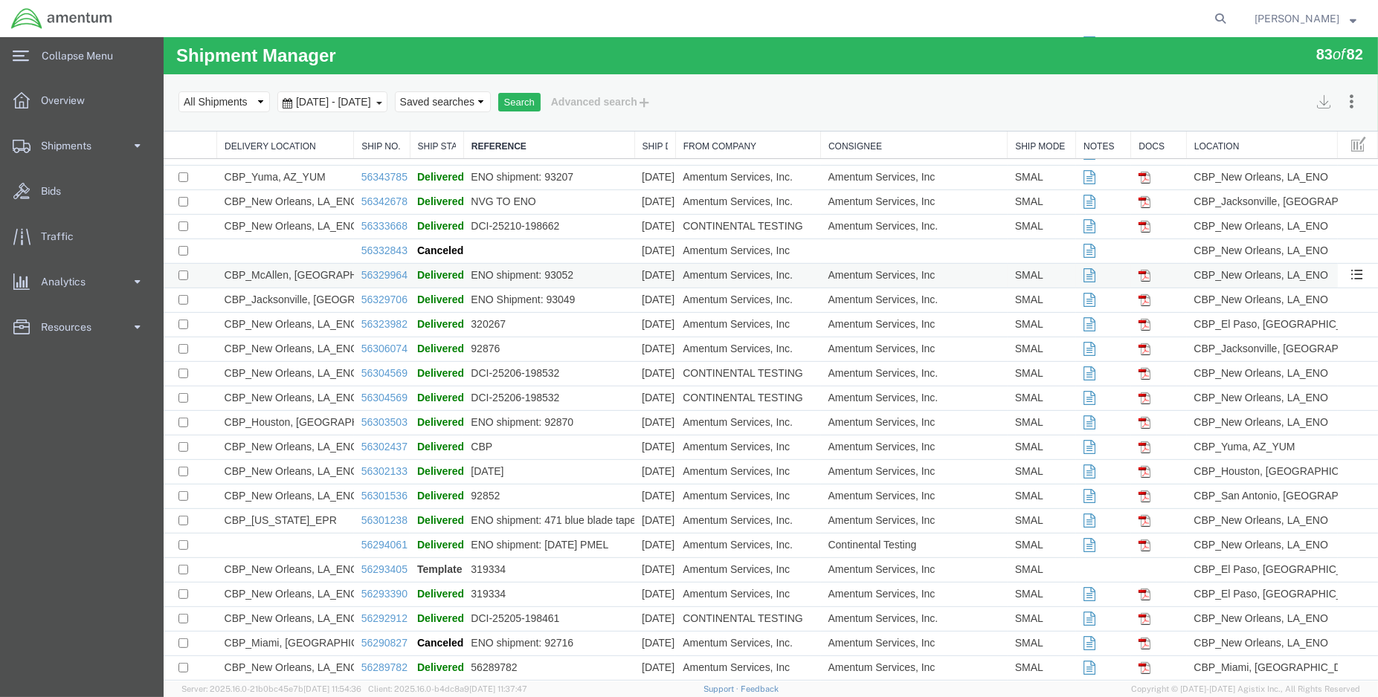
scroll to position [970, 0]
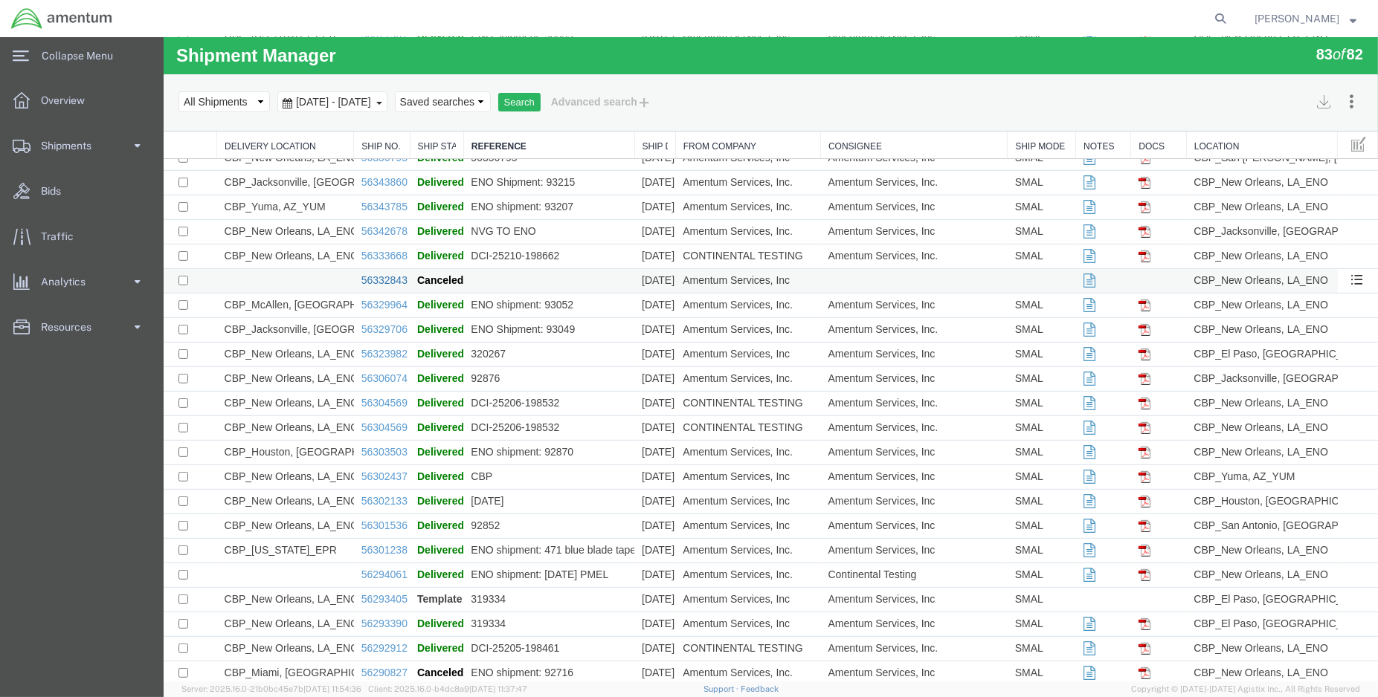
click at [382, 283] on link "56332843" at bounding box center [384, 280] width 46 height 12
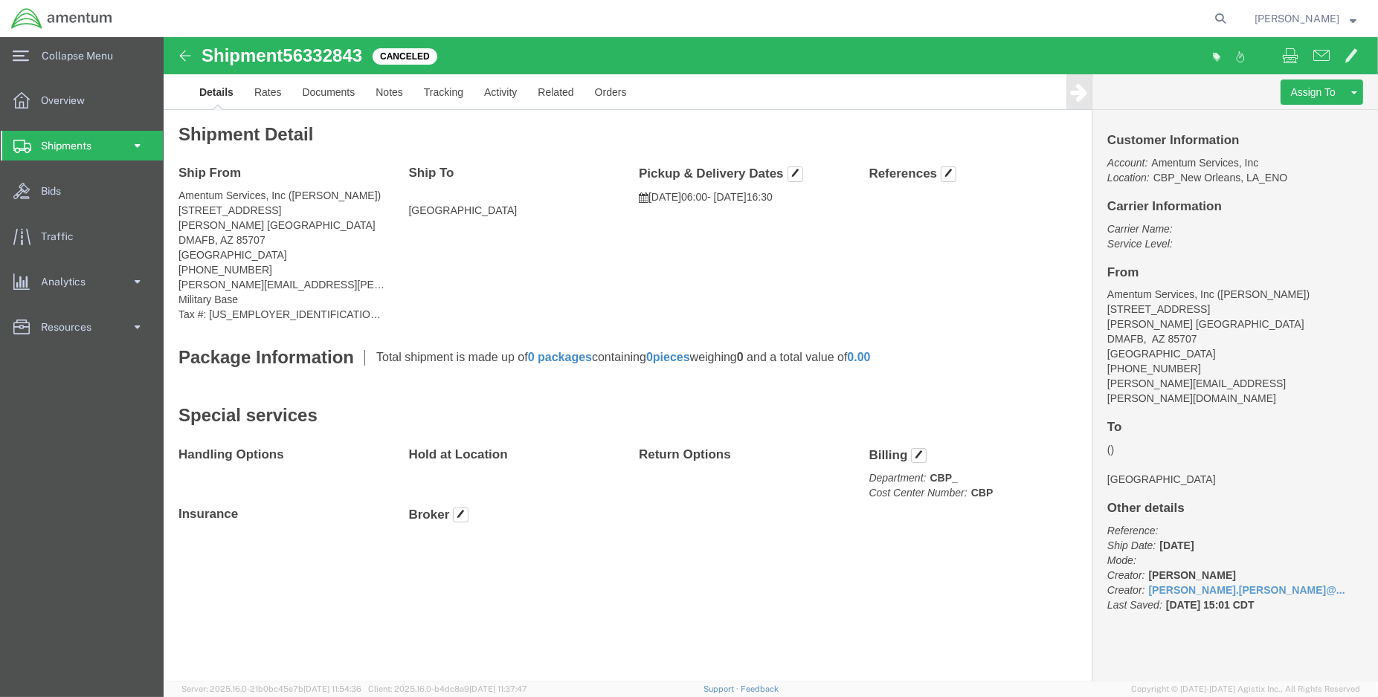
click img
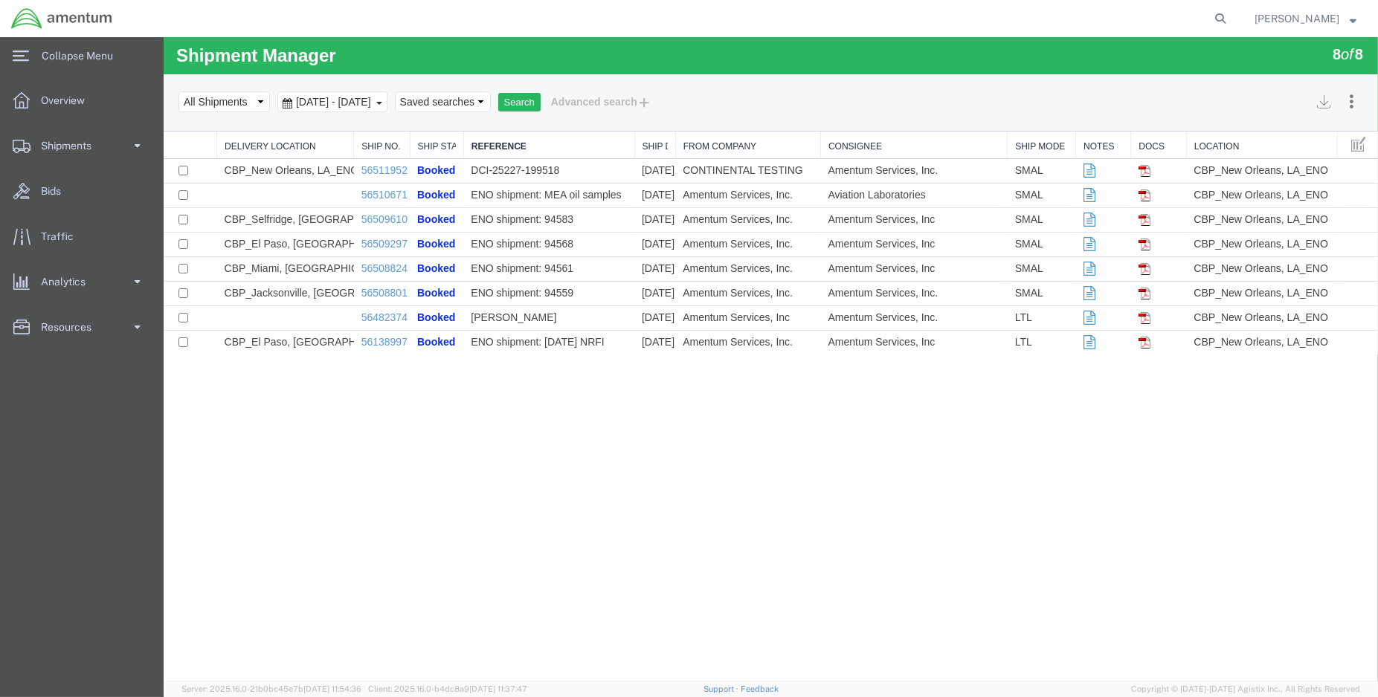
click at [488, 144] on link "Reference" at bounding box center [548, 147] width 155 height 13
click at [374, 105] on span "Jul 15th 2025 - Aug 15th 2025" at bounding box center [332, 102] width 83 height 12
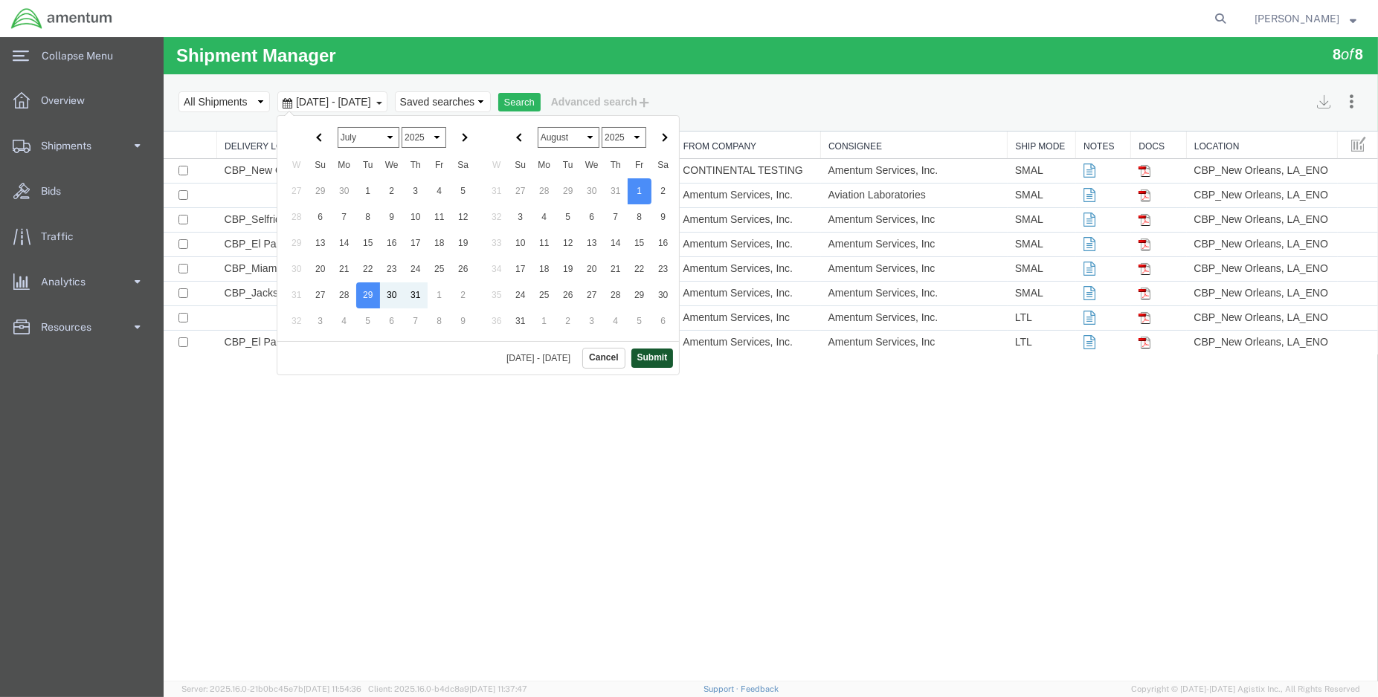
click at [656, 353] on button "Submit" at bounding box center [651, 358] width 42 height 19
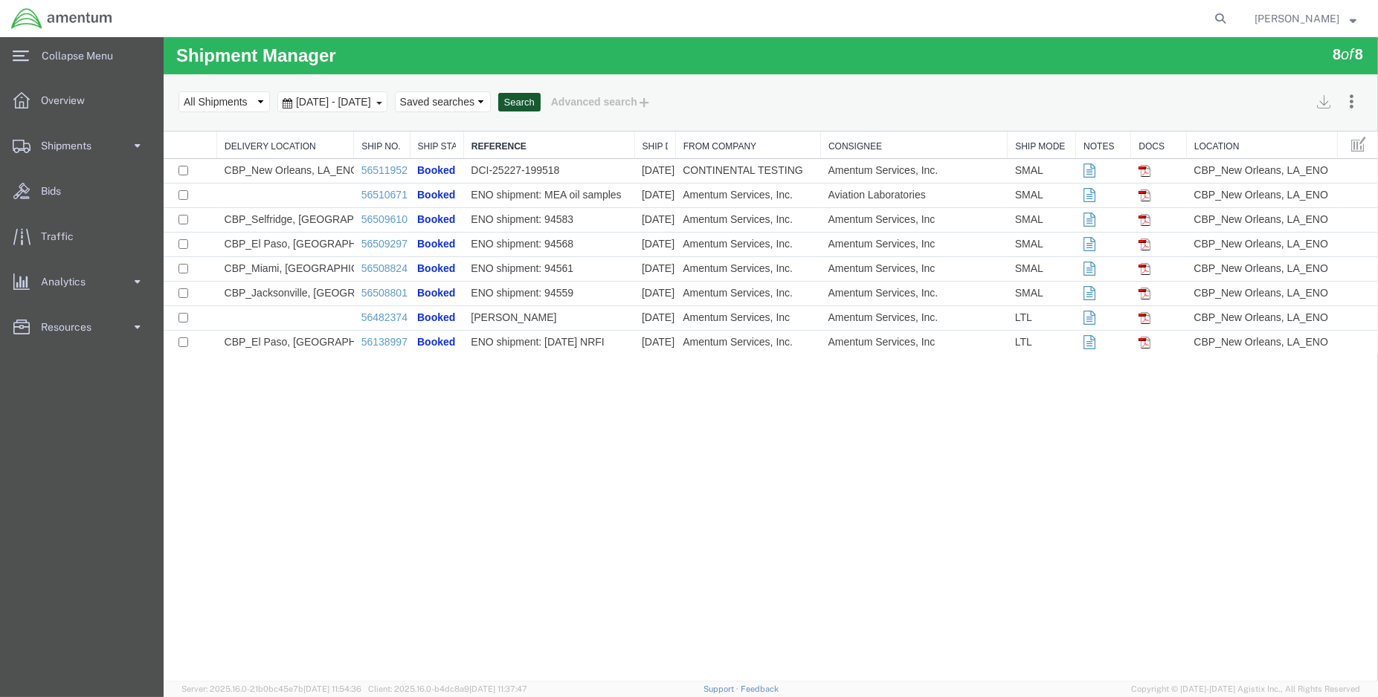
click at [540, 103] on button "Search" at bounding box center [518, 102] width 42 height 19
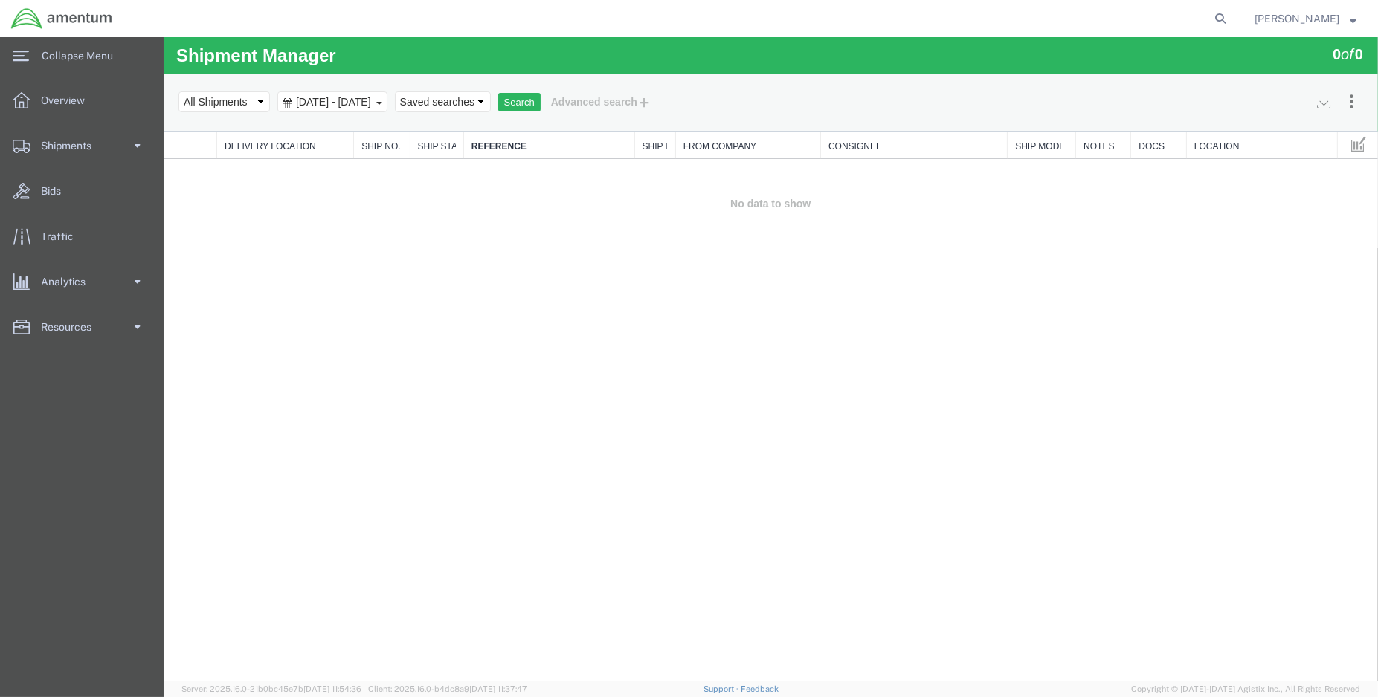
click at [599, 154] on th "Reference" at bounding box center [547, 146] width 171 height 28
click at [549, 147] on link "Reference" at bounding box center [548, 147] width 155 height 13
click at [387, 106] on div "Jul 29th 2025 - Aug 1st 2025" at bounding box center [332, 101] width 110 height 21
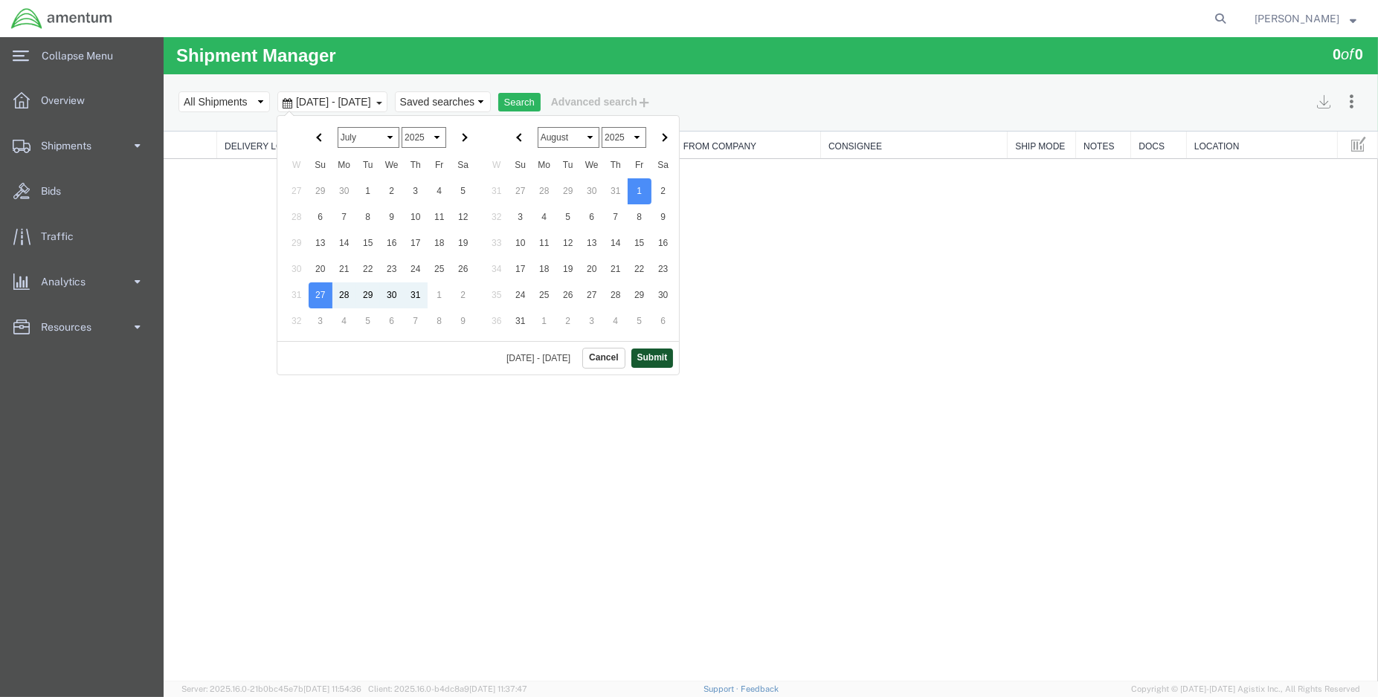
click at [639, 359] on button "Submit" at bounding box center [651, 358] width 42 height 19
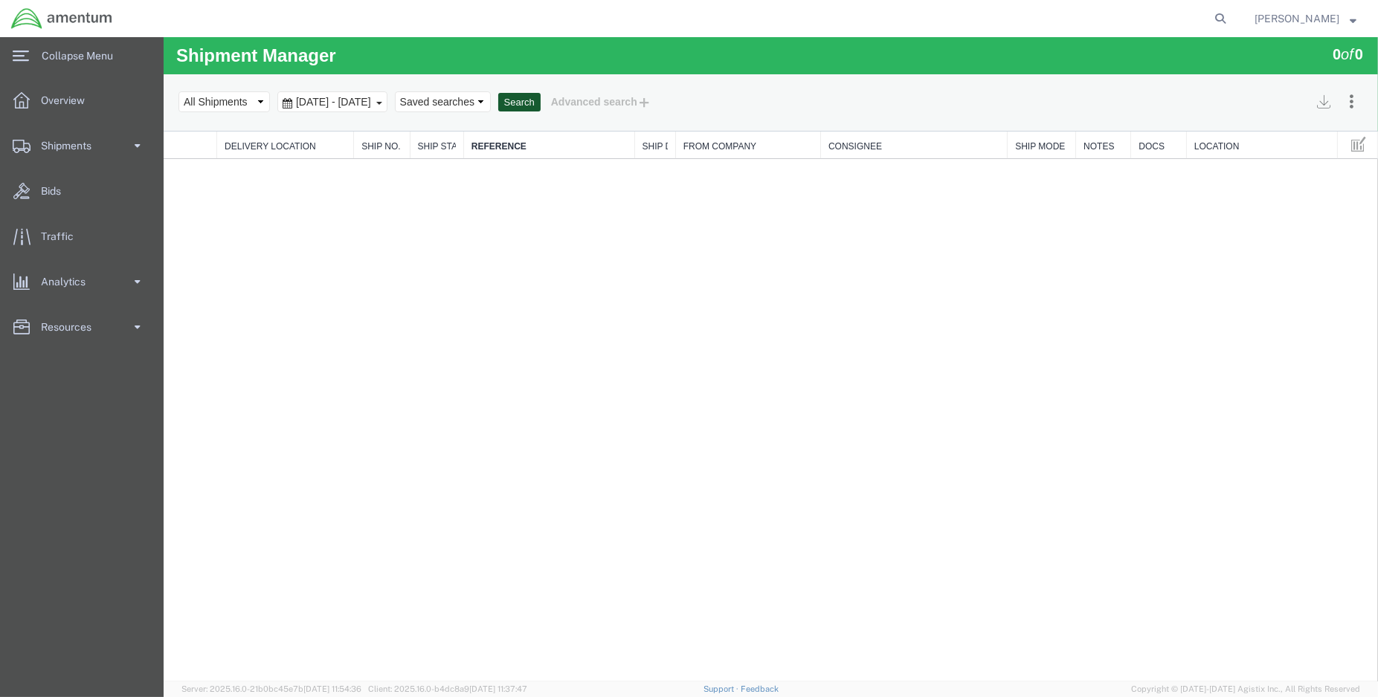
click at [540, 94] on button "Search" at bounding box center [518, 102] width 42 height 19
click at [246, 97] on select "Select status Active All Shipments Approved Booked Canceled Delivered Denied Ne…" at bounding box center [223, 101] width 91 height 21
click at [178, 91] on select "Select status Active All Shipments Approved Booked Canceled Delivered Denied Ne…" at bounding box center [223, 101] width 91 height 21
click at [262, 103] on select "Select status Active All Shipments Approved Booked Canceled Delivered Denied Ne…" at bounding box center [223, 101] width 91 height 21
select select "ONHOLD"
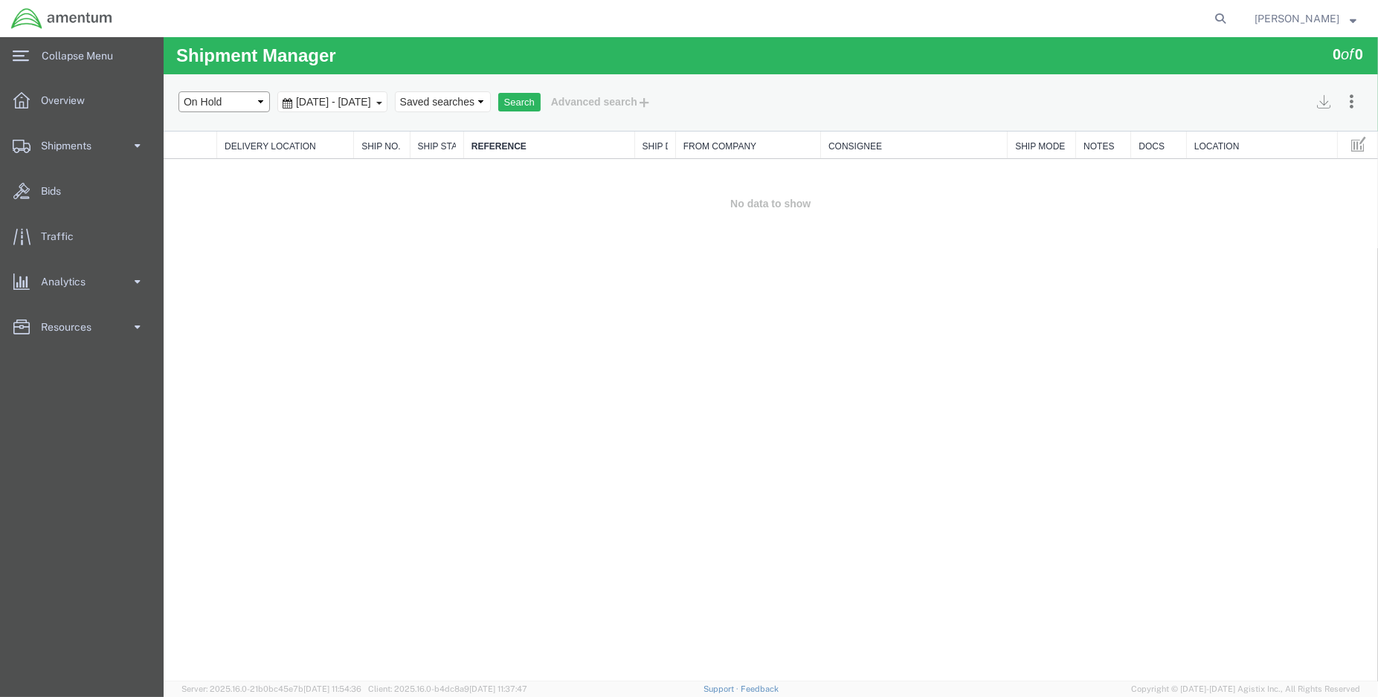
click at [178, 91] on select "Select status Active All Shipments Approved Booked Canceled Delivered Denied Ne…" at bounding box center [223, 101] width 91 height 21
click at [540, 97] on button "Search" at bounding box center [518, 102] width 42 height 19
click at [254, 105] on select "Select status Active All Shipments Approved Booked Canceled Delivered Denied Ne…" at bounding box center [223, 101] width 91 height 21
select select "BOOKED"
click at [178, 91] on select "Select status Active All Shipments Approved Booked Canceled Delivered Denied Ne…" at bounding box center [223, 101] width 91 height 21
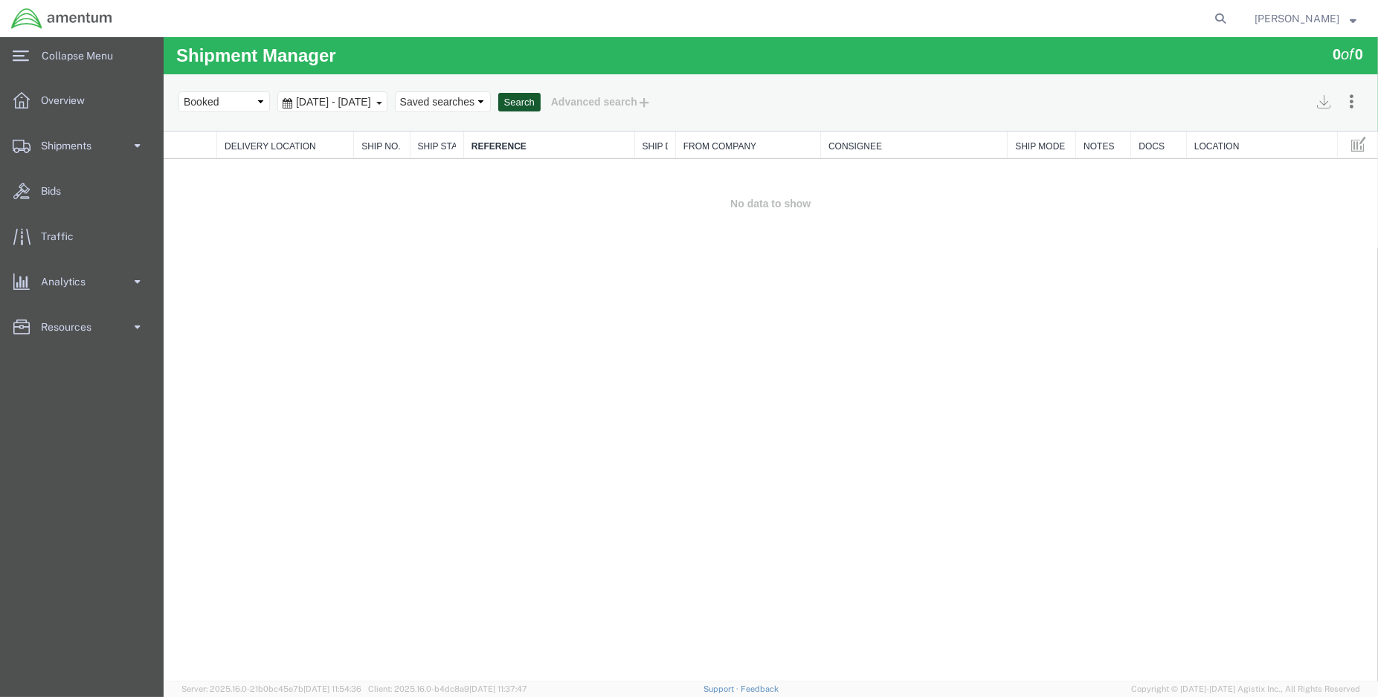
click at [540, 107] on button "Search" at bounding box center [518, 102] width 42 height 19
click at [252, 108] on select "Select status Active All Shipments Approved Booked Canceled Delivered Denied Ne…" at bounding box center [223, 101] width 91 height 21
select select "DENIED"
click at [178, 91] on select "Select status Active All Shipments Approved Booked Canceled Delivered Denied Ne…" at bounding box center [223, 101] width 91 height 21
click at [540, 106] on button "Search" at bounding box center [518, 102] width 42 height 19
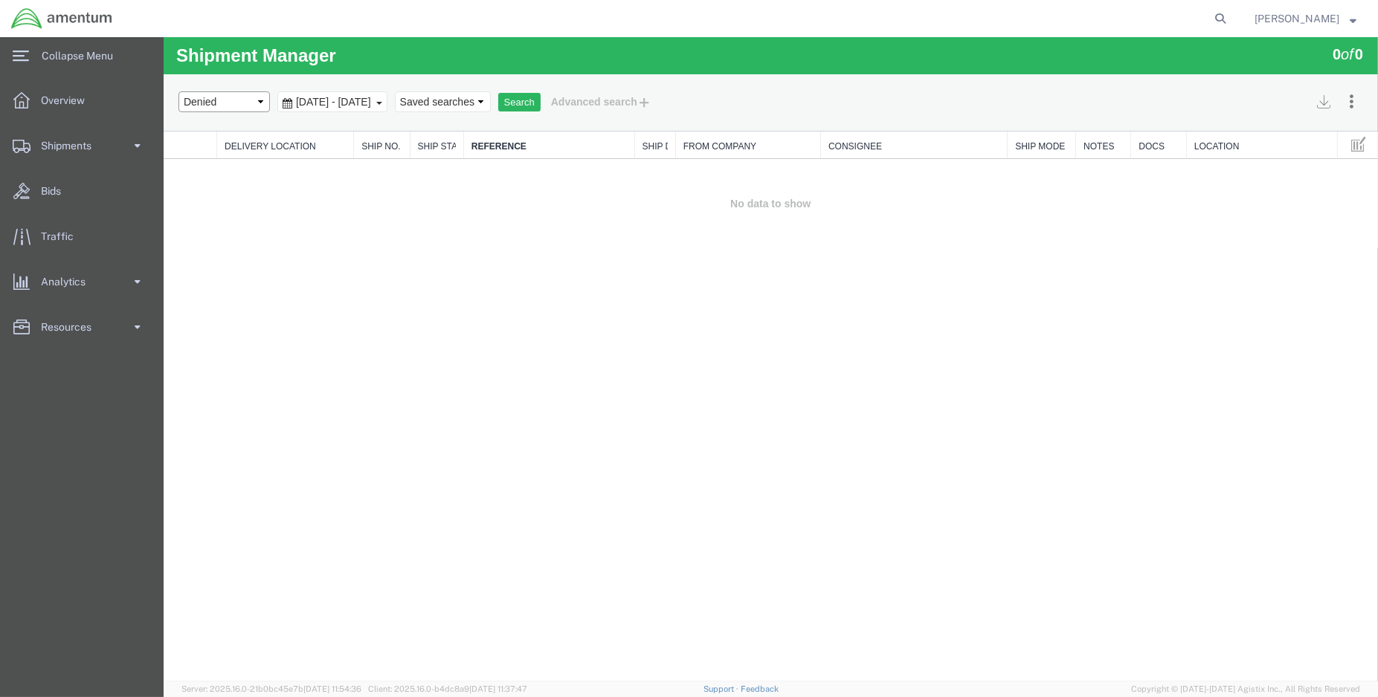
click at [262, 105] on select "Select status Active All Shipments Approved Booked Canceled Delivered Denied Ne…" at bounding box center [223, 101] width 91 height 21
select select "PENDING"
click at [178, 91] on select "Select status Active All Shipments Approved Booked Canceled Delivered Denied Ne…" at bounding box center [223, 101] width 91 height 21
click at [540, 94] on button "Search" at bounding box center [518, 102] width 42 height 19
click at [257, 105] on select "Select status Active All Shipments Approved Booked Canceled Delivered Denied Ne…" at bounding box center [223, 101] width 91 height 21
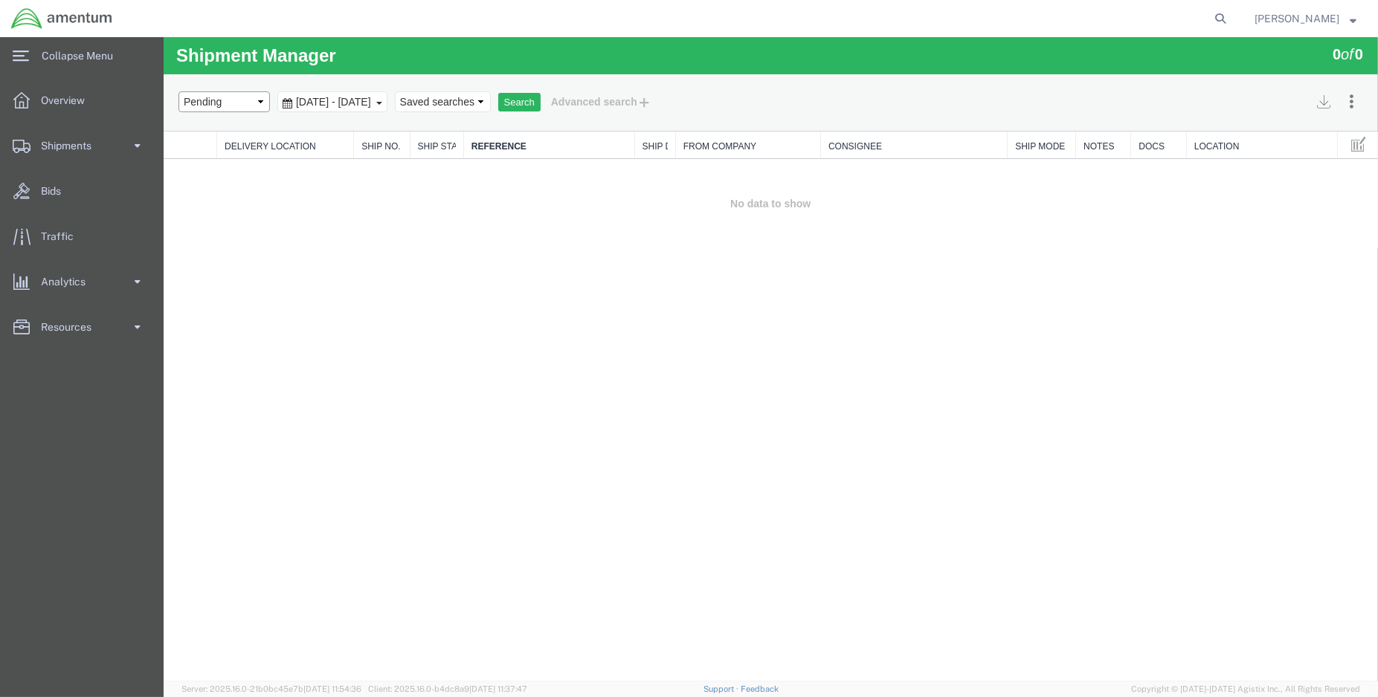
select select "RETURNED"
click at [178, 91] on select "Select status Active All Shipments Approved Booked Canceled Delivered Denied Ne…" at bounding box center [223, 101] width 91 height 21
click at [540, 99] on button "Search" at bounding box center [518, 102] width 42 height 19
click at [248, 105] on select "Select status Active All Shipments Approved Booked Canceled Delivered Denied Ne…" at bounding box center [223, 101] width 91 height 21
select select "SHIPPED"
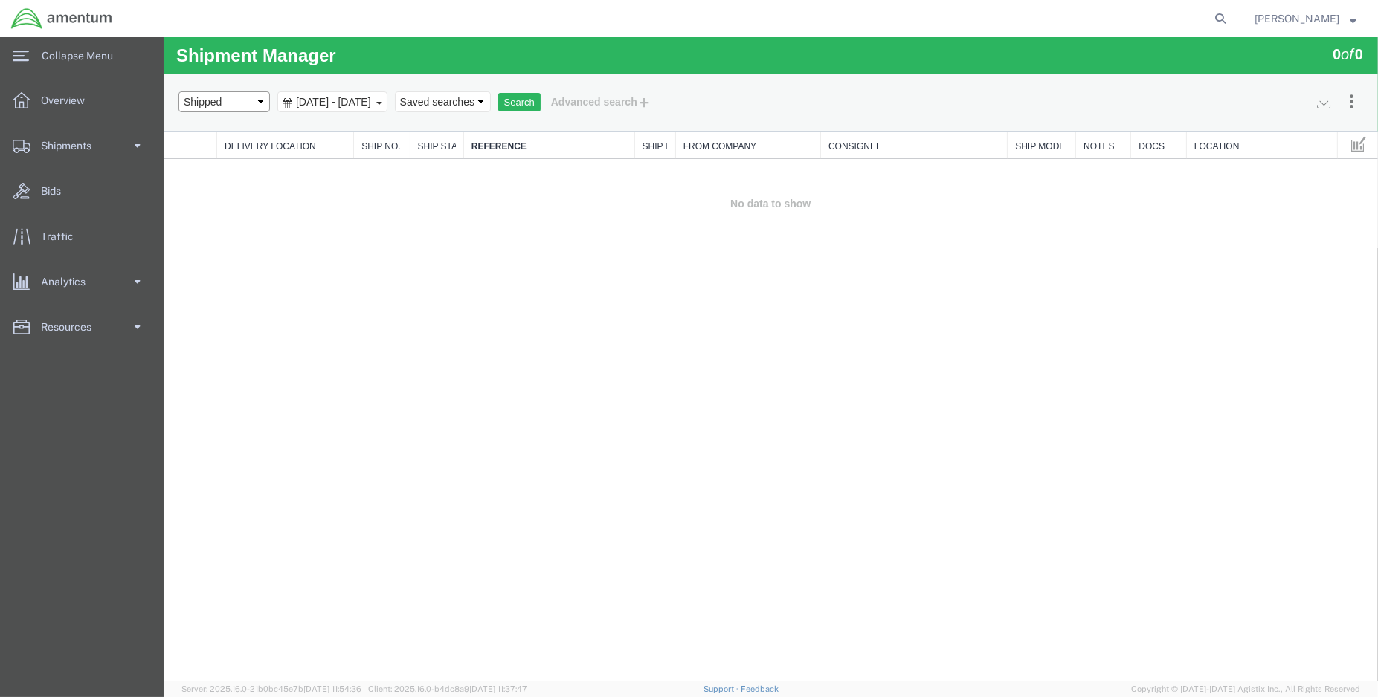
click at [178, 91] on select "Select status Active All Shipments Approved Booked Canceled Delivered Denied Ne…" at bounding box center [223, 101] width 91 height 21
click at [540, 100] on button "Search" at bounding box center [518, 102] width 42 height 19
drag, startPoint x: 250, startPoint y: 97, endPoint x: 251, endPoint y: 108, distance: 11.2
click at [250, 97] on select "Select status Active All Shipments Approved Booked Canceled Delivered Denied Ne…" at bounding box center [223, 101] width 91 height 21
select select "DELIVERED"
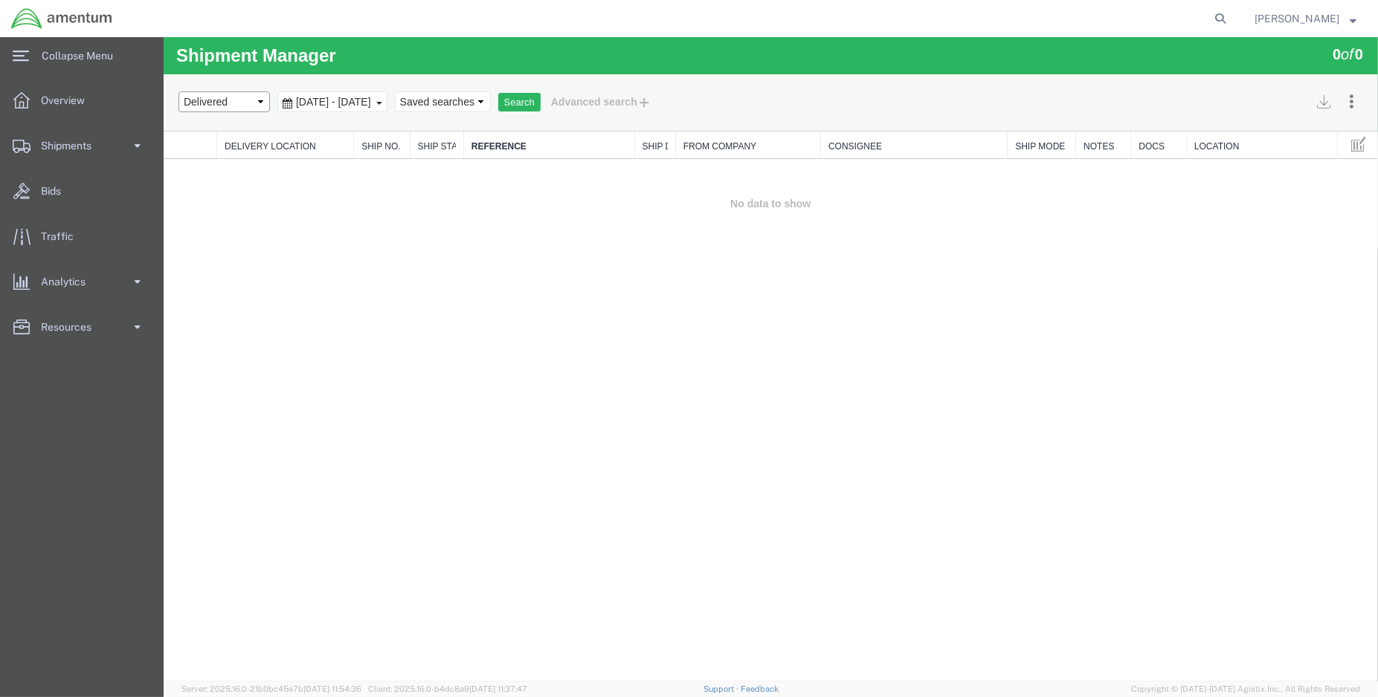
click at [178, 91] on select "Select status Active All Shipments Approved Booked Canceled Delivered Denied Ne…" at bounding box center [223, 101] width 91 height 21
click at [540, 102] on button "Search" at bounding box center [518, 102] width 42 height 19
click at [374, 105] on span "Jul 27th 2025 - Aug 1st 2025" at bounding box center [332, 102] width 83 height 12
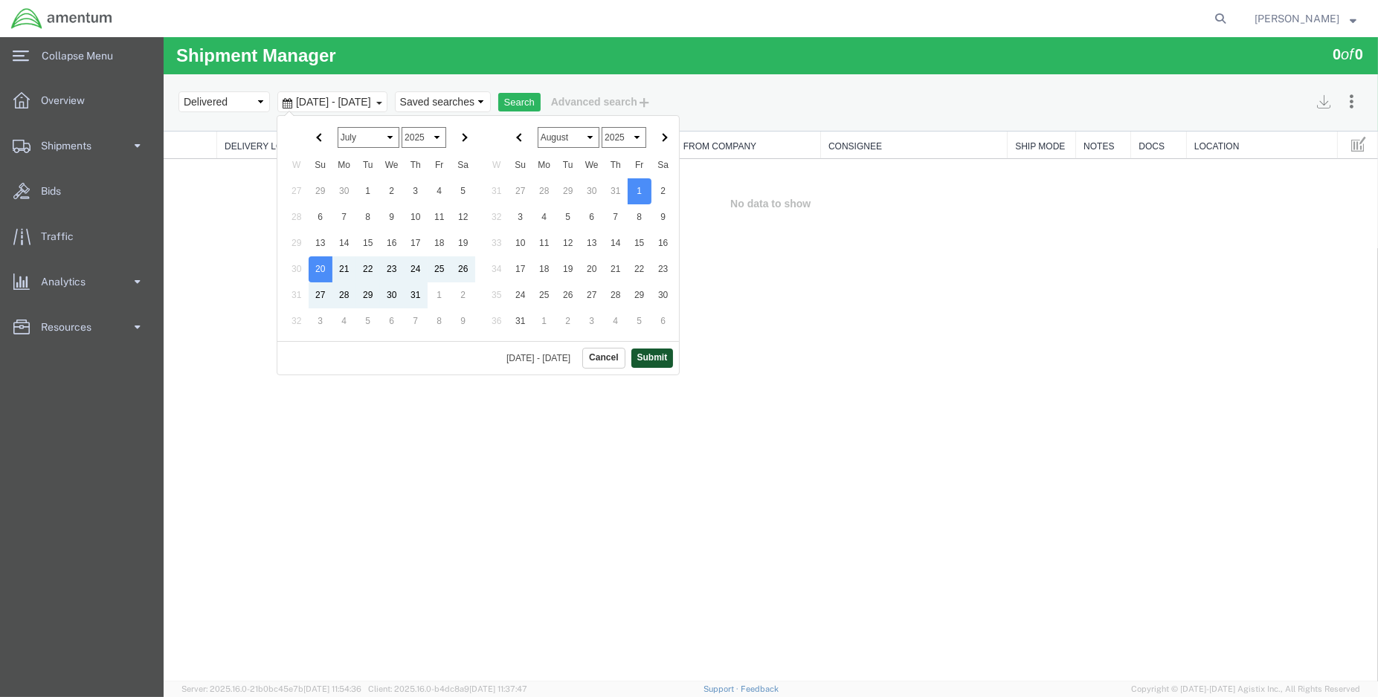
click at [652, 351] on button "Submit" at bounding box center [651, 358] width 42 height 19
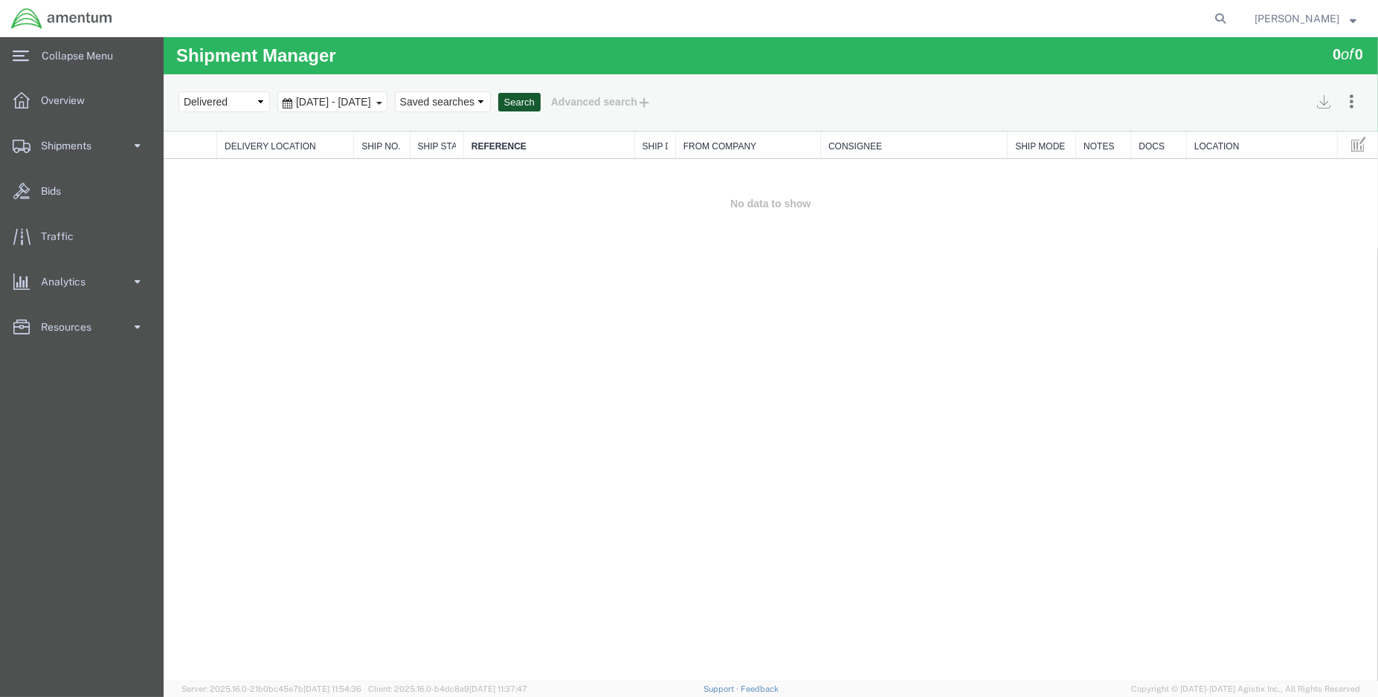
click at [540, 100] on button "Search" at bounding box center [518, 102] width 42 height 19
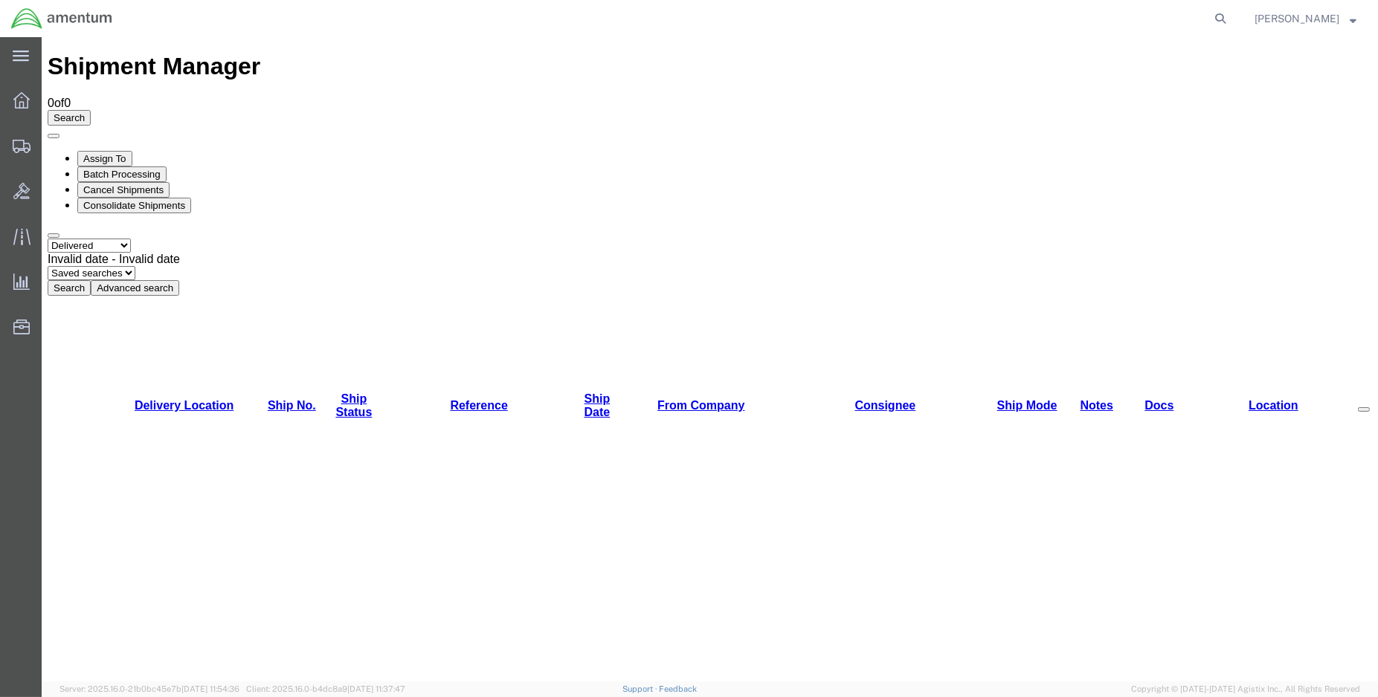
click at [262, 253] on div "Invalid date - Invalid date" at bounding box center [710, 259] width 1324 height 13
click at [133, 253] on span "Jul 28th 2020 - Jul 28th 2020" at bounding box center [91, 259] width 86 height 13
click at [300, 455] on div "Shipment Manager 0 of 0 Search Assign To Batch Processing Cancel Shipments Cons…" at bounding box center [710, 580] width 1324 height 1054
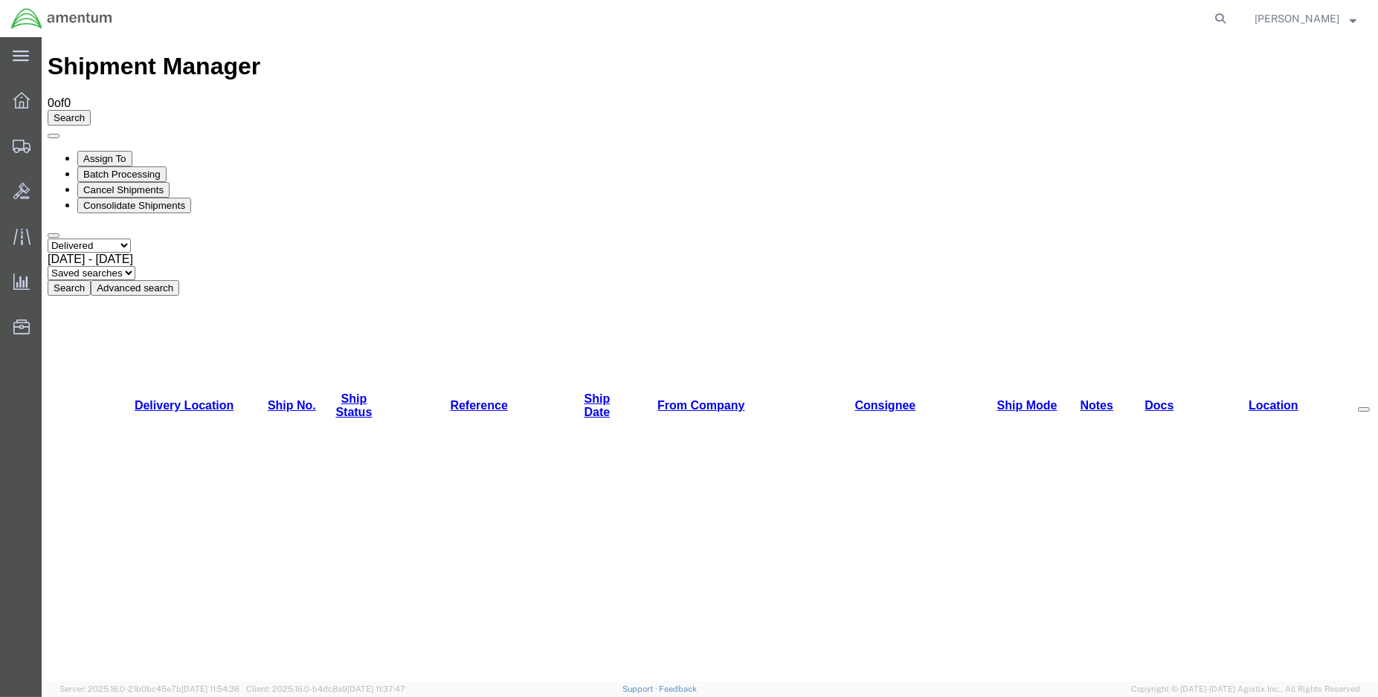
click at [133, 253] on span "Jul 28th 2020 - Jul 28th 2020" at bounding box center [91, 259] width 86 height 13
click at [180, 253] on span "Invalid date - Invalid date" at bounding box center [114, 259] width 132 height 13
click at [28, 23] on img at bounding box center [61, 18] width 103 height 22
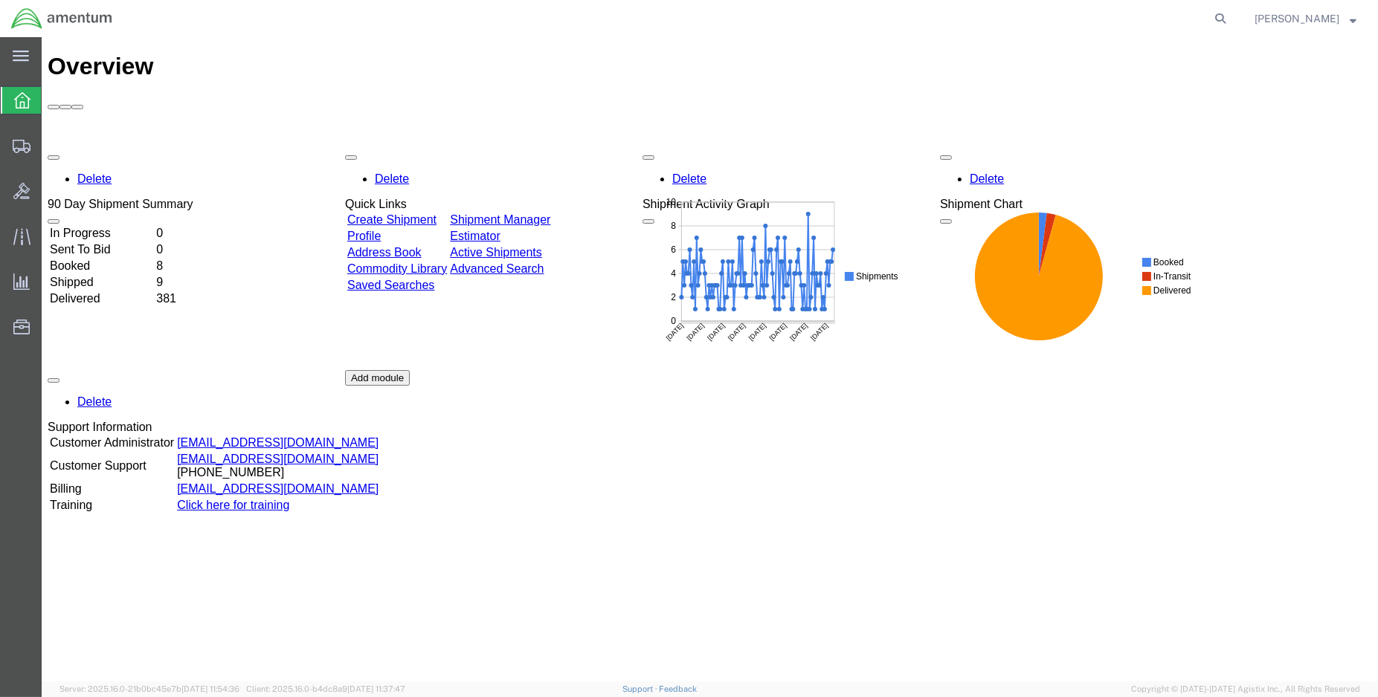
click at [119, 291] on td "Delivered" at bounding box center [101, 298] width 105 height 15
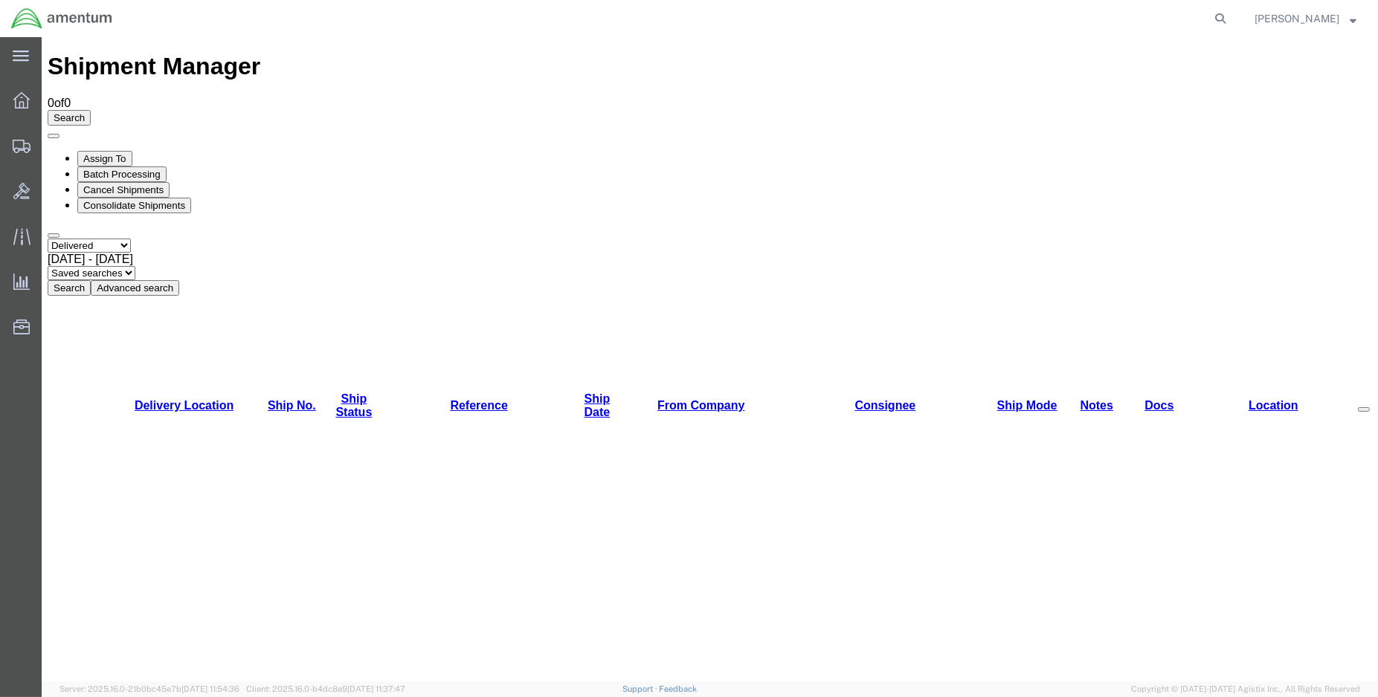
click at [133, 253] on span "[DATE] - [DATE]" at bounding box center [91, 259] width 86 height 13
click at [91, 280] on button "Search" at bounding box center [69, 288] width 43 height 16
click at [133, 253] on span "[DATE] - [DATE]" at bounding box center [91, 259] width 86 height 13
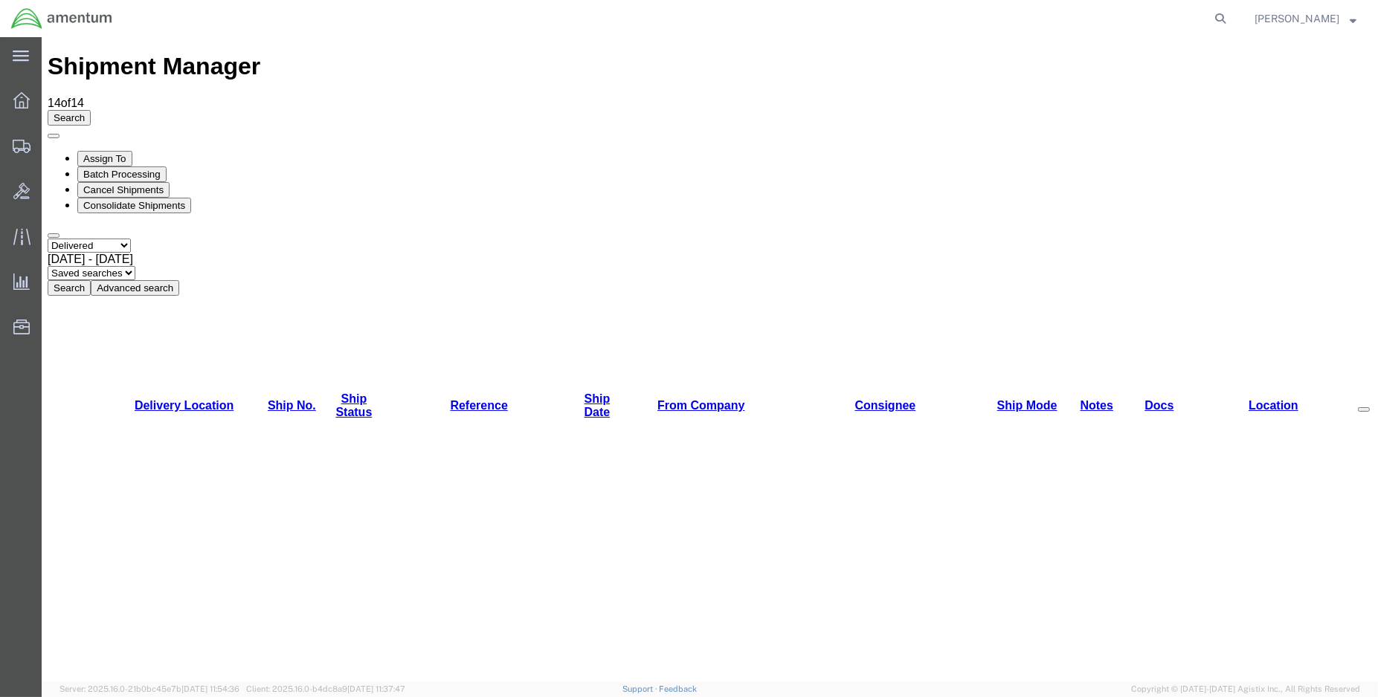
click at [585, 393] on link "Ship Date" at bounding box center [597, 406] width 26 height 26
click at [133, 253] on span "[DATE] - [DATE]" at bounding box center [91, 259] width 86 height 13
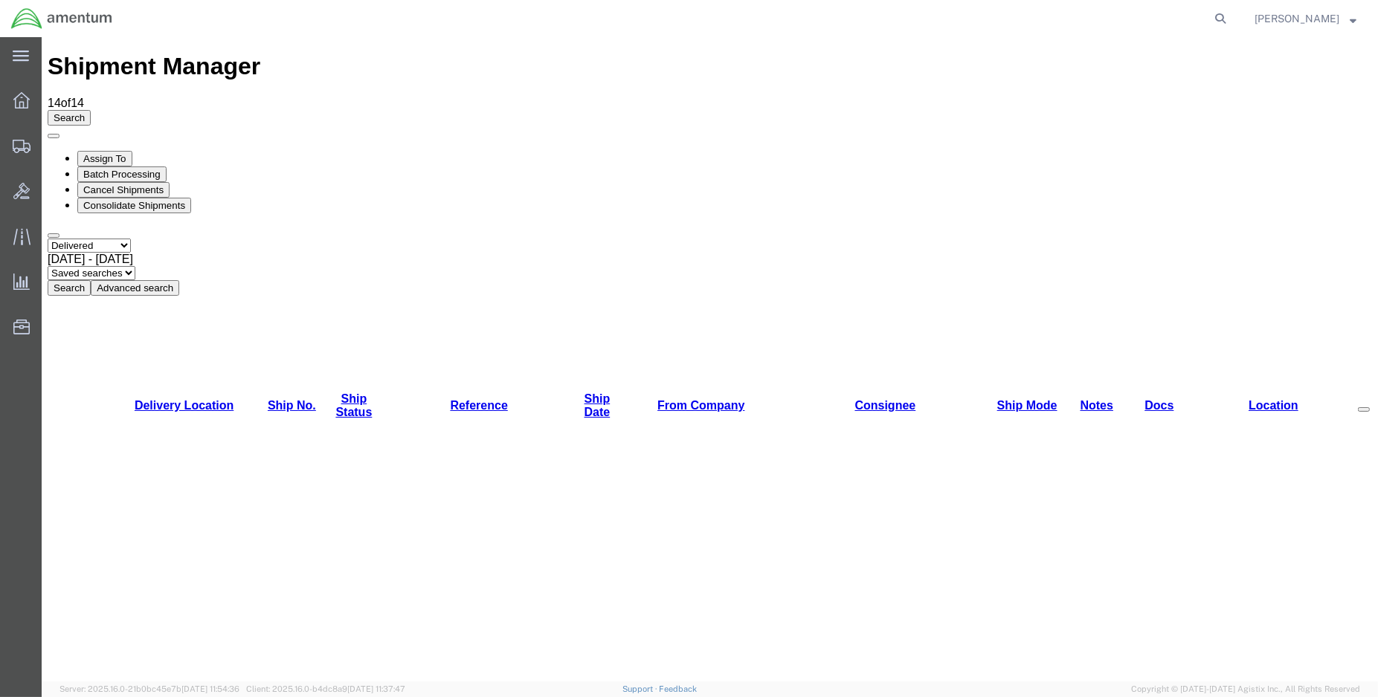
click at [91, 280] on button "Search" at bounding box center [69, 288] width 43 height 16
click at [584, 393] on link "Ship Date" at bounding box center [597, 406] width 26 height 26
drag, startPoint x: 606, startPoint y: 141, endPoint x: 665, endPoint y: 141, distance: 58.7
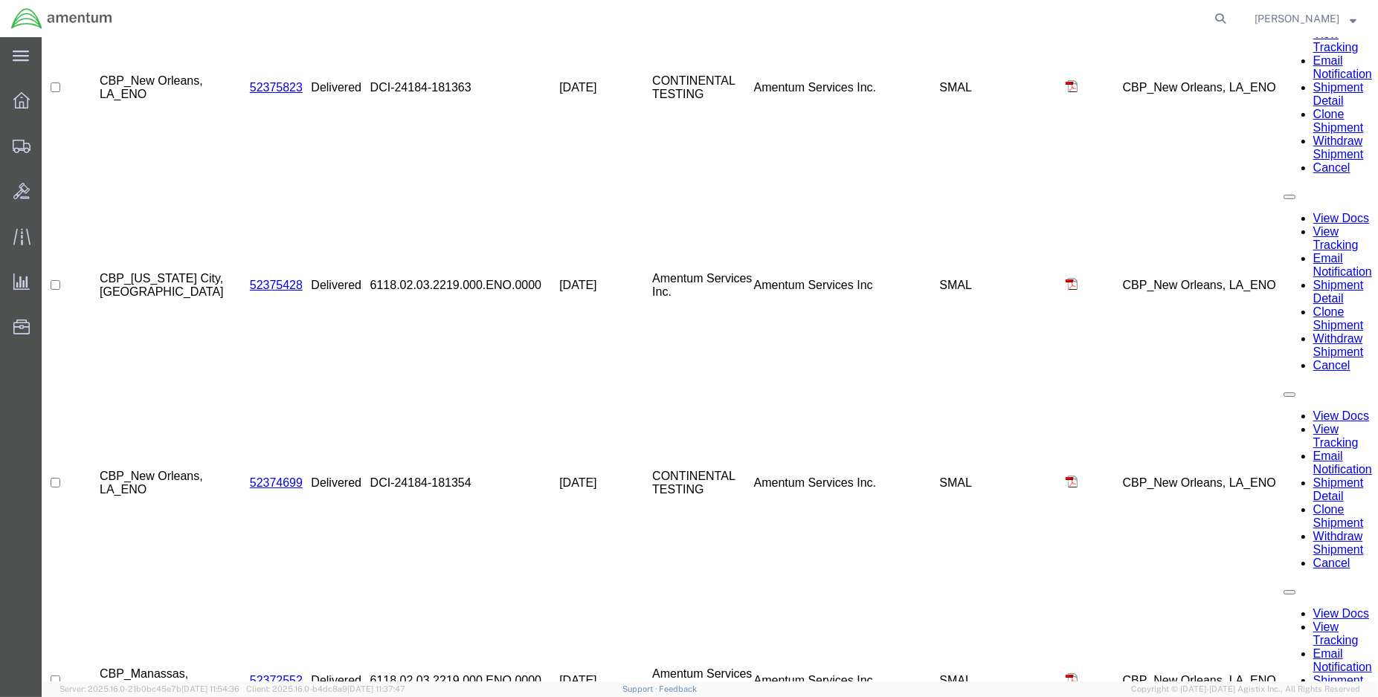
scroll to position [1975, 0]
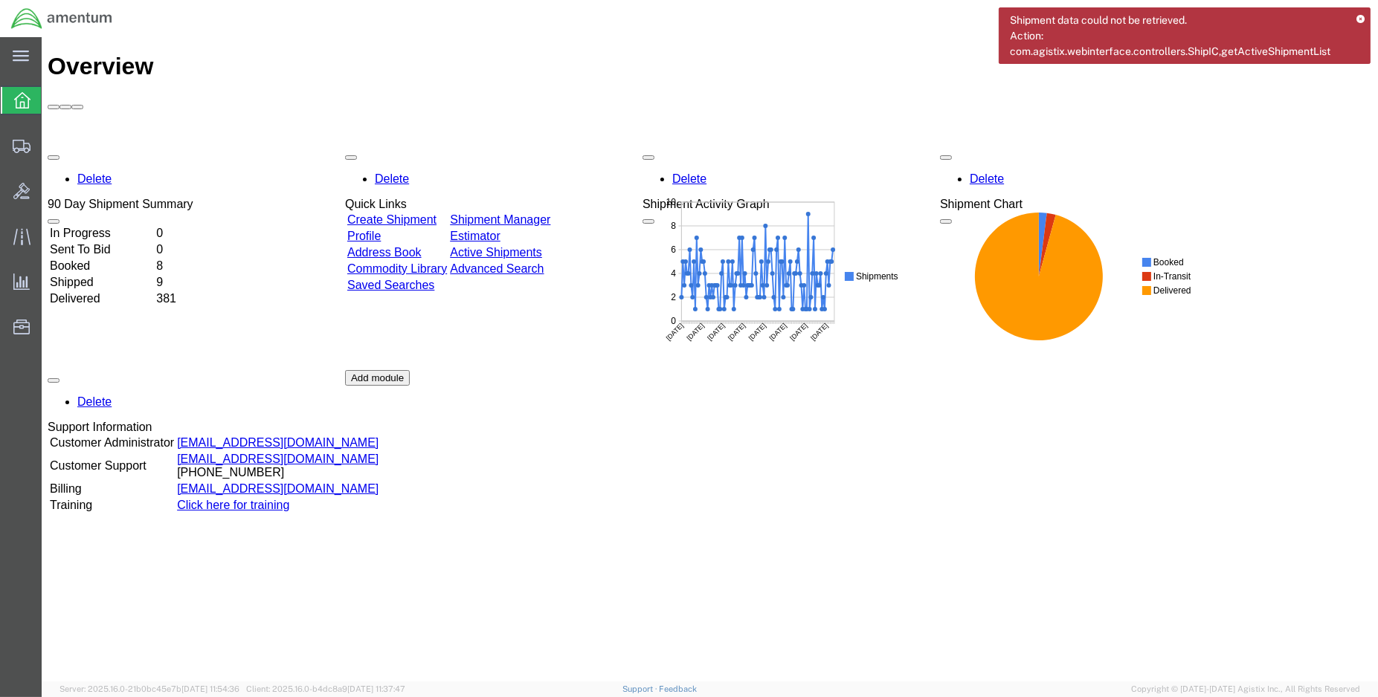
click at [97, 291] on td "Delivered" at bounding box center [101, 298] width 105 height 15
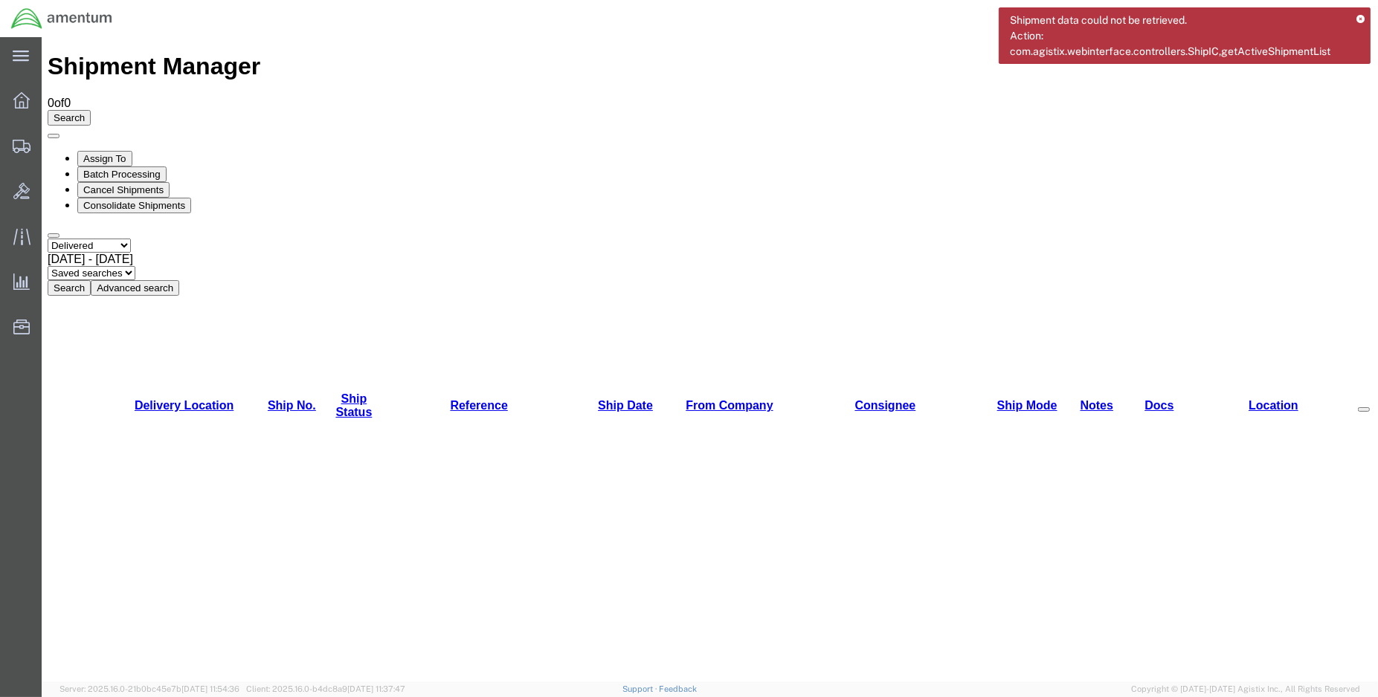
click at [133, 253] on span "[DATE] - [DATE]" at bounding box center [91, 259] width 86 height 13
click at [91, 280] on button "Search" at bounding box center [69, 288] width 43 height 16
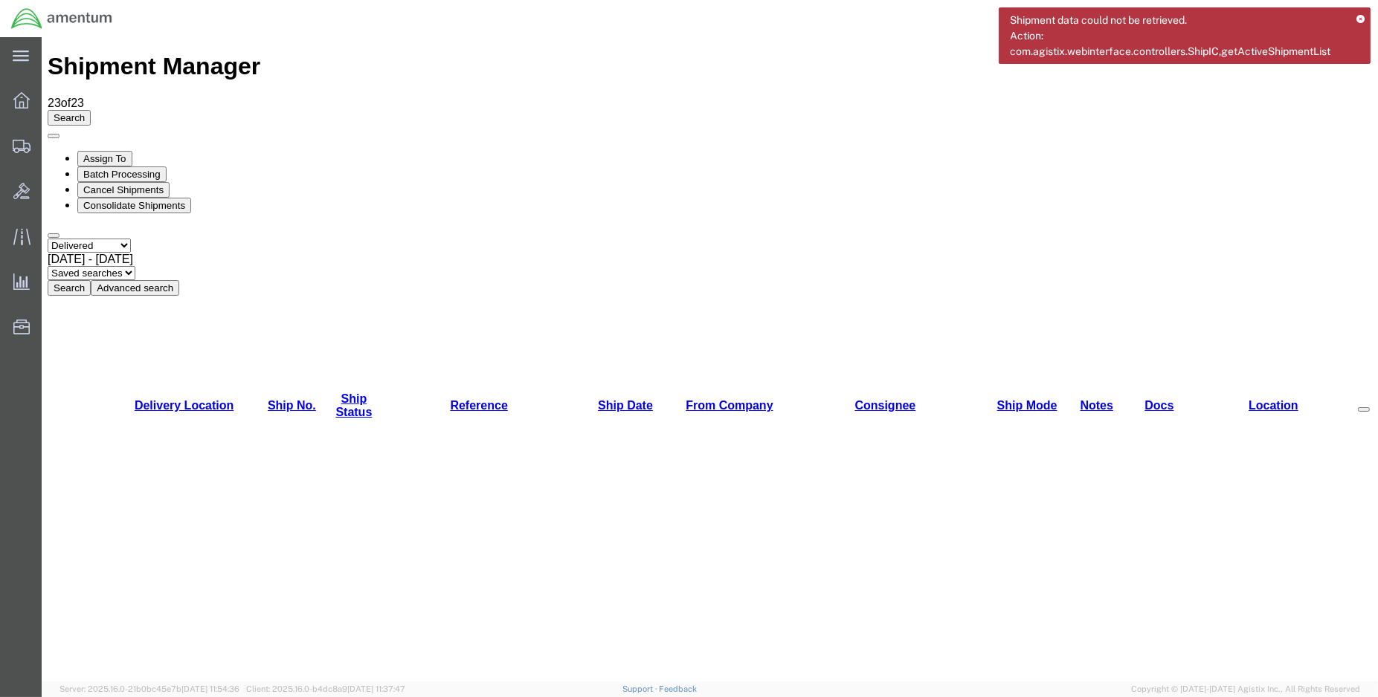
click at [133, 253] on span "[DATE] - [DATE]" at bounding box center [91, 259] width 86 height 13
click at [91, 280] on button "Search" at bounding box center [69, 288] width 43 height 16
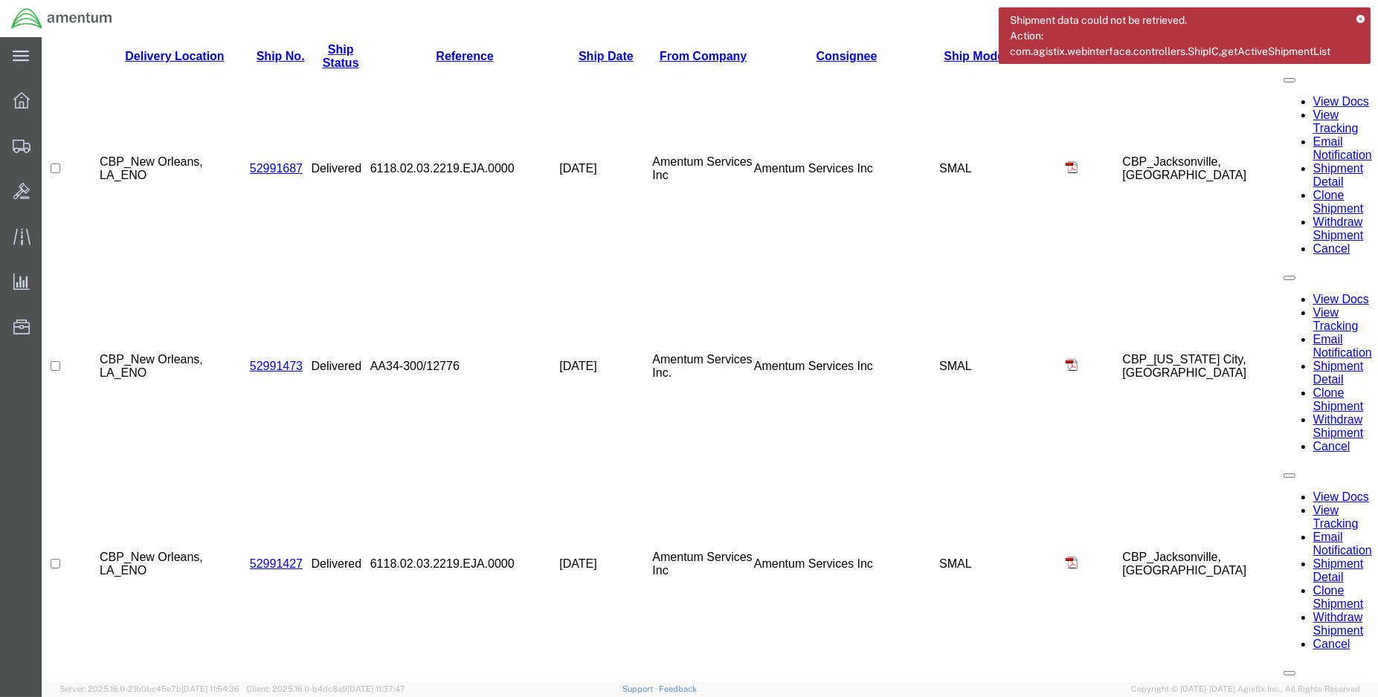
scroll to position [722, 0]
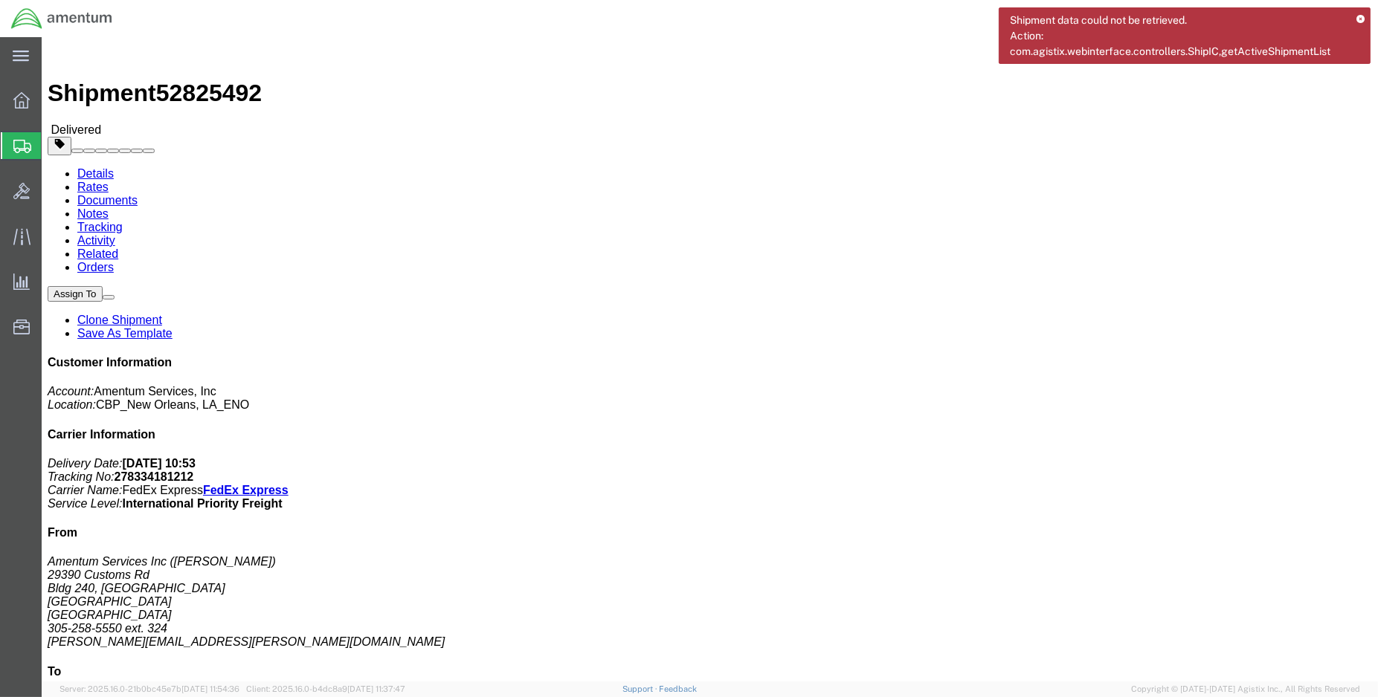
click img
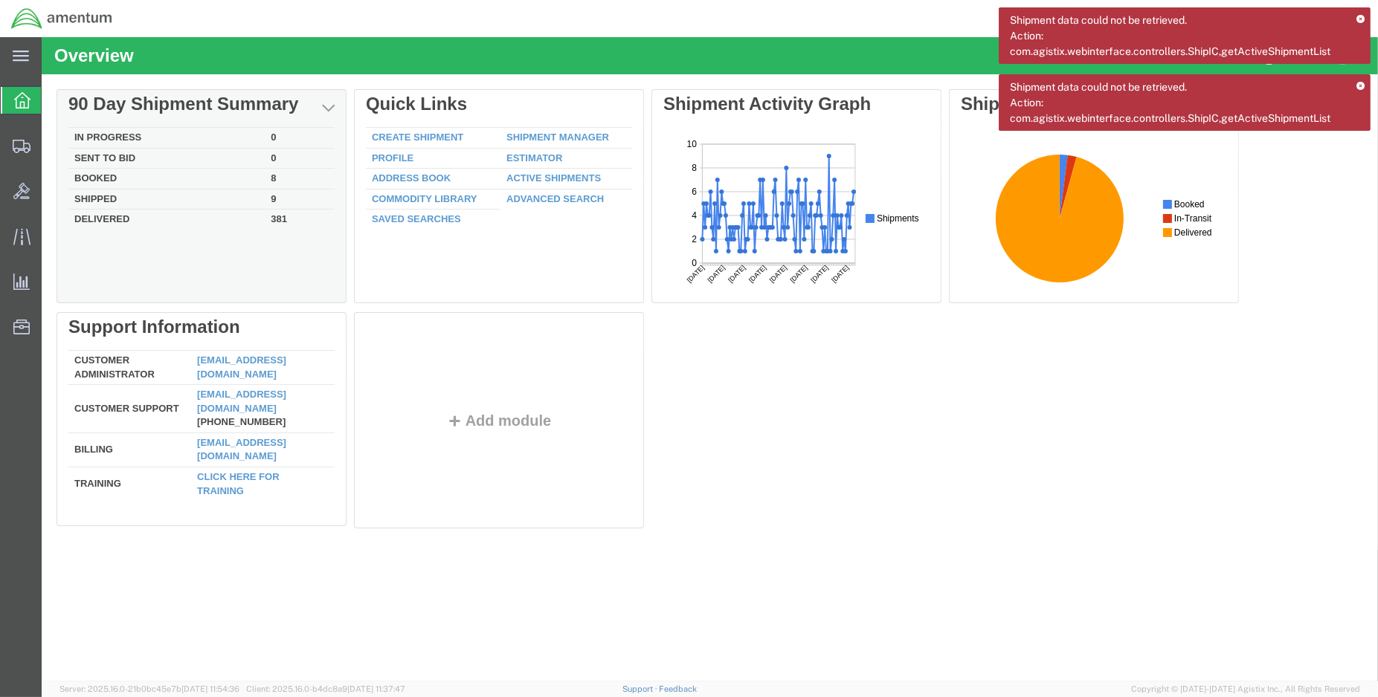
click at [111, 216] on td "Delivered" at bounding box center [166, 218] width 196 height 17
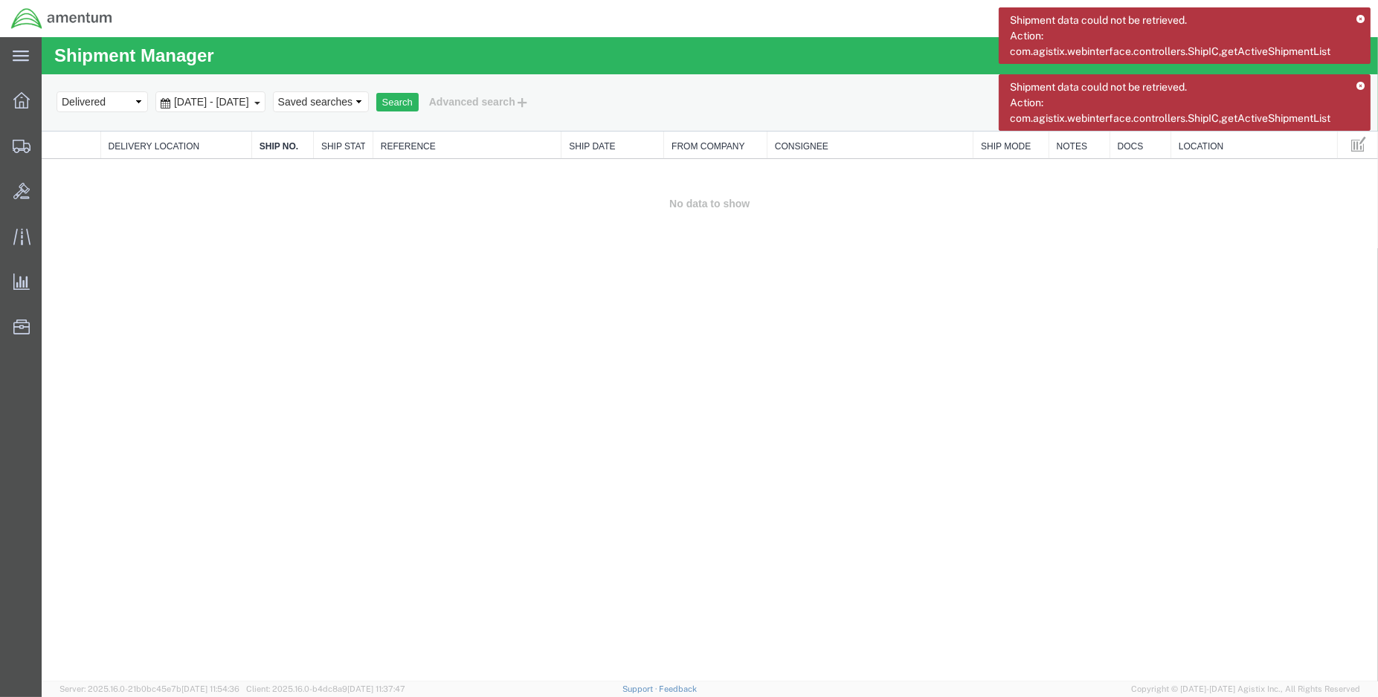
click at [222, 103] on span "[DATE] - [DATE]" at bounding box center [211, 102] width 83 height 12
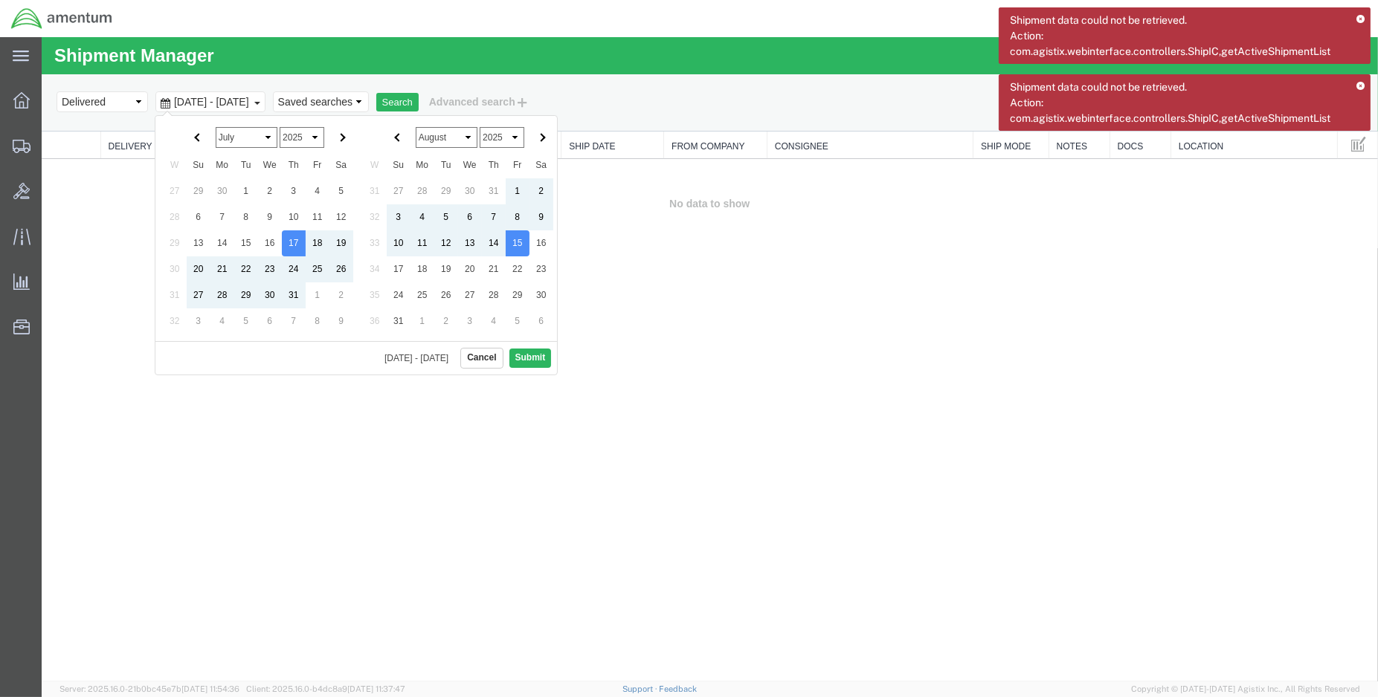
click at [303, 136] on select "1925 1926 1927 1928 1929 1930 1931 1932 1933 1934 1935 1936 1937 1938 1939 1940…" at bounding box center [302, 137] width 45 height 21
click at [702, 259] on div "Shipment Manager 0 of 0 Search Assign To Batch Processing Cancel Shipments Cons…" at bounding box center [710, 359] width 1336 height 645
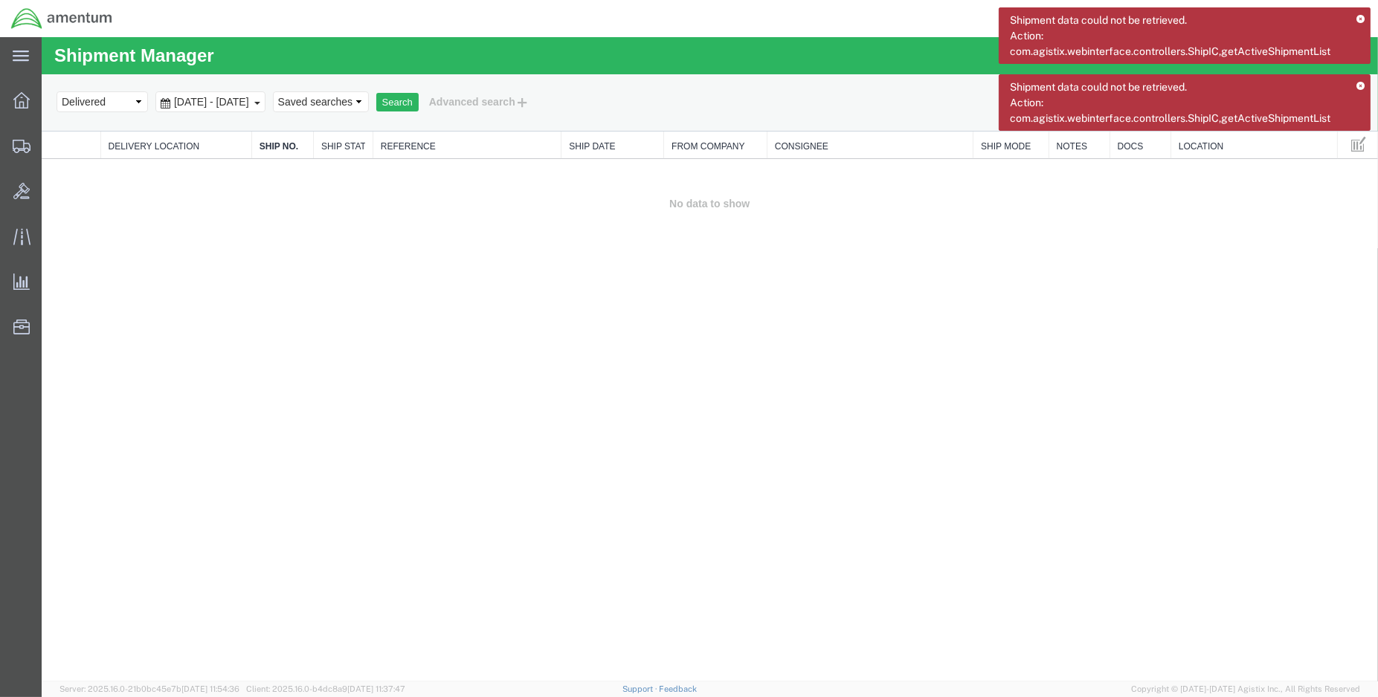
click at [253, 99] on span "[DATE] - [DATE]" at bounding box center [211, 102] width 83 height 12
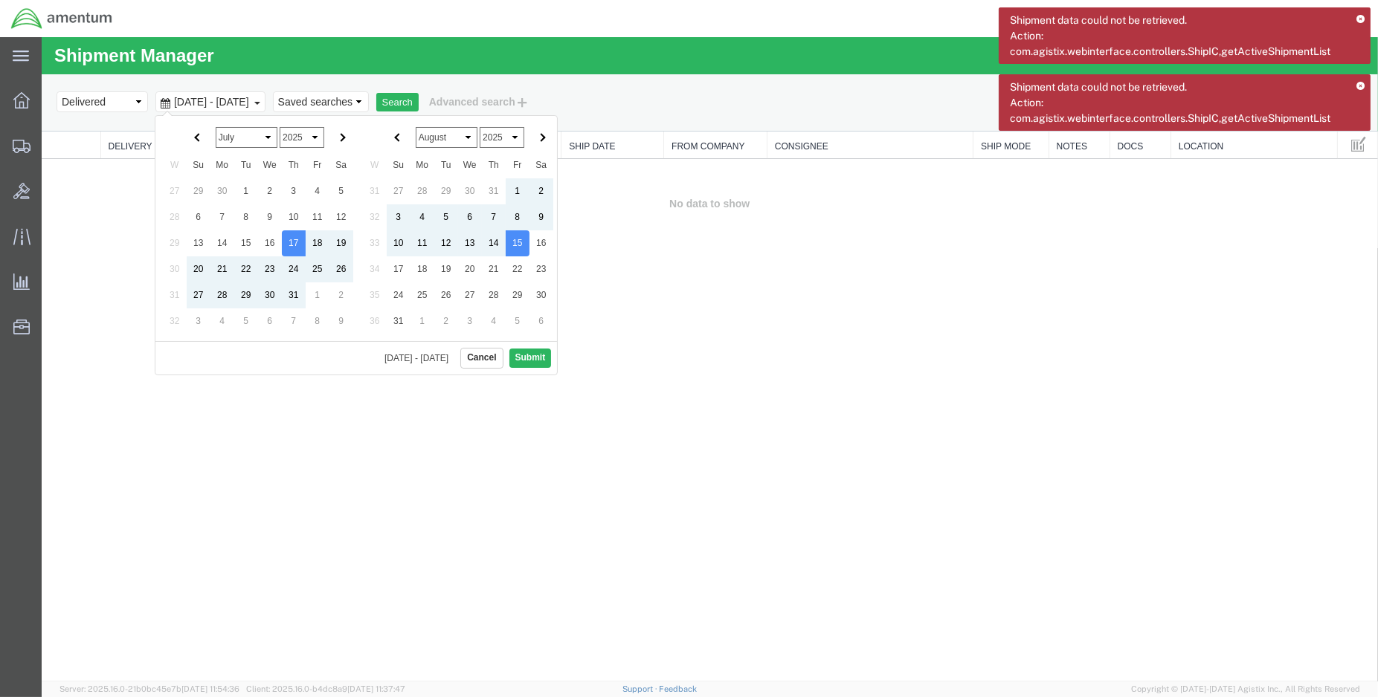
click at [300, 125] on th "January February March April May June July August September October November [D…" at bounding box center [269, 137] width 119 height 29
click at [304, 132] on select "1925 1926 1927 1928 1929 1930 1931 1932 1933 1934 1935 1936 1937 1938 1939 1940…" at bounding box center [302, 137] width 45 height 21
click at [268, 136] on select "January February March April May June July August September October November De…" at bounding box center [247, 137] width 62 height 21
click at [248, 140] on select "January February March April May June July August September October November De…" at bounding box center [247, 137] width 62 height 21
click at [497, 142] on select "2024 2025 2026 2027 2028 2029 2030 2031 2032 2033 2034 2035 2036 2037 2038 2039…" at bounding box center [502, 137] width 45 height 21
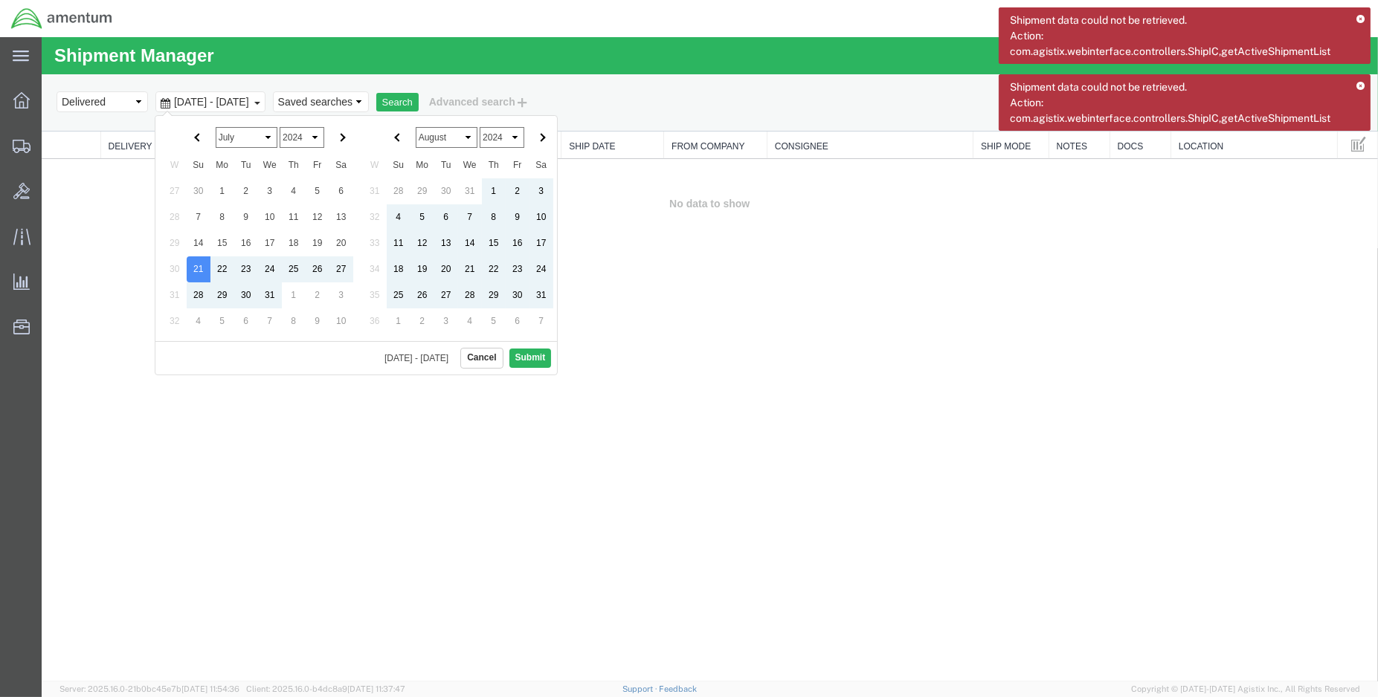
click at [468, 140] on select "January February March April May June July August September October November De…" at bounding box center [447, 137] width 62 height 21
click at [534, 356] on button "Submit" at bounding box center [530, 358] width 42 height 19
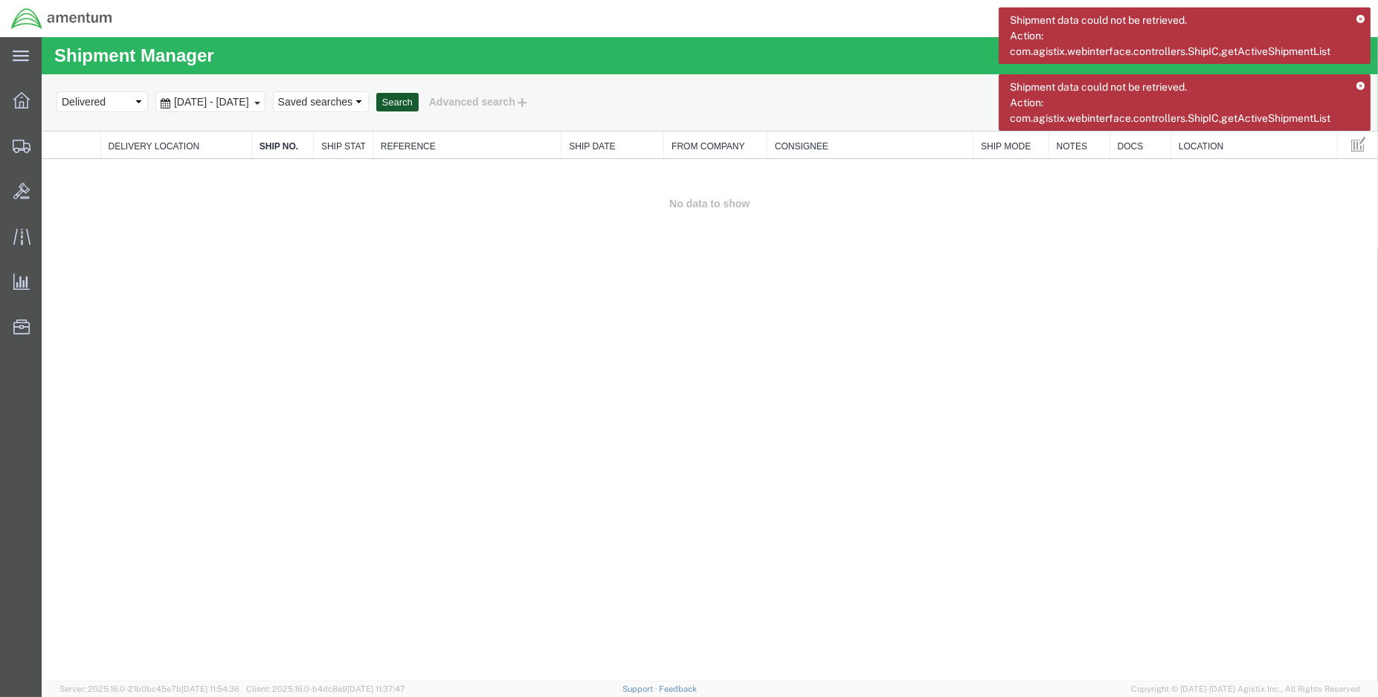
click at [419, 102] on button "Search" at bounding box center [397, 102] width 42 height 19
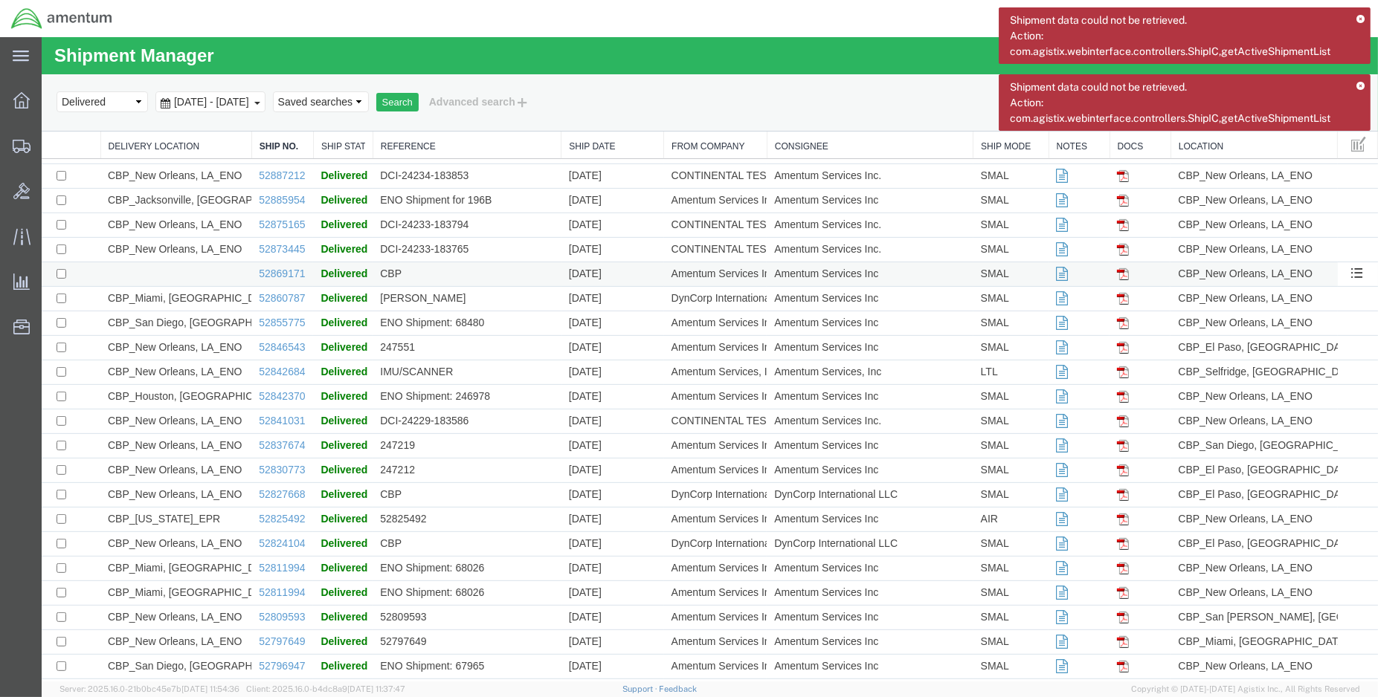
scroll to position [887, 0]
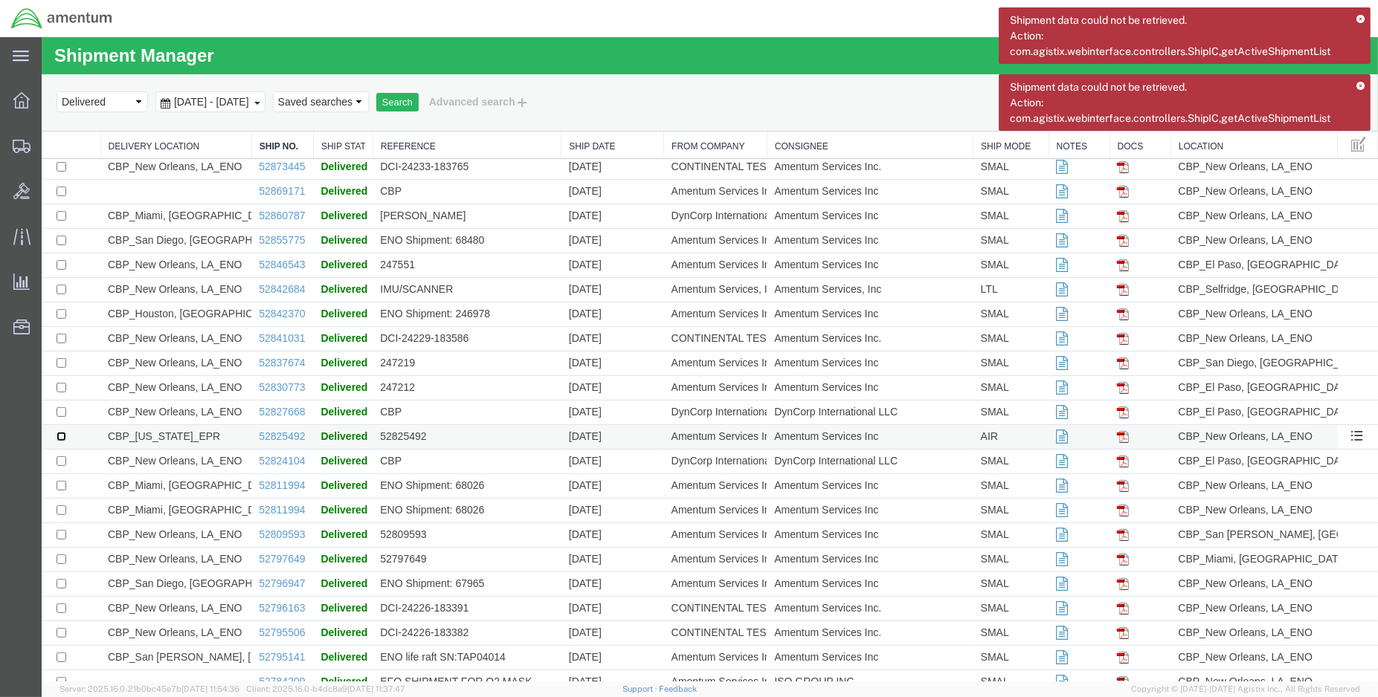
click at [59, 440] on input "checkbox" at bounding box center [62, 437] width 10 height 10
checkbox input "true"
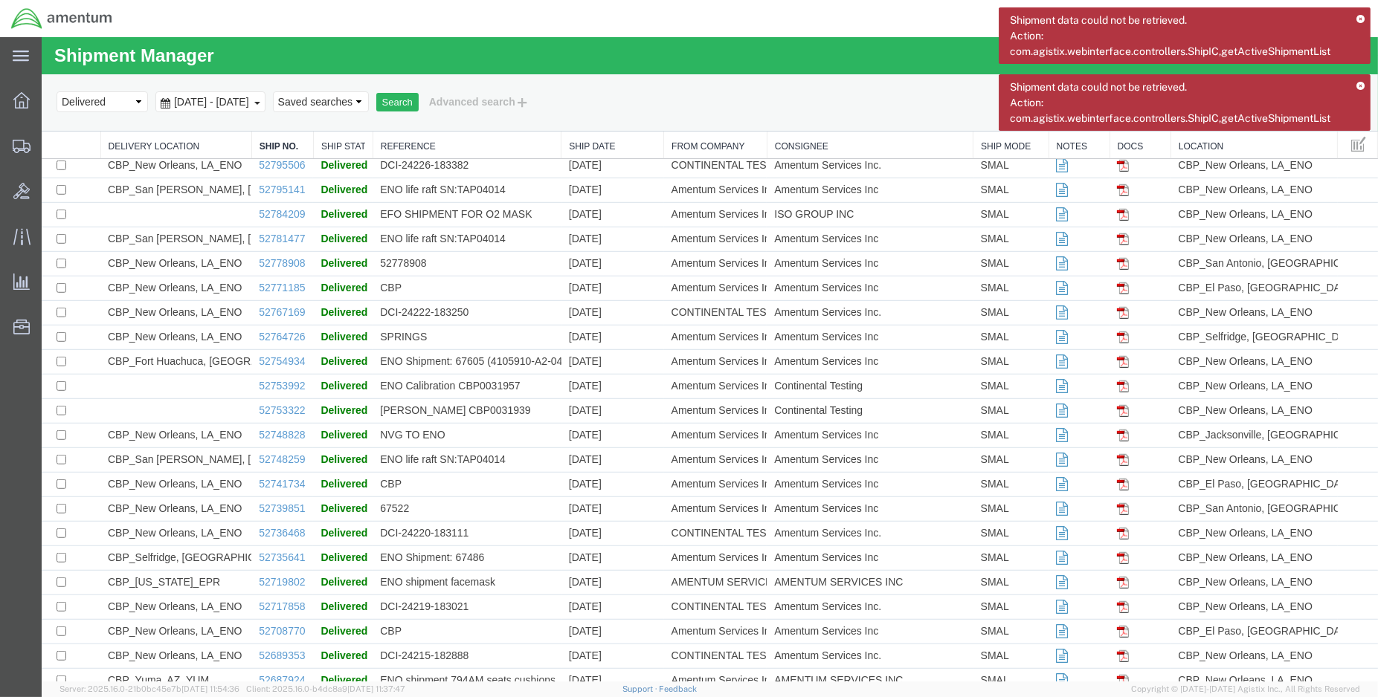
scroll to position [1383, 0]
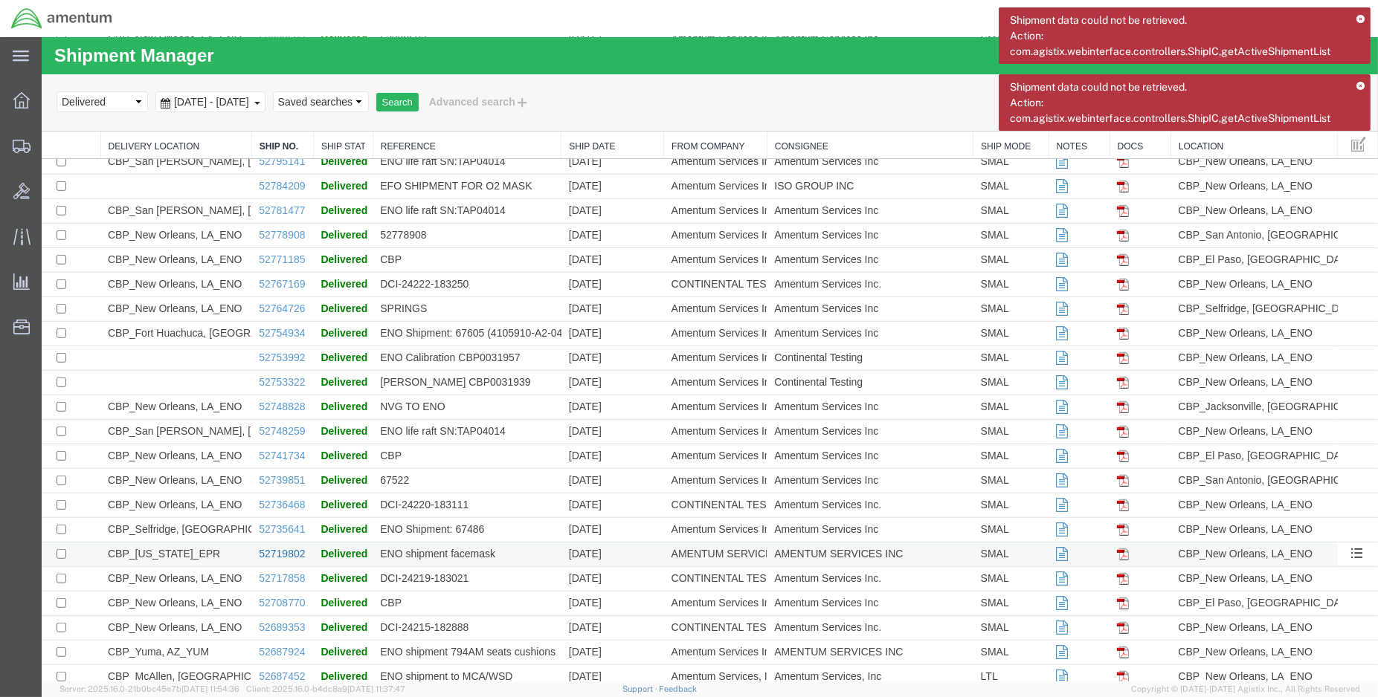
click at [290, 556] on link "52719802" at bounding box center [282, 554] width 46 height 12
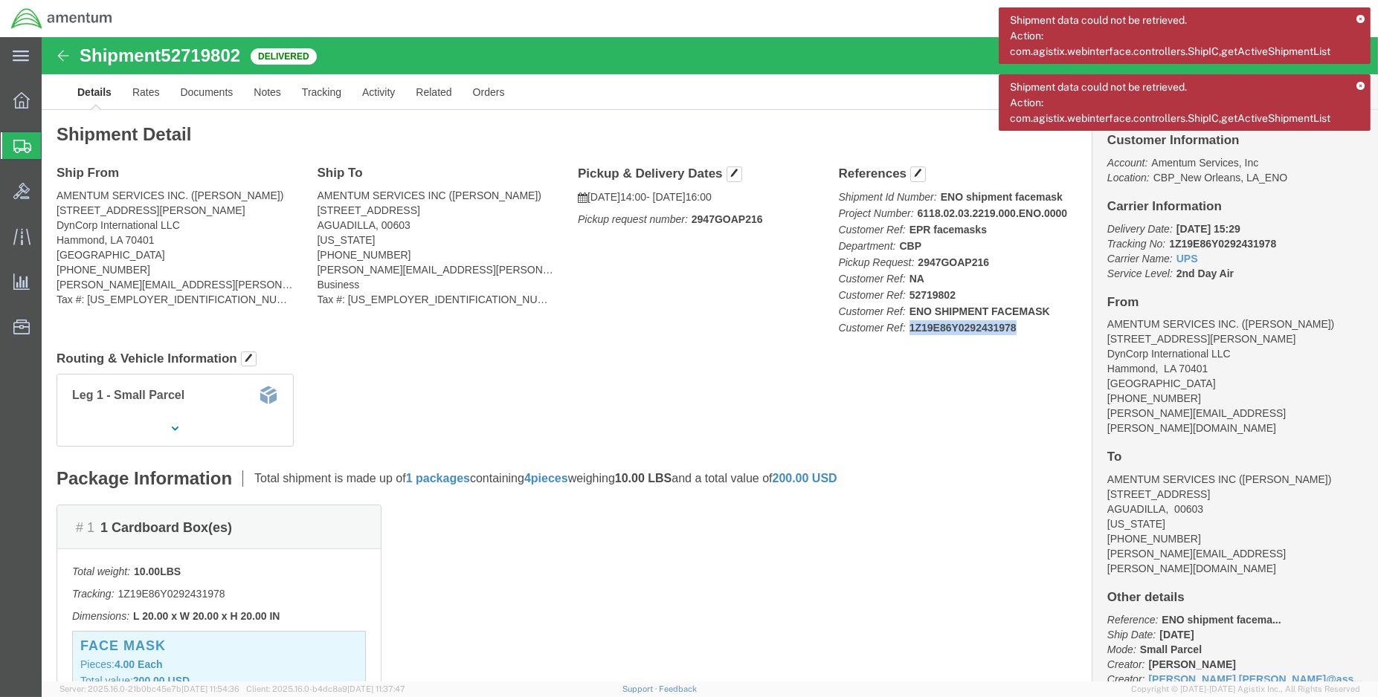
click p "Shipment Id Number: ENO shipment facemask Project Number: 6118.02.03.2219.000.E…"
drag, startPoint x: 967, startPoint y: 288, endPoint x: 946, endPoint y: 290, distance: 21.6
copy b "1Z19E86Y0292431978"
drag, startPoint x: 967, startPoint y: 292, endPoint x: 863, endPoint y: 294, distance: 103.4
click b "1Z19E86Y0292431978"
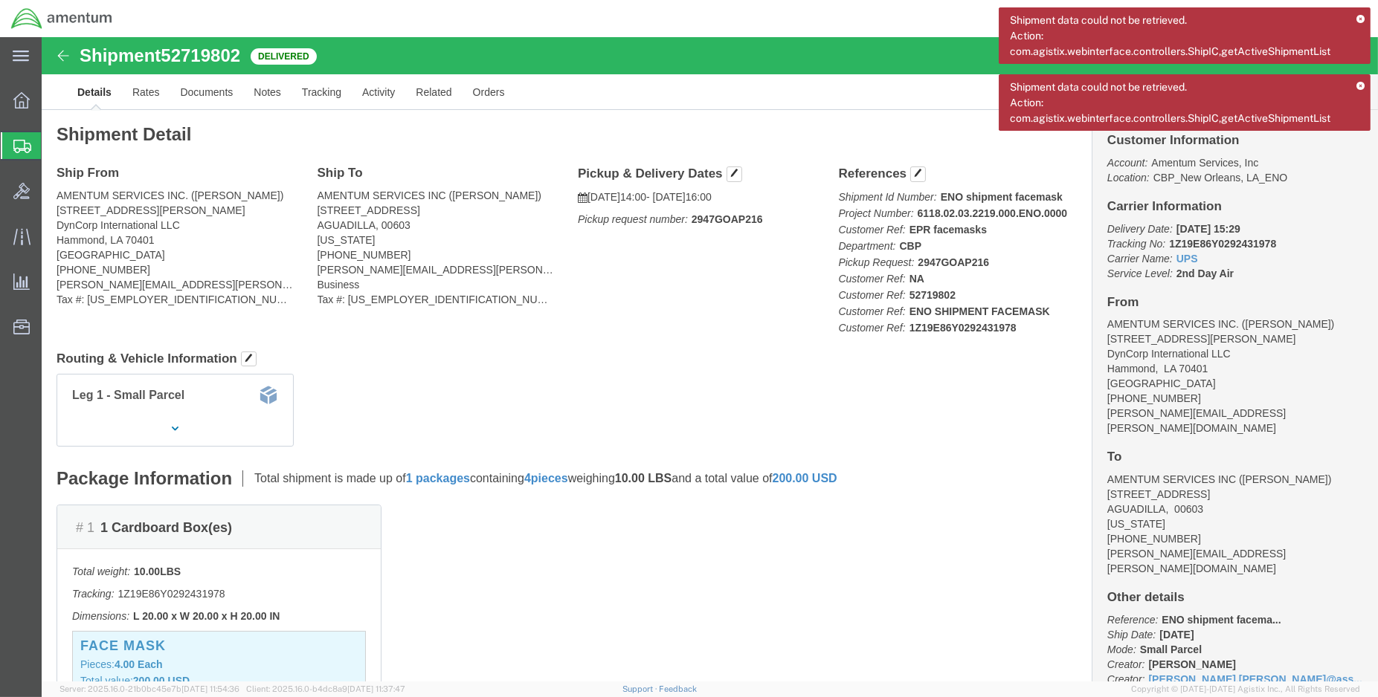
drag, startPoint x: 863, startPoint y: 294, endPoint x: 872, endPoint y: 291, distance: 9.4
click at [1364, 83] on icon at bounding box center [1360, 87] width 8 height 8
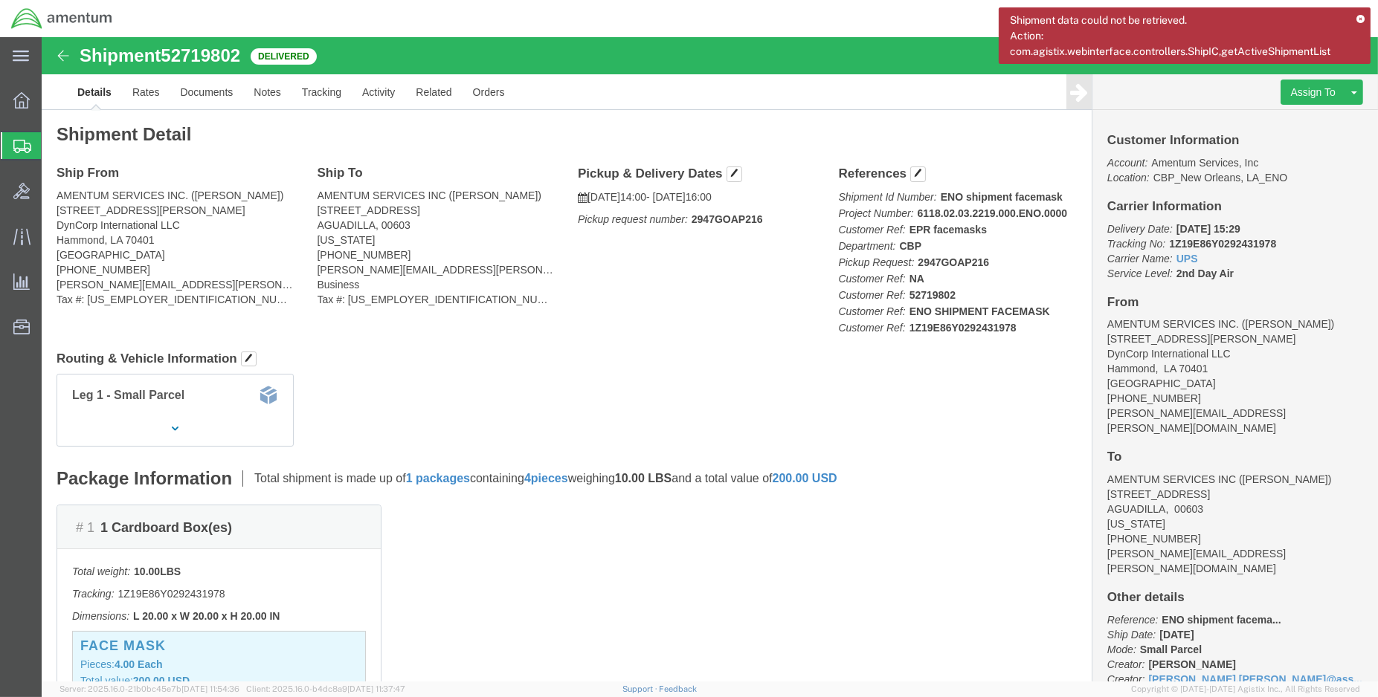
click at [1356, 18] on icon at bounding box center [1360, 20] width 8 height 8
